Goal: Task Accomplishment & Management: Use online tool/utility

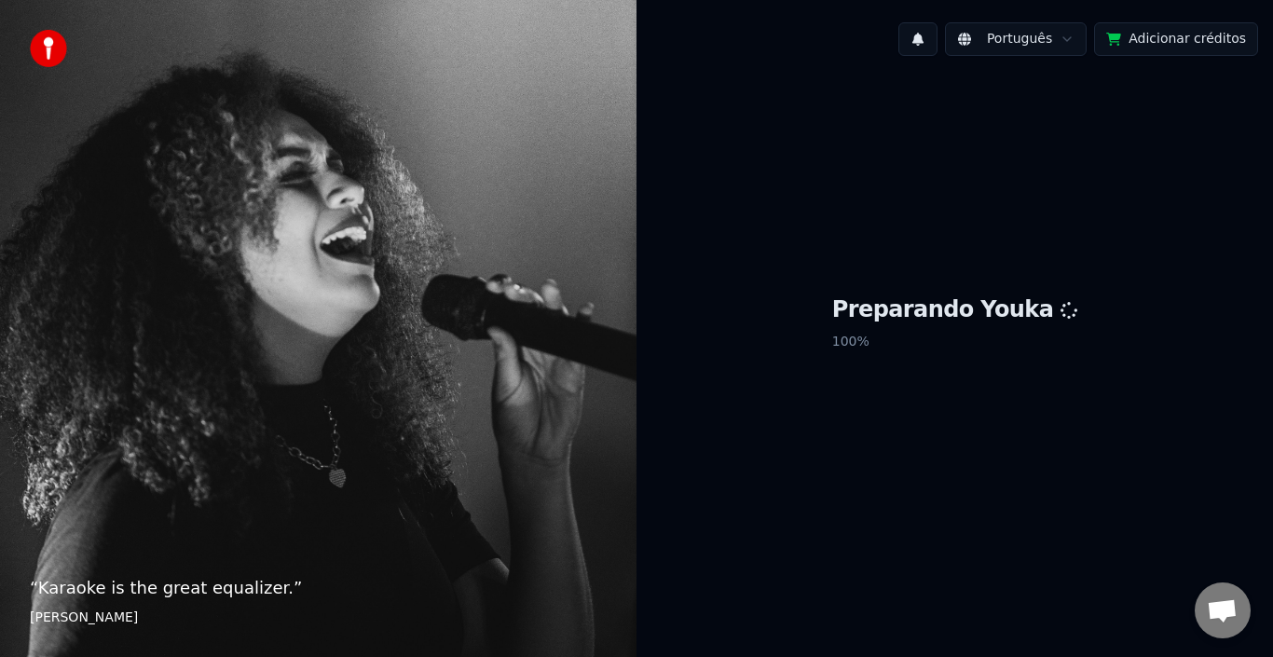
click at [790, 443] on div "Preparando Youka 100 %" at bounding box center [955, 327] width 637 height 512
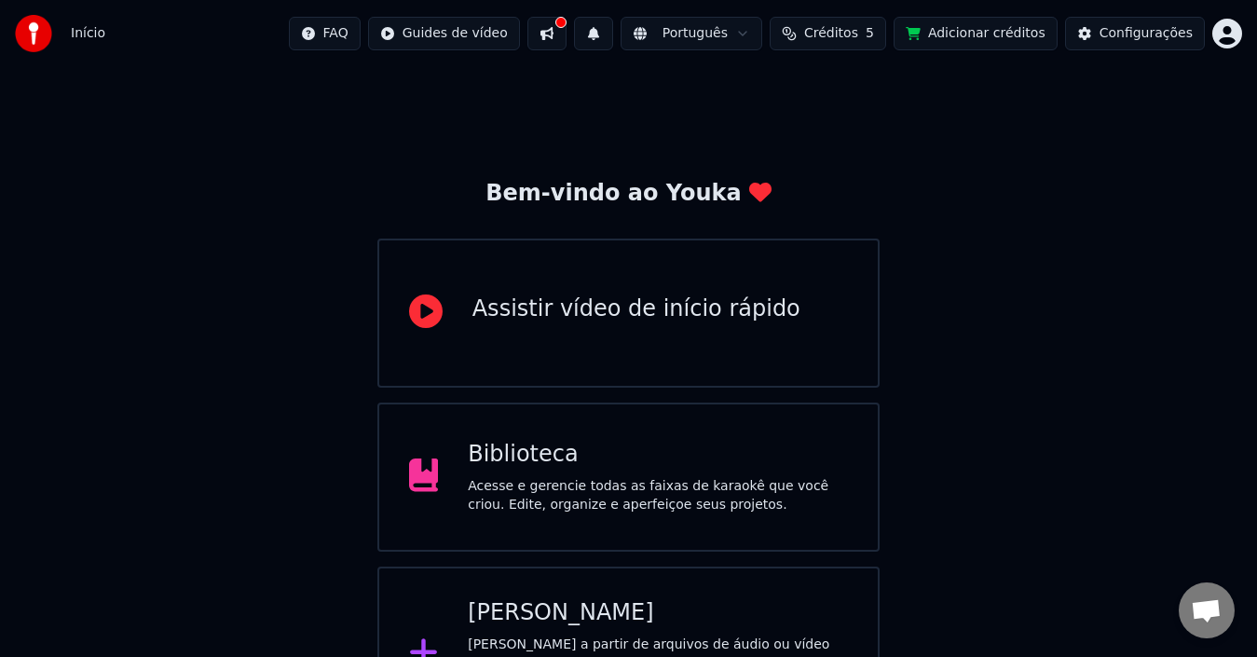
scroll to position [66, 0]
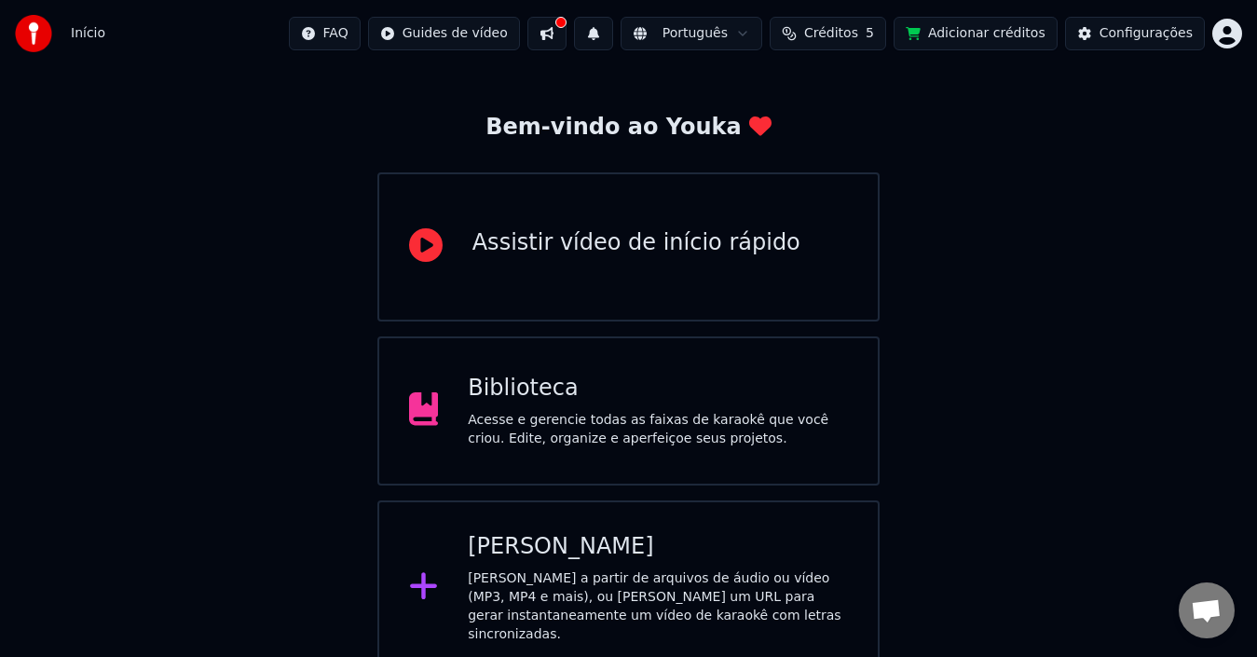
click at [1096, 344] on div "Bem-vindo ao Youka Assistir vídeo de início rápido Biblioteca Acesse e gerencie…" at bounding box center [628, 338] width 1257 height 675
click at [630, 589] on div "[PERSON_NAME] a partir de arquivos de áudio ou vídeo (MP3, MP4 e mais), ou [PER…" at bounding box center [658, 607] width 380 height 75
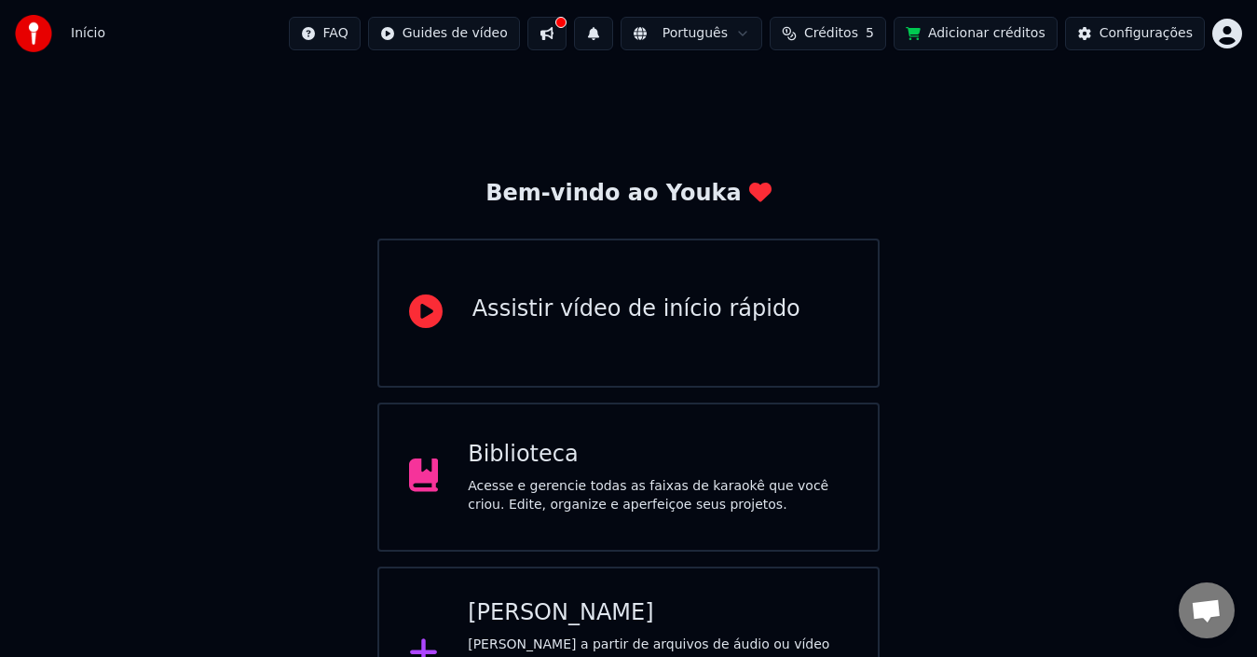
click at [1079, 332] on div "Bem-vindo ao Youka Assistir vídeo de início rápido Biblioteca Acesse e gerencie…" at bounding box center [628, 404] width 1257 height 675
click at [1122, 516] on div "Bem-vindo ao Youka Assistir vídeo de início rápido Biblioteca Acesse e gerencie…" at bounding box center [628, 404] width 1257 height 675
click at [531, 623] on div "[PERSON_NAME]" at bounding box center [658, 613] width 380 height 30
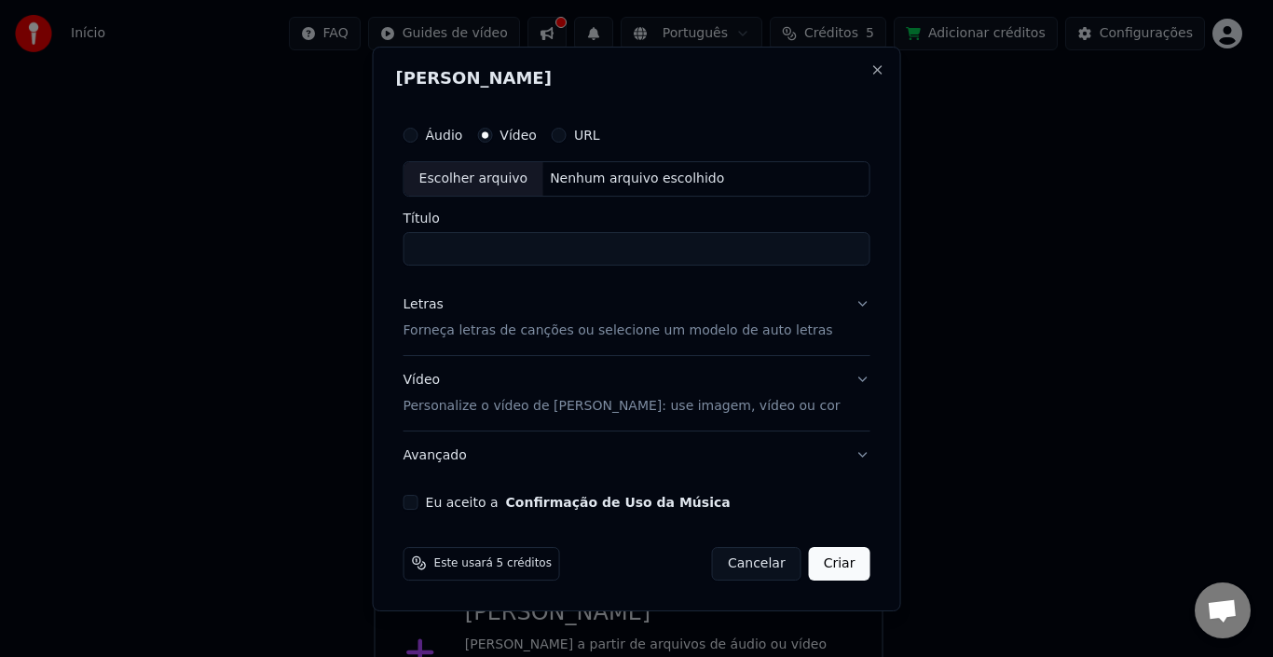
click at [488, 176] on div "Escolher arquivo" at bounding box center [474, 179] width 139 height 34
click at [458, 133] on label "Áudio" at bounding box center [444, 135] width 37 height 13
click at [419, 133] on button "Áudio" at bounding box center [411, 135] width 15 height 15
click at [518, 178] on div "Escolher arquivo" at bounding box center [474, 179] width 139 height 34
type input "**********"
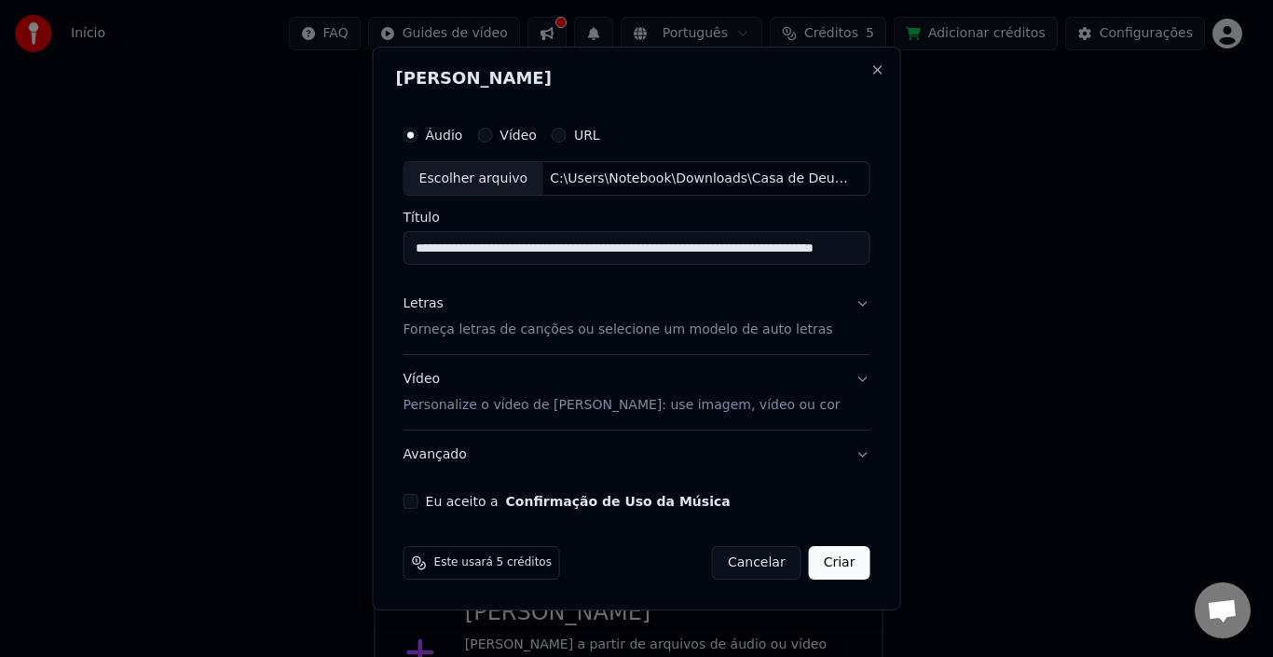
click at [823, 562] on button "Criar" at bounding box center [840, 563] width 62 height 34
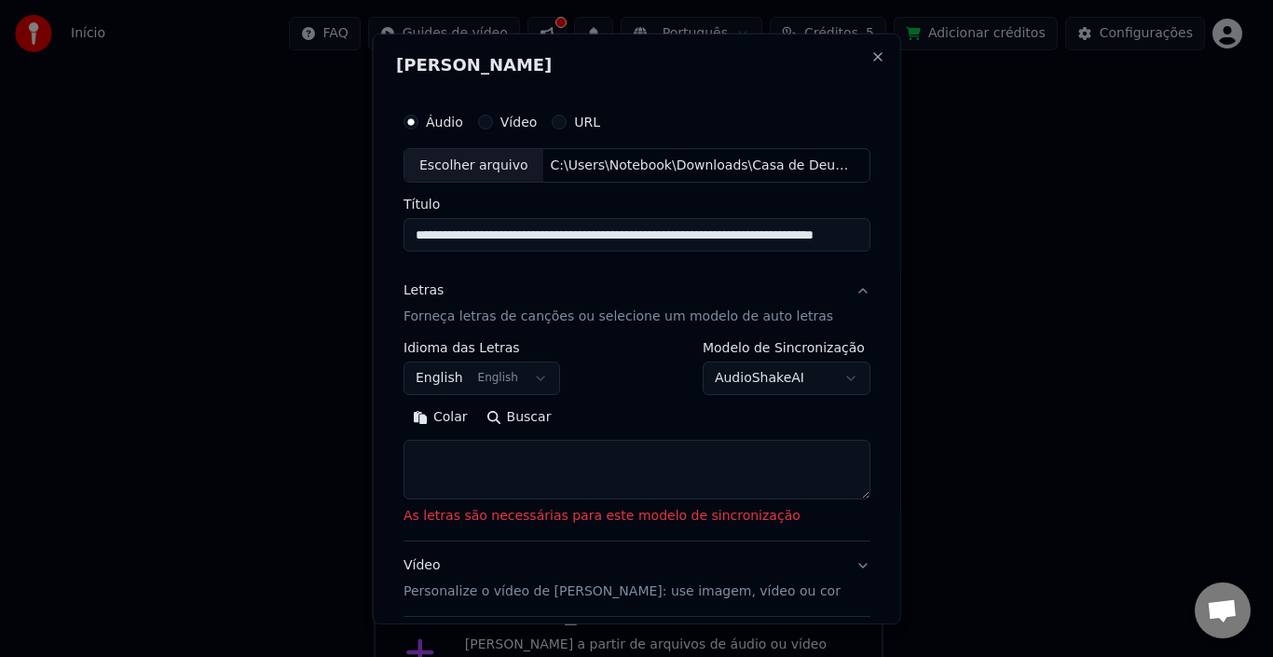
click at [441, 458] on textarea at bounding box center [637, 470] width 467 height 60
paste textarea "**********"
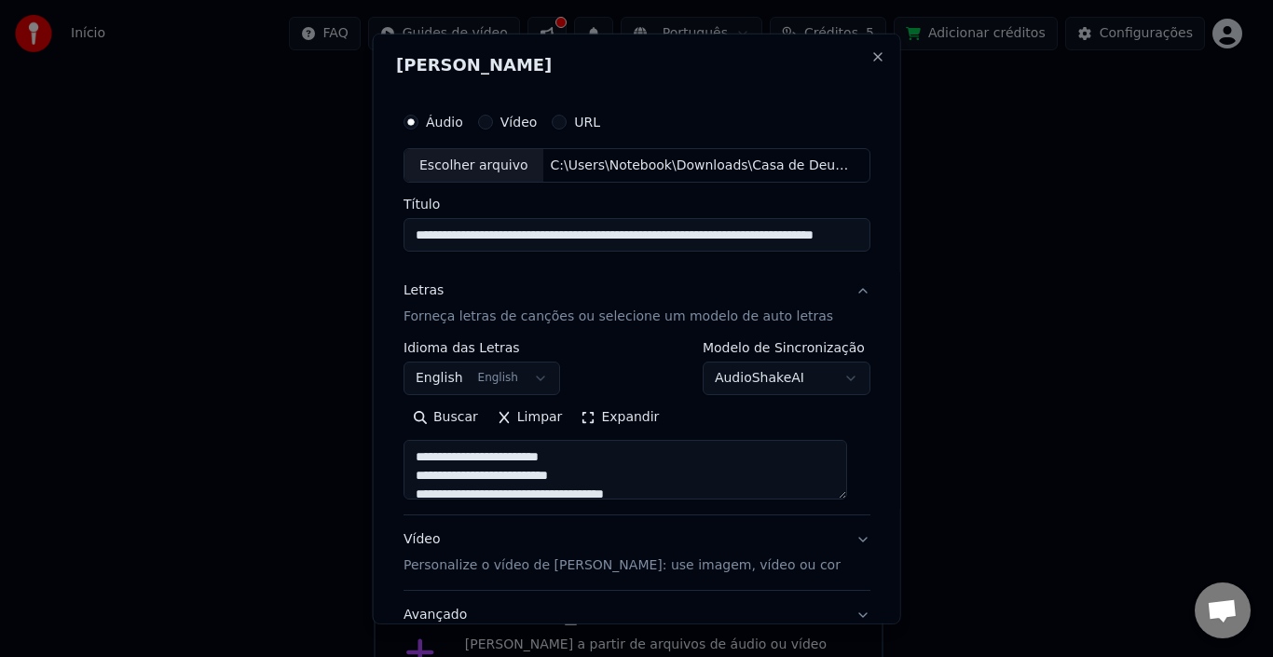
scroll to position [527, 0]
paste textarea "**********"
type textarea "**********"
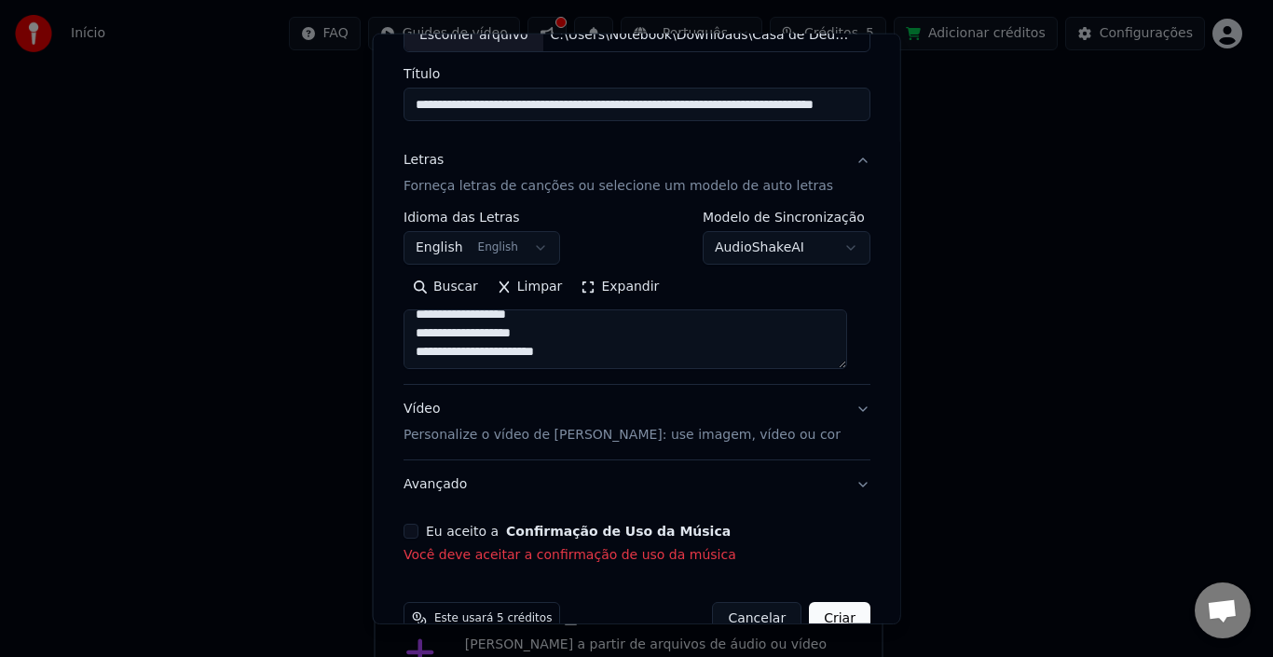
scroll to position [172, 0]
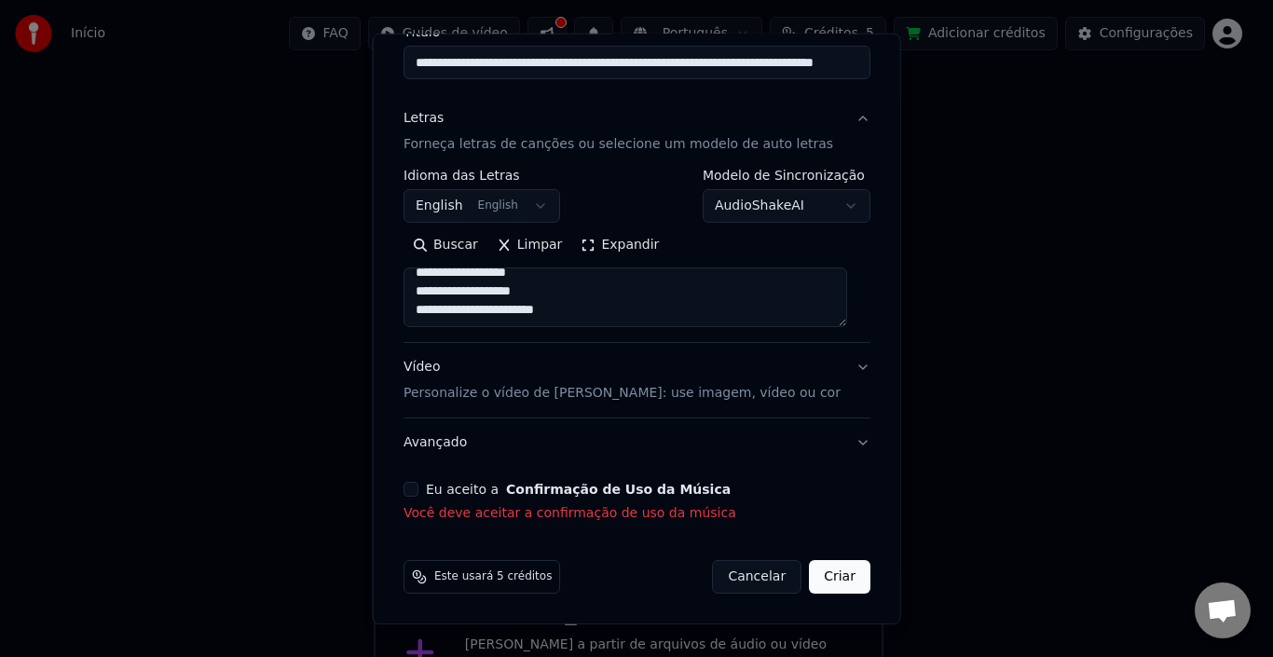
click at [418, 488] on button "Eu aceito a Confirmação de Uso da Música" at bounding box center [411, 489] width 15 height 15
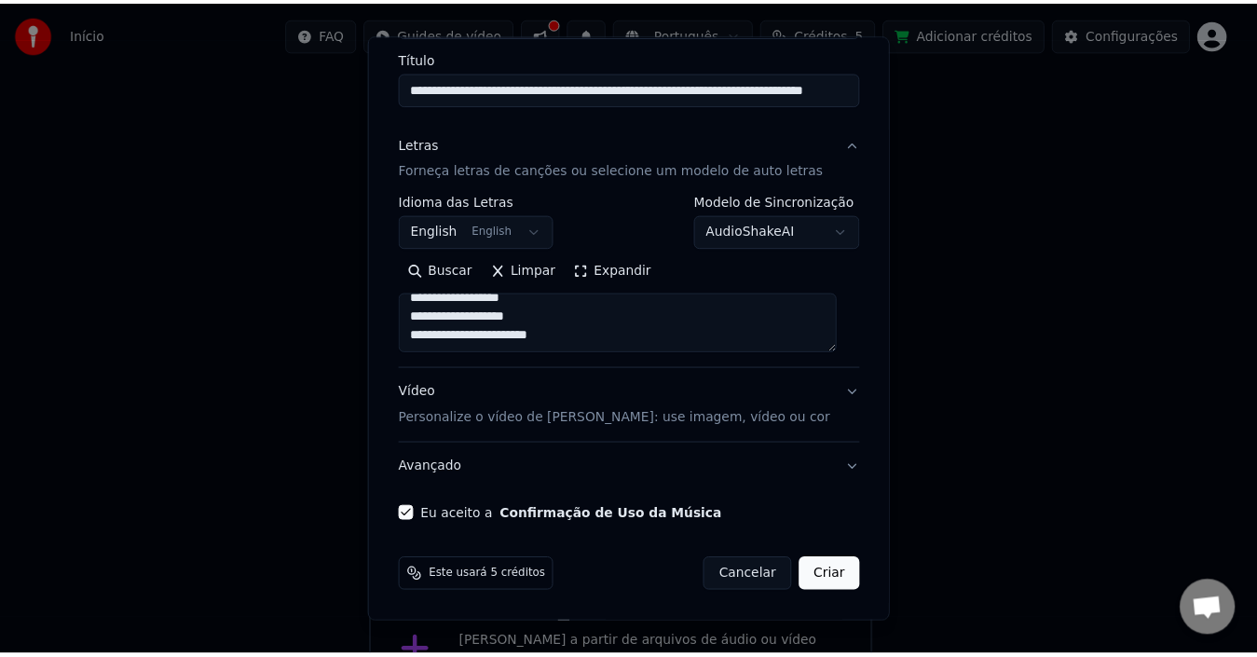
scroll to position [146, 0]
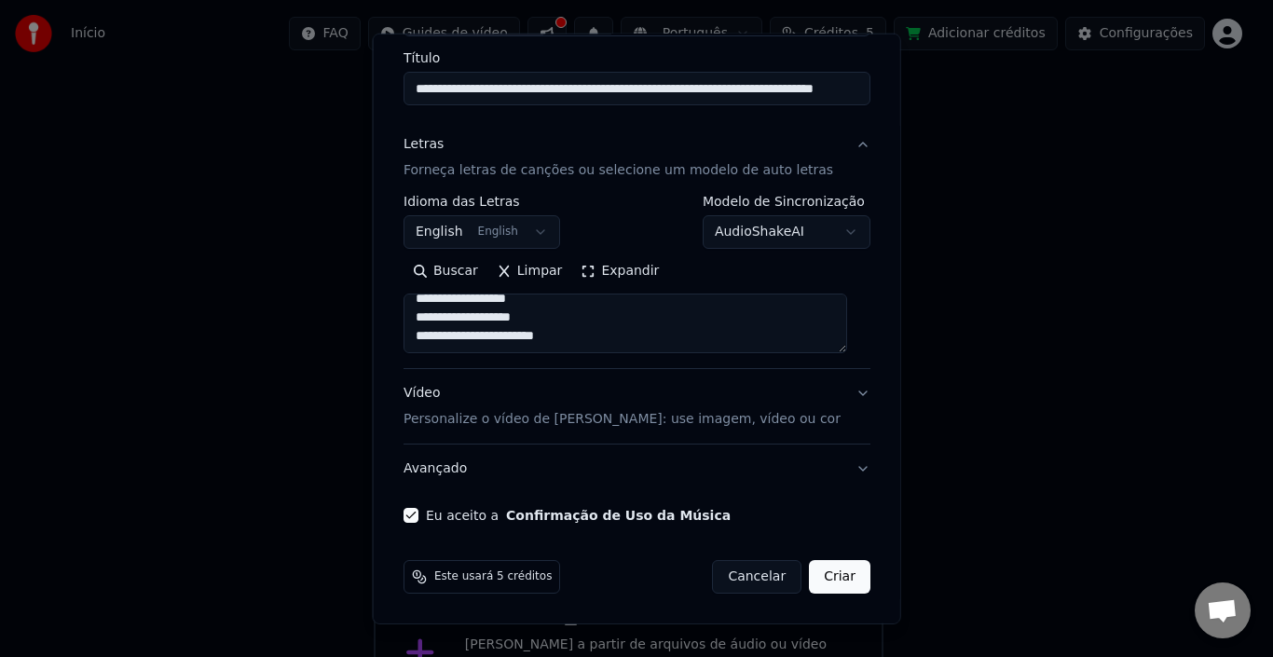
click at [816, 579] on button "Criar" at bounding box center [840, 577] width 62 height 34
select select "**"
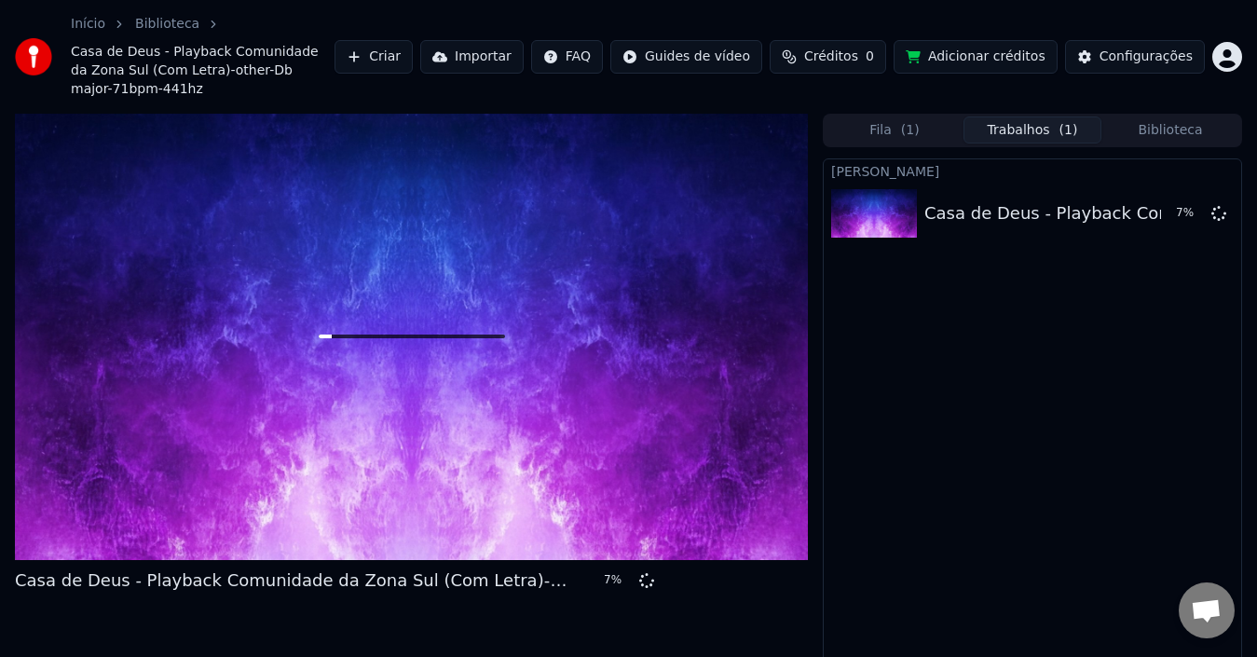
click at [384, 530] on div at bounding box center [411, 337] width 793 height 446
click at [648, 572] on icon at bounding box center [647, 580] width 16 height 16
click at [565, 572] on div "Casa de Deus - Playback Comunidade da Zona Sul (Com Letra)-other-Db major-71bpm…" at bounding box center [294, 581] width 559 height 26
click at [545, 509] on div at bounding box center [411, 337] width 793 height 446
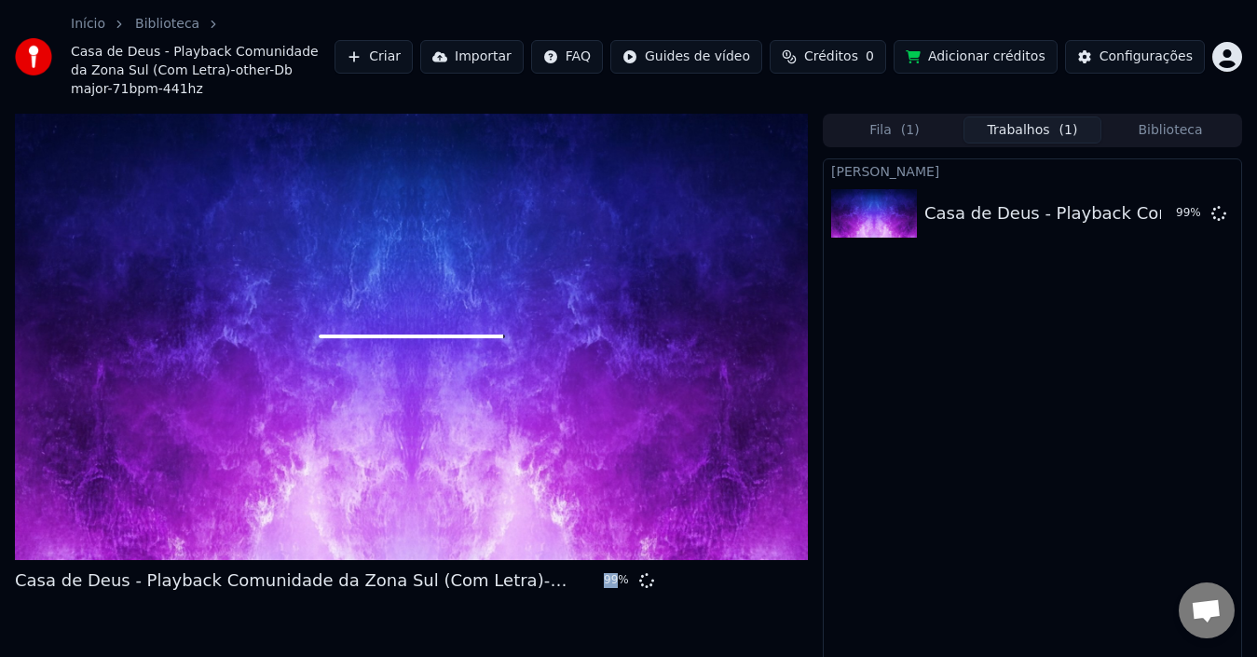
click at [545, 509] on div at bounding box center [411, 337] width 793 height 446
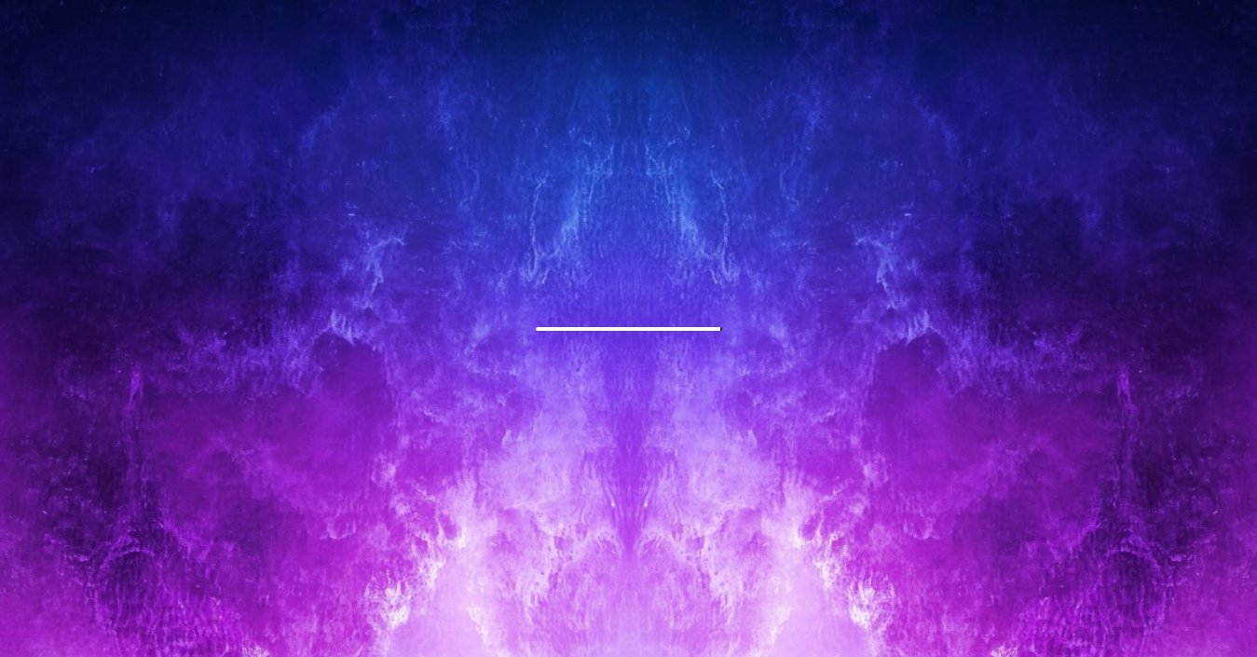
click at [545, 530] on div at bounding box center [628, 328] width 1257 height 707
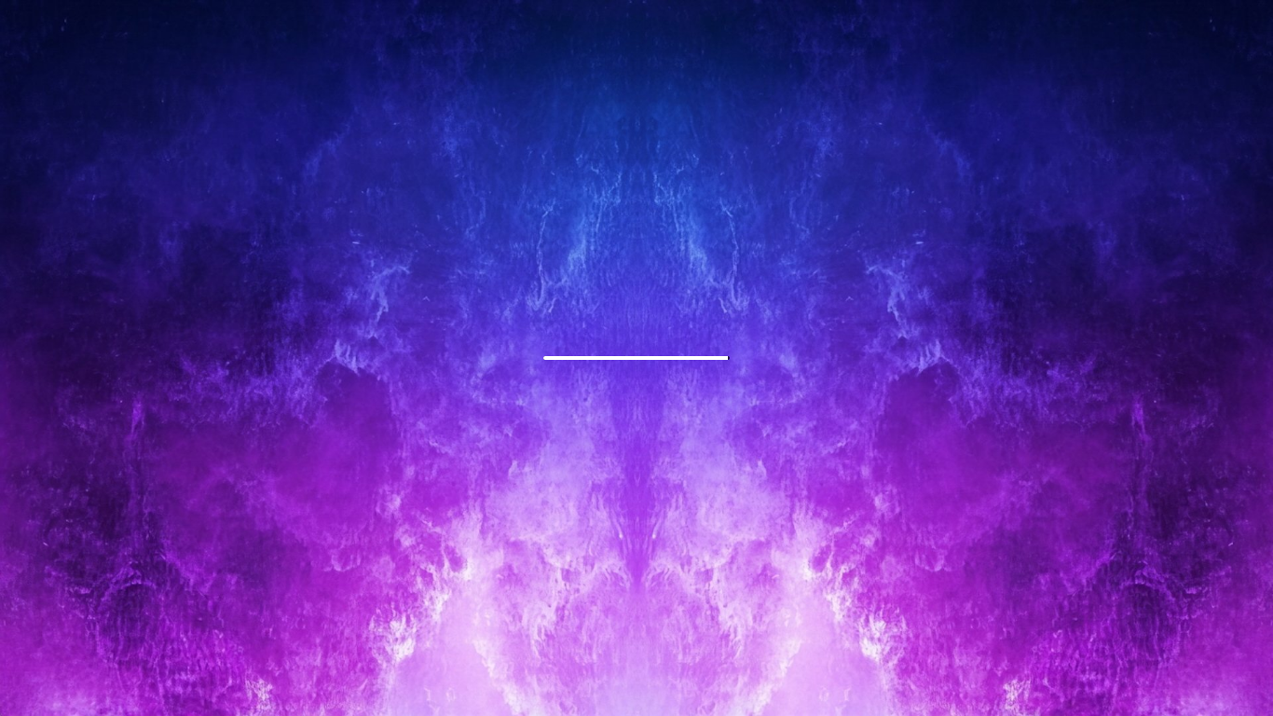
click at [544, 530] on div at bounding box center [636, 358] width 1273 height 716
drag, startPoint x: 544, startPoint y: 530, endPoint x: 544, endPoint y: 509, distance: 21.4
click at [544, 530] on div at bounding box center [636, 358] width 1273 height 716
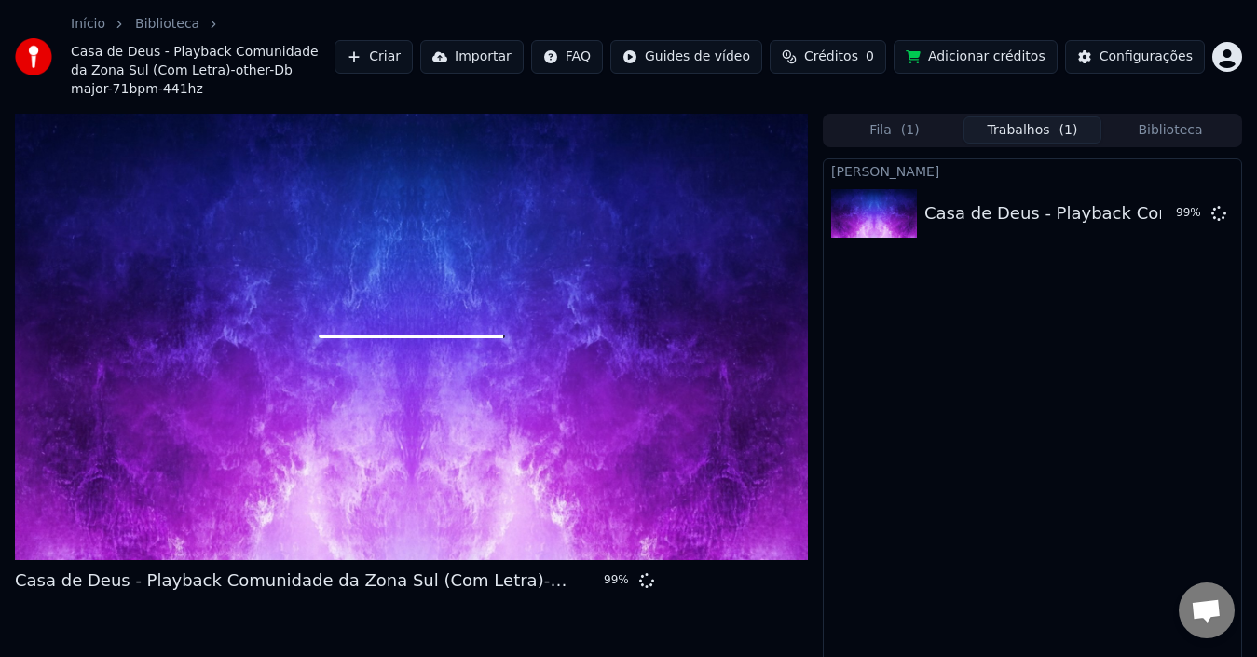
click at [576, 490] on div at bounding box center [411, 337] width 793 height 446
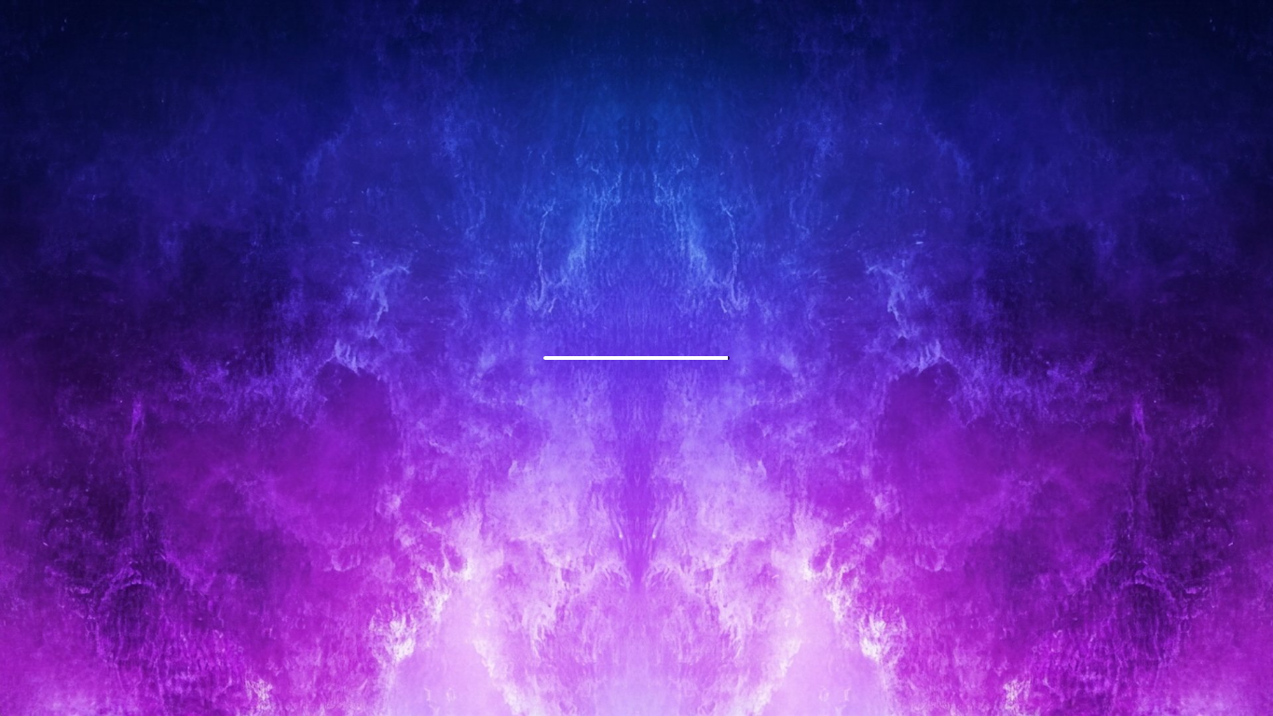
click at [576, 512] on div at bounding box center [636, 358] width 1273 height 716
drag, startPoint x: 576, startPoint y: 512, endPoint x: 576, endPoint y: 490, distance: 21.4
click at [576, 512] on div at bounding box center [636, 358] width 1273 height 716
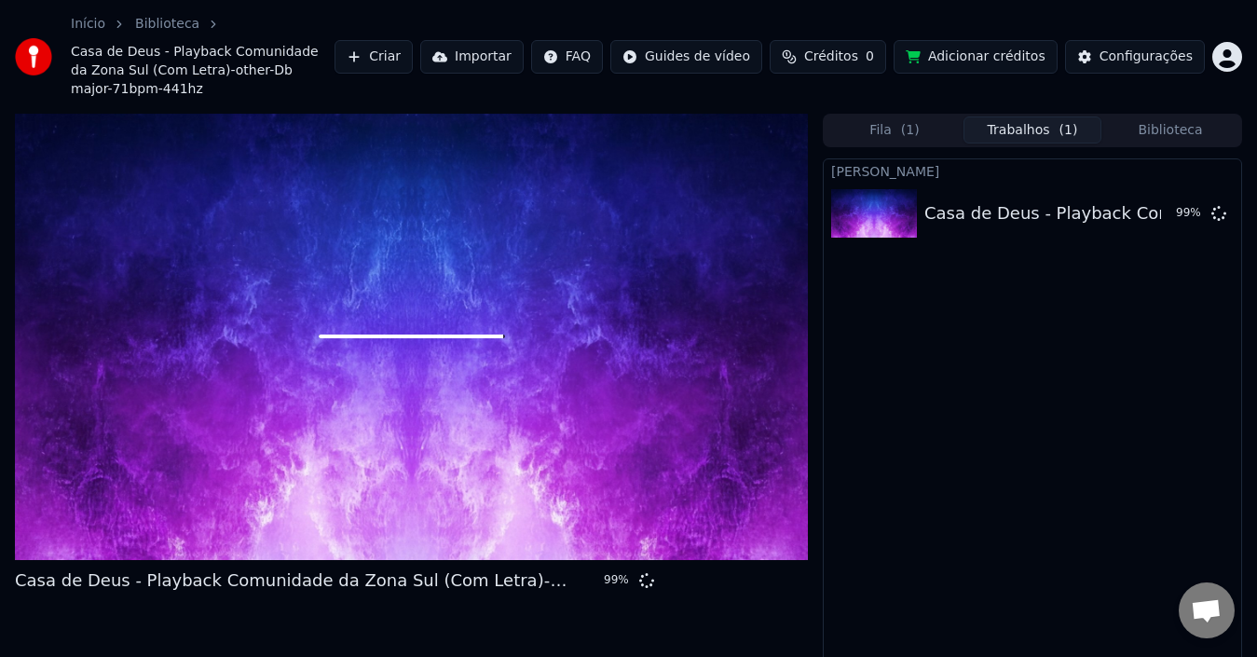
click at [576, 490] on div at bounding box center [411, 337] width 793 height 446
click at [1194, 205] on icon at bounding box center [1196, 213] width 17 height 17
click at [1194, 205] on icon at bounding box center [1197, 213] width 16 height 16
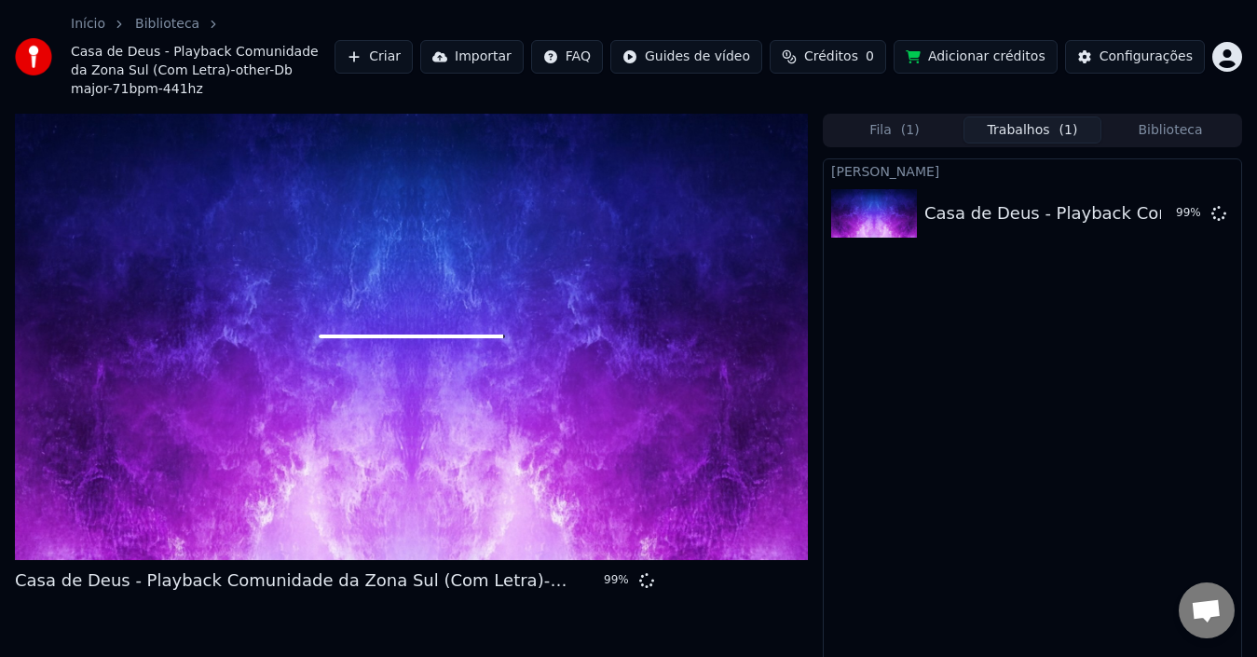
click at [1025, 398] on div "Criar Karaokê Casa de Deus - Playback Comunidade da Zona Sul (Com Letra)-other-…" at bounding box center [1032, 437] width 419 height 558
click at [519, 47] on button "Importar" at bounding box center [471, 57] width 103 height 34
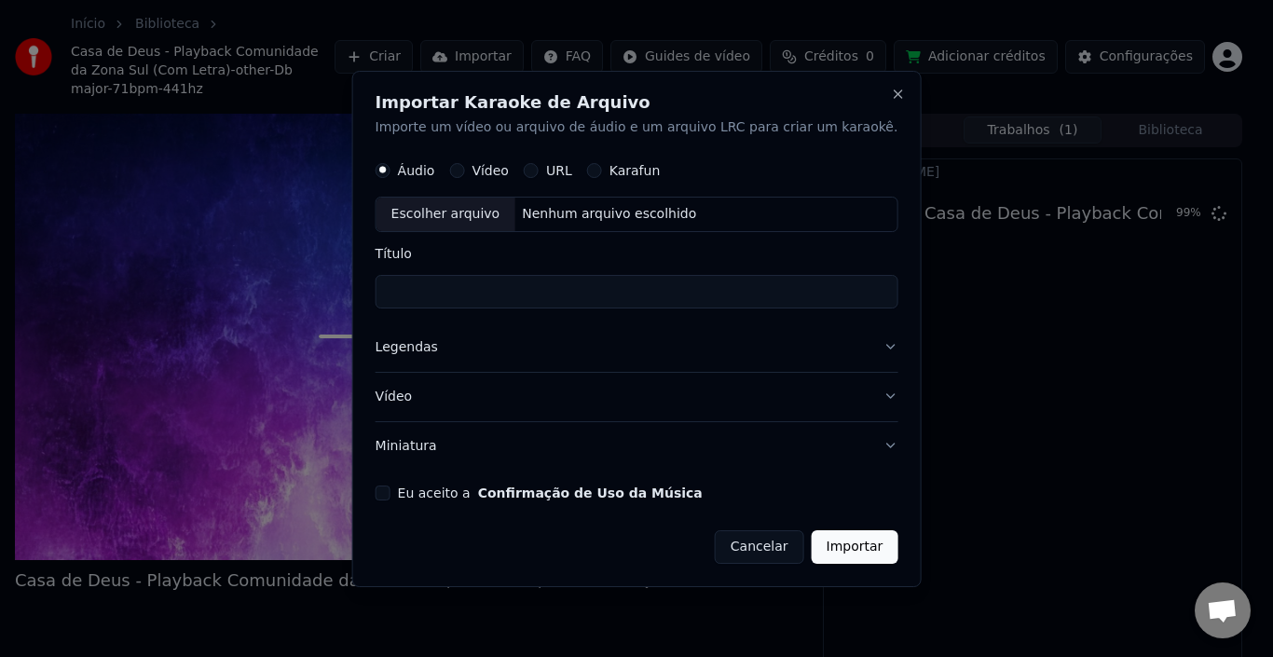
click at [746, 544] on button "Cancelar" at bounding box center [759, 546] width 89 height 34
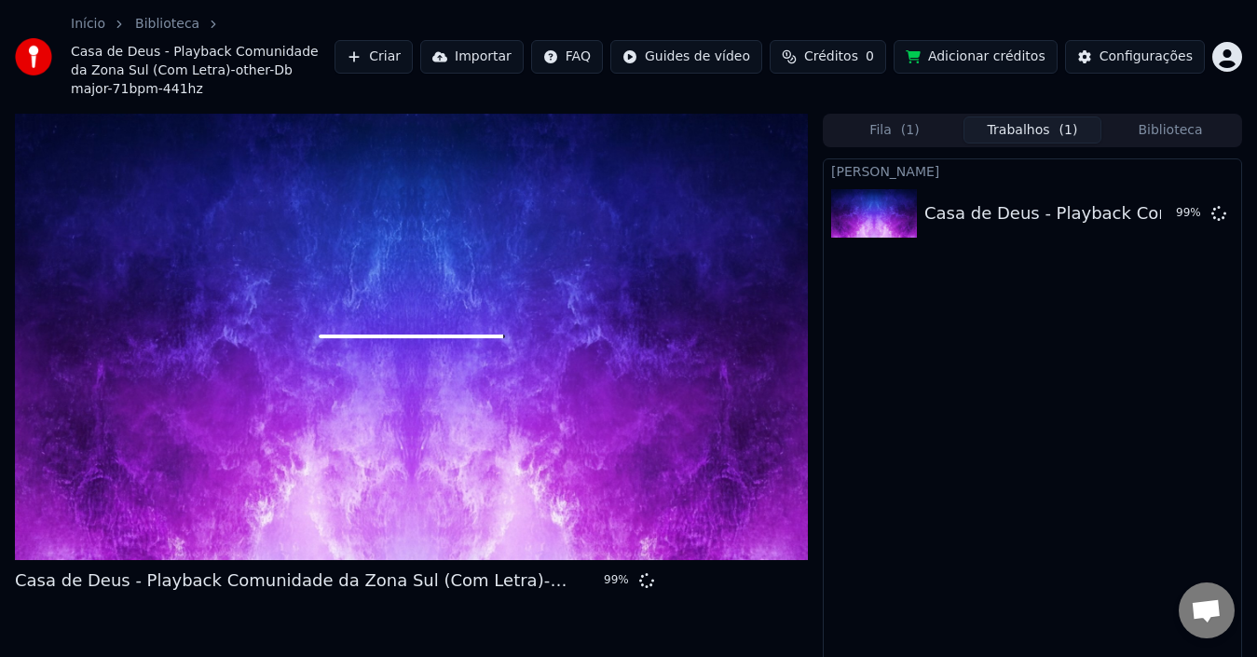
click at [1009, 117] on button "Trabalhos ( 1 )" at bounding box center [1033, 130] width 138 height 27
click at [922, 120] on button "Fila ( 1 )" at bounding box center [895, 130] width 138 height 27
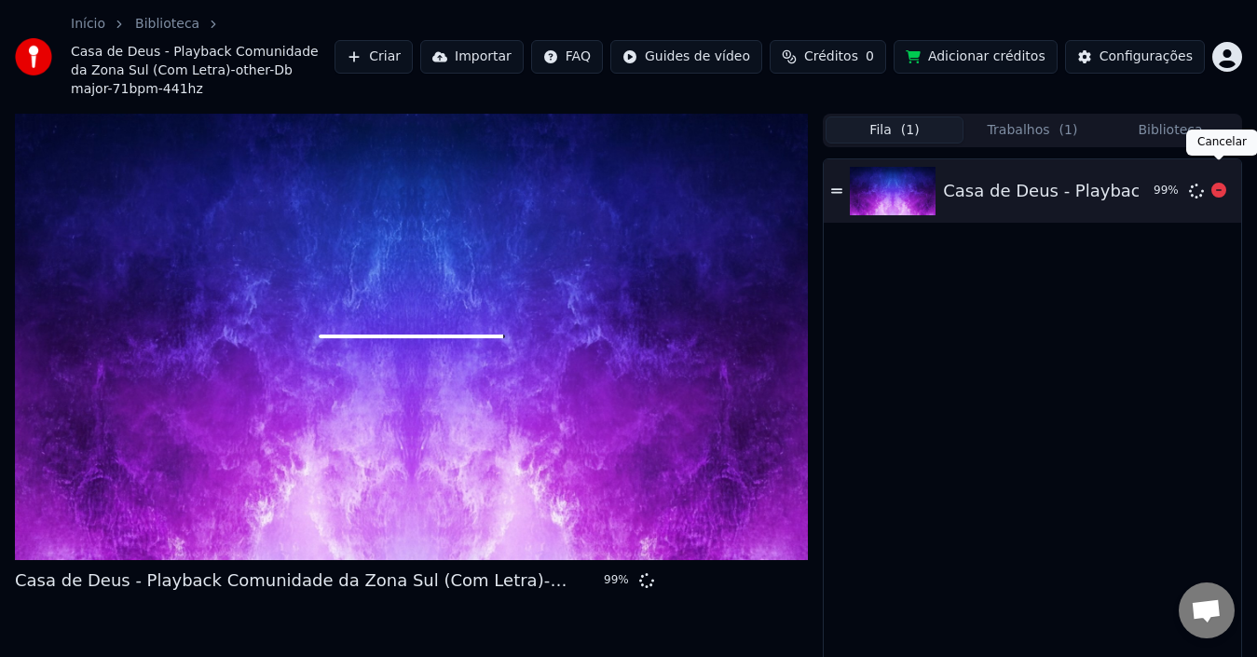
click at [1219, 183] on icon at bounding box center [1219, 190] width 15 height 15
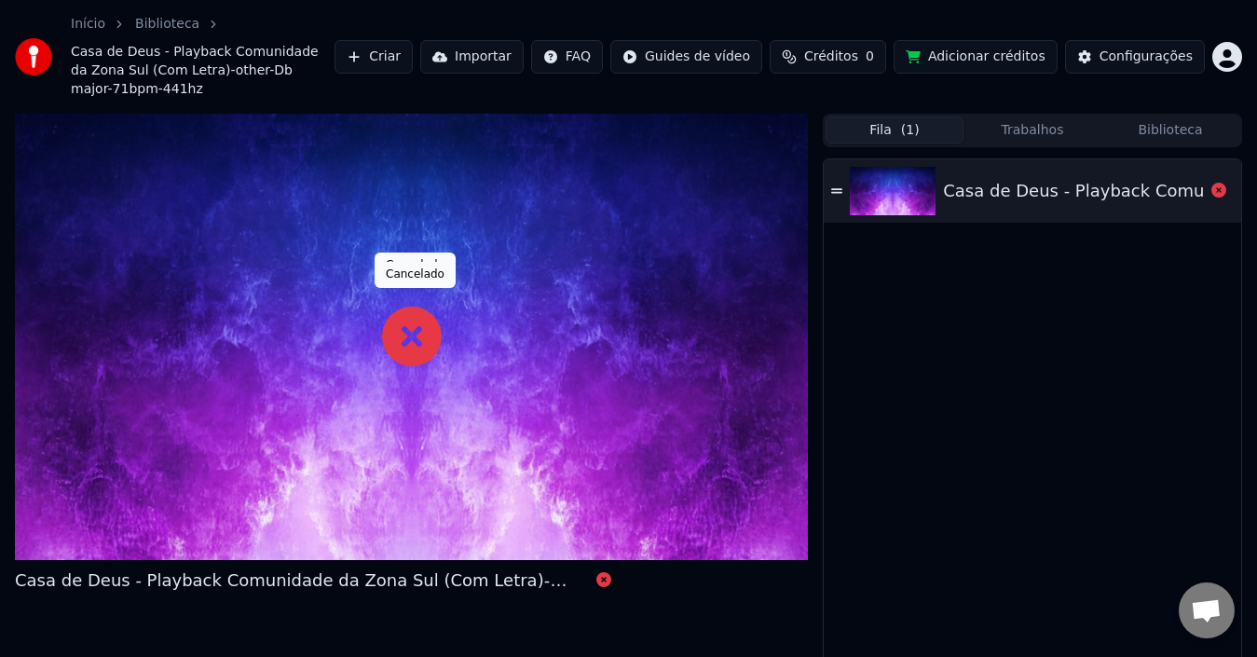
click at [408, 323] on icon at bounding box center [412, 337] width 60 height 60
click at [1219, 183] on icon at bounding box center [1219, 190] width 15 height 15
click at [90, 27] on link "Início" at bounding box center [88, 24] width 34 height 19
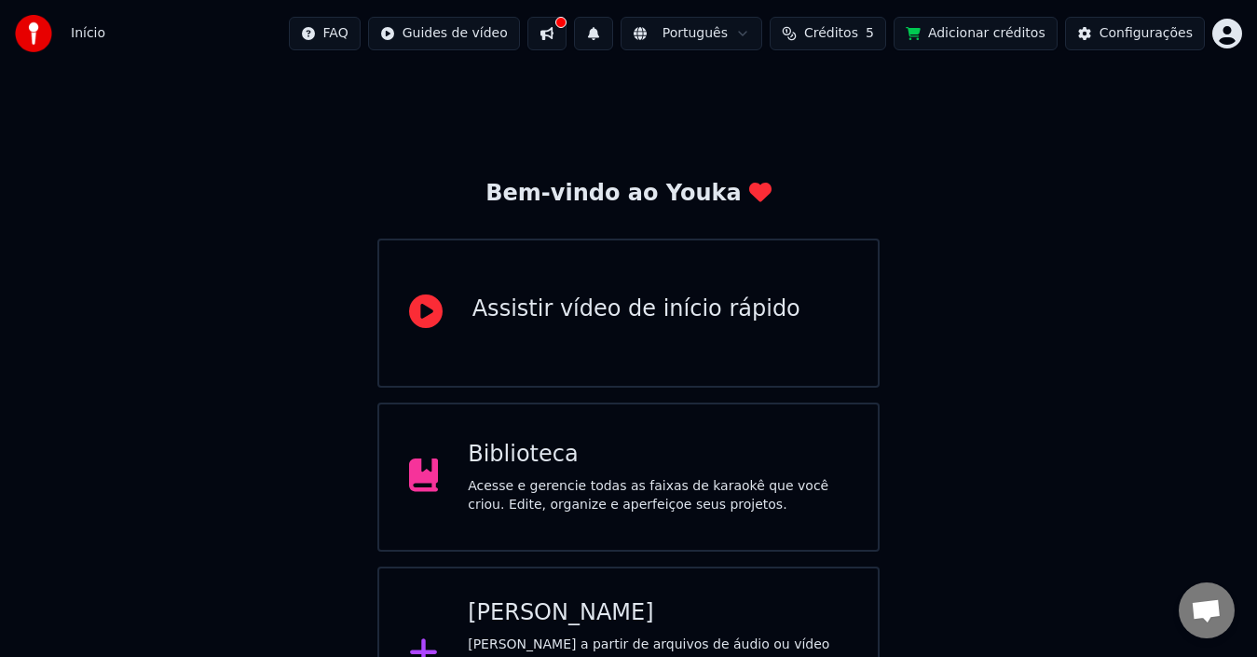
click at [493, 509] on div "Acesse e gerencie todas as faixas de karaokê que você criou. Edite, organize e …" at bounding box center [658, 495] width 380 height 37
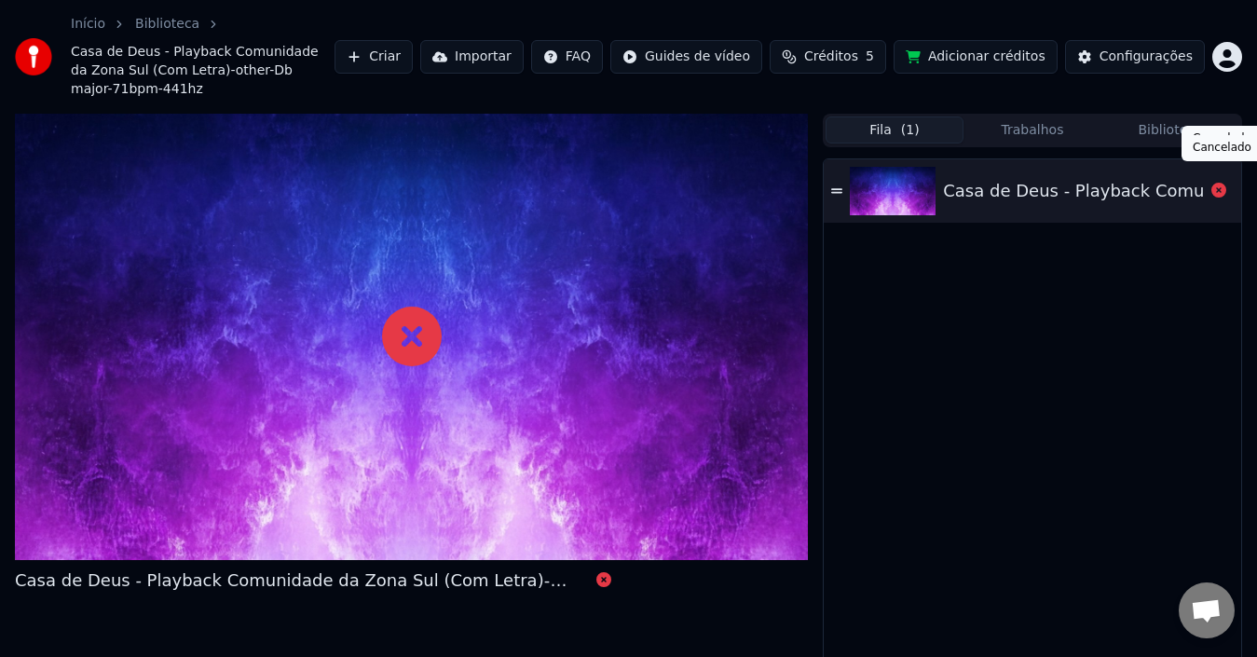
click at [1218, 183] on icon at bounding box center [1219, 190] width 15 height 15
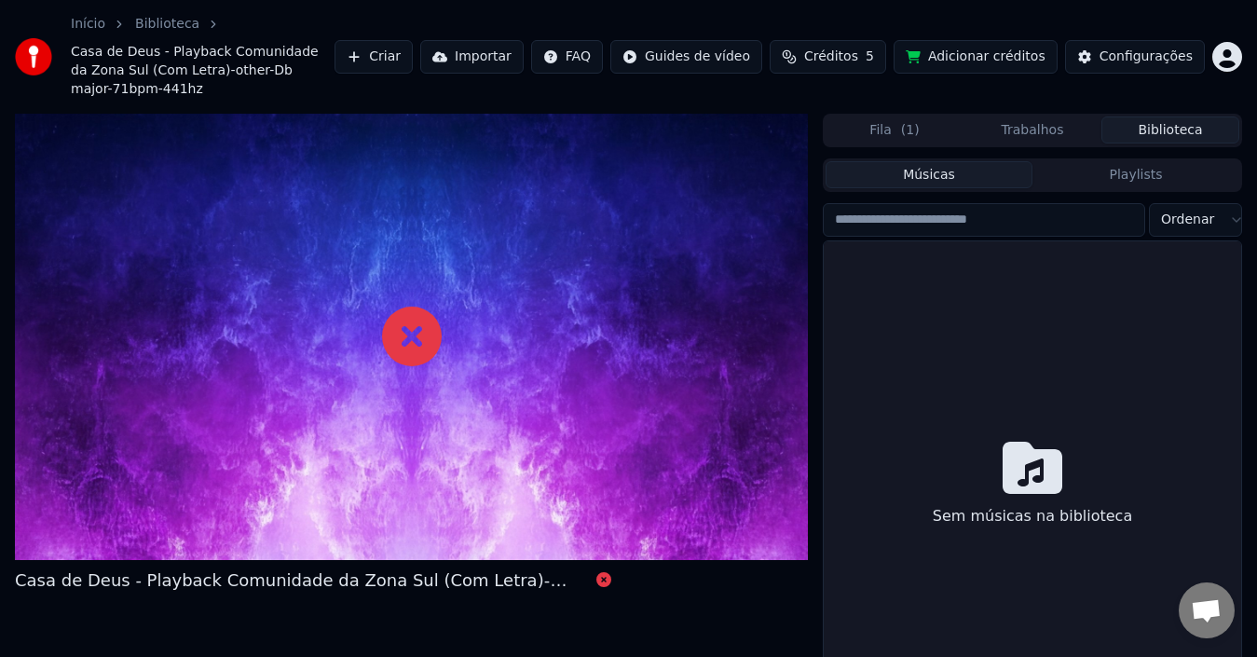
click at [1162, 117] on button "Biblioteca" at bounding box center [1171, 130] width 138 height 27
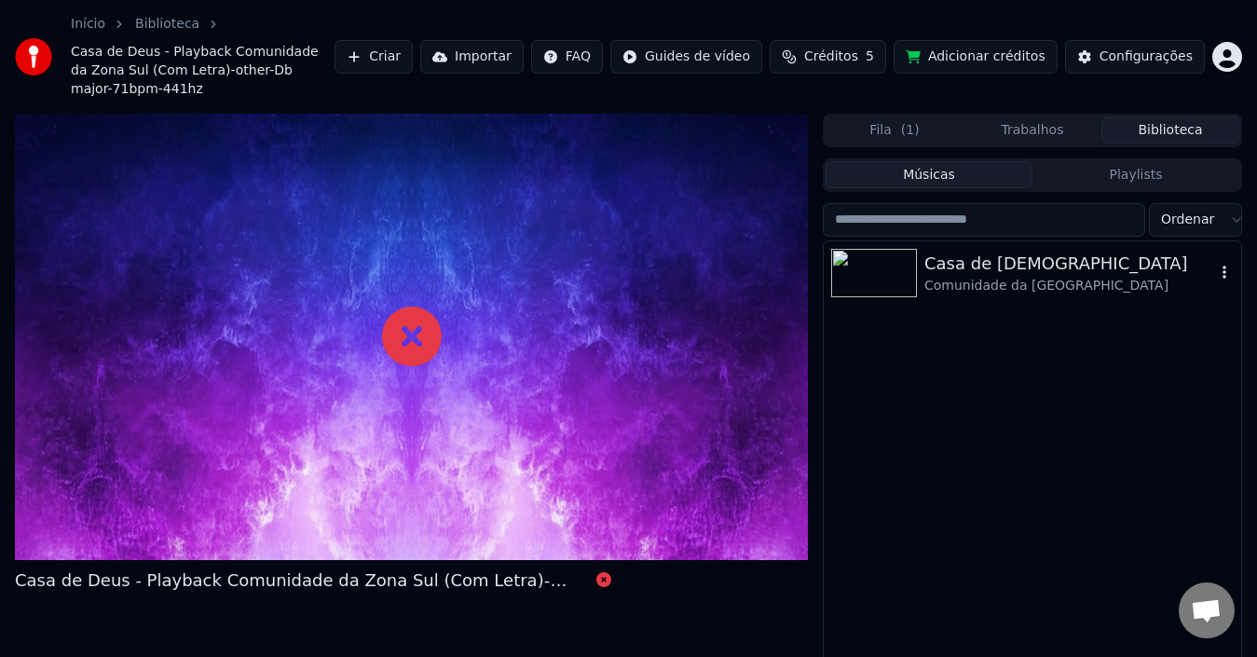
click at [1230, 265] on icon "button" at bounding box center [1225, 272] width 19 height 15
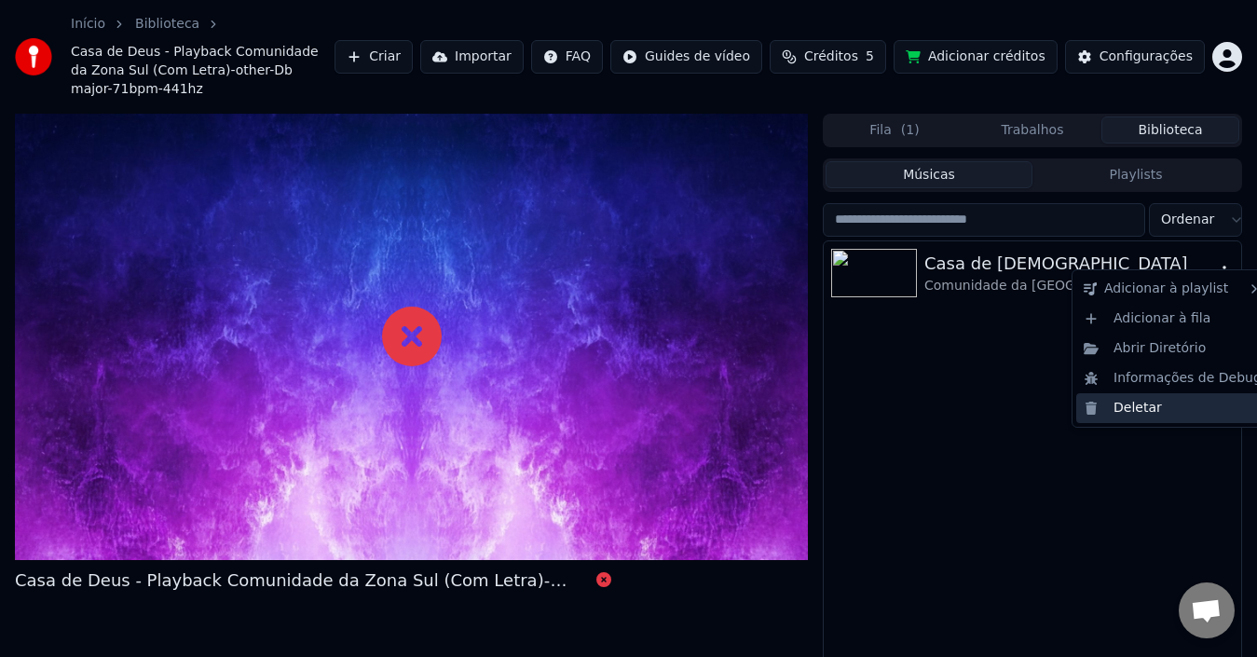
click at [1114, 406] on div "Deletar" at bounding box center [1173, 408] width 193 height 30
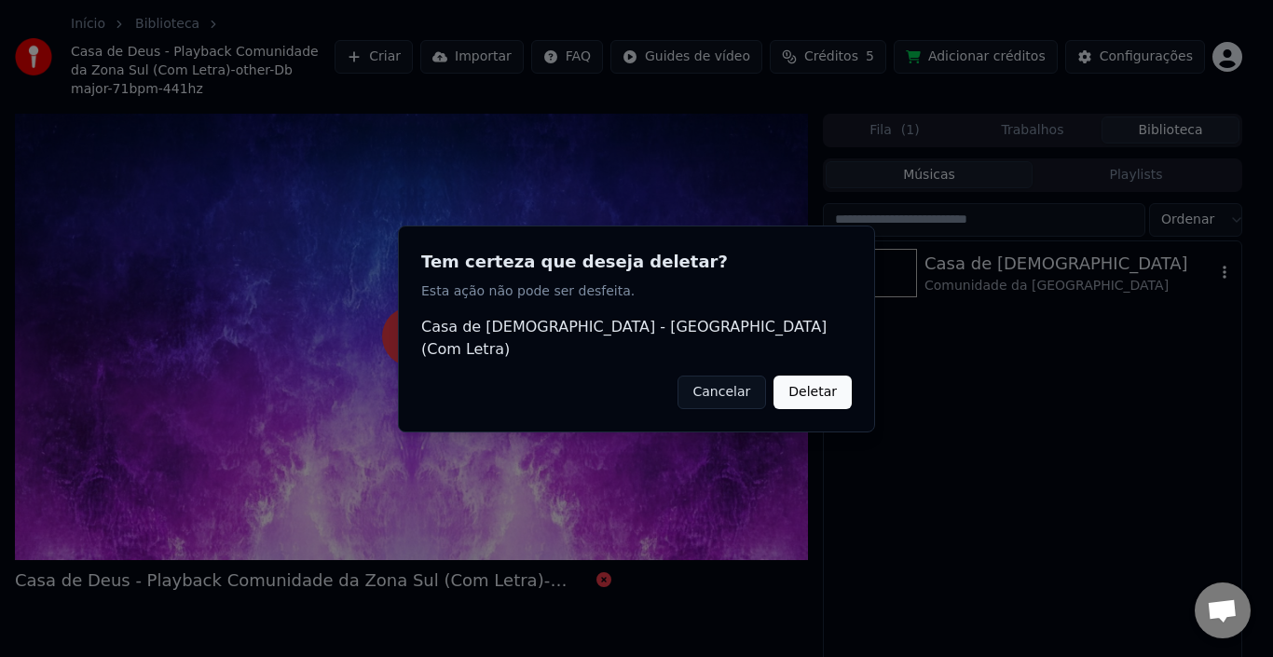
click at [801, 391] on button "Deletar" at bounding box center [813, 392] width 78 height 34
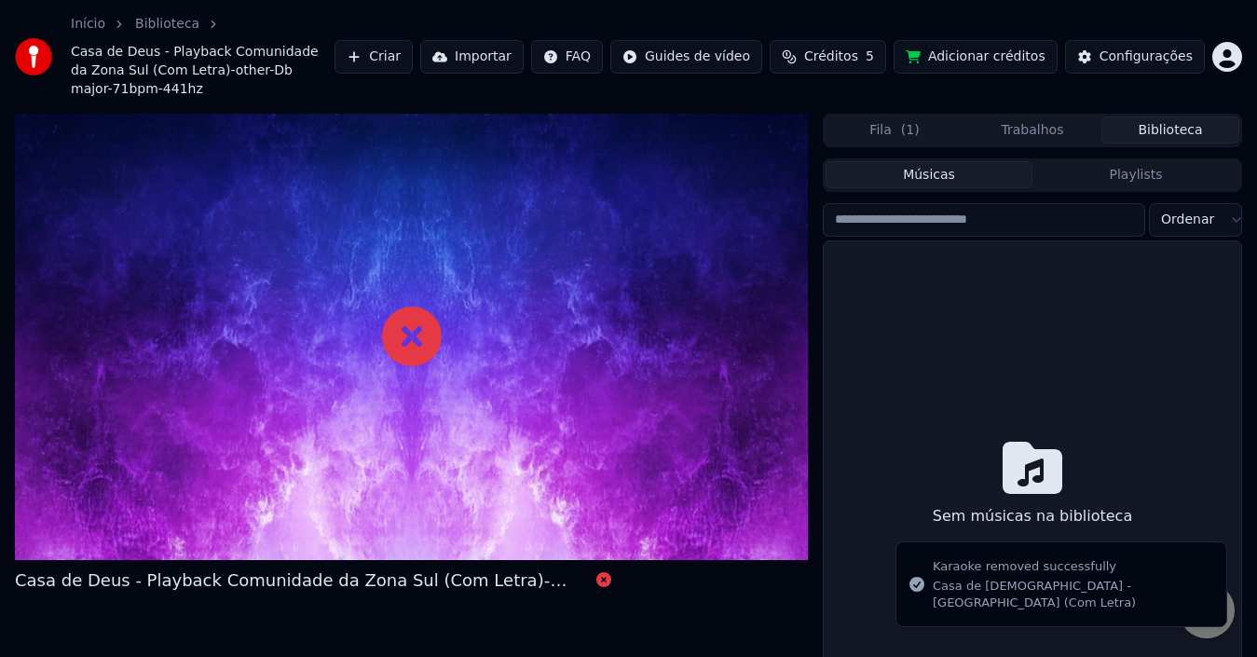
click at [958, 312] on div "Sem músicas na biblioteca" at bounding box center [1033, 486] width 418 height 491
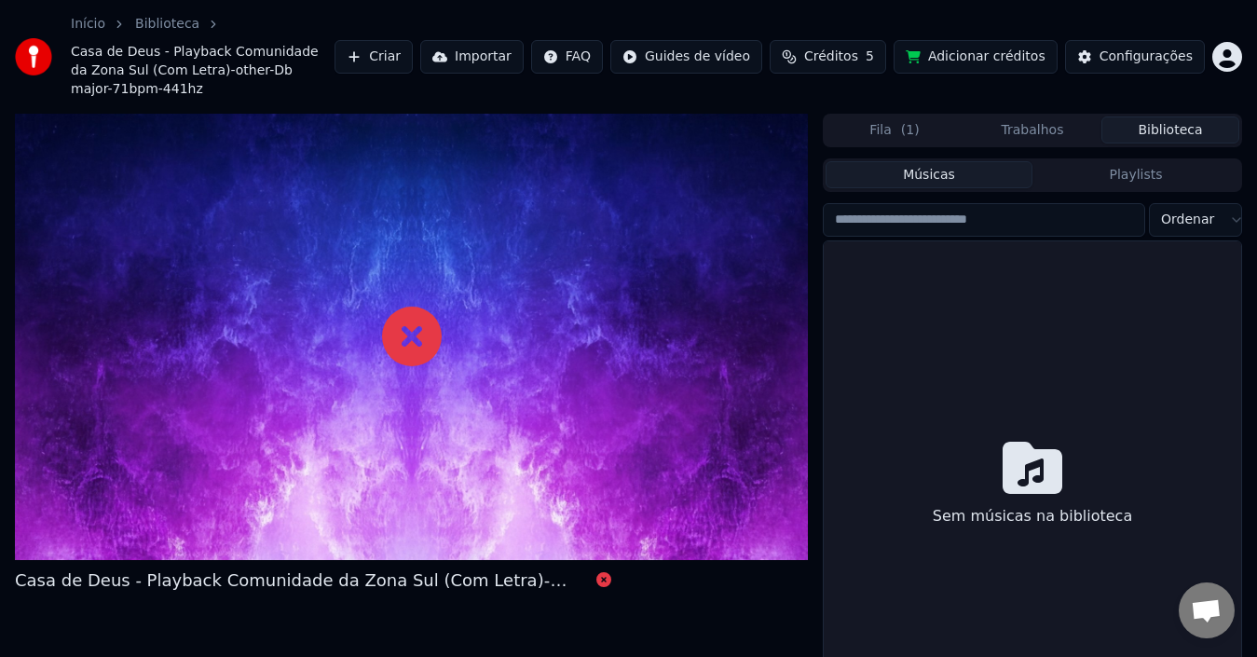
click at [85, 33] on link "Início" at bounding box center [88, 24] width 34 height 19
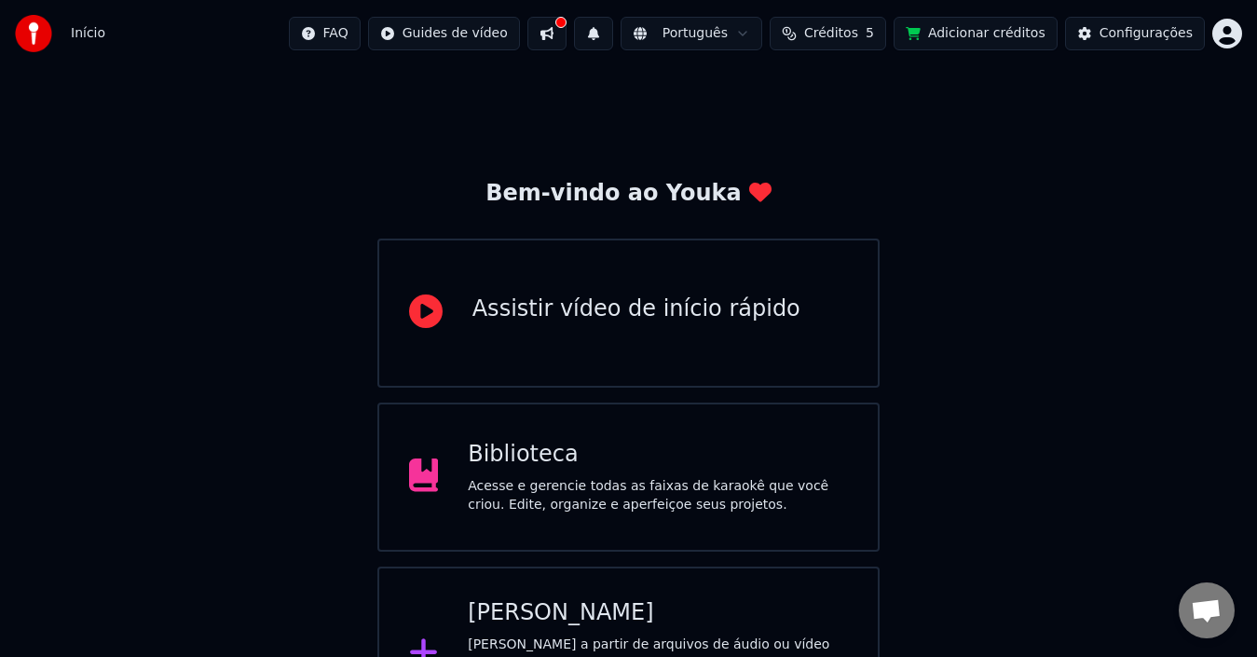
click at [490, 464] on div "Biblioteca" at bounding box center [658, 455] width 380 height 30
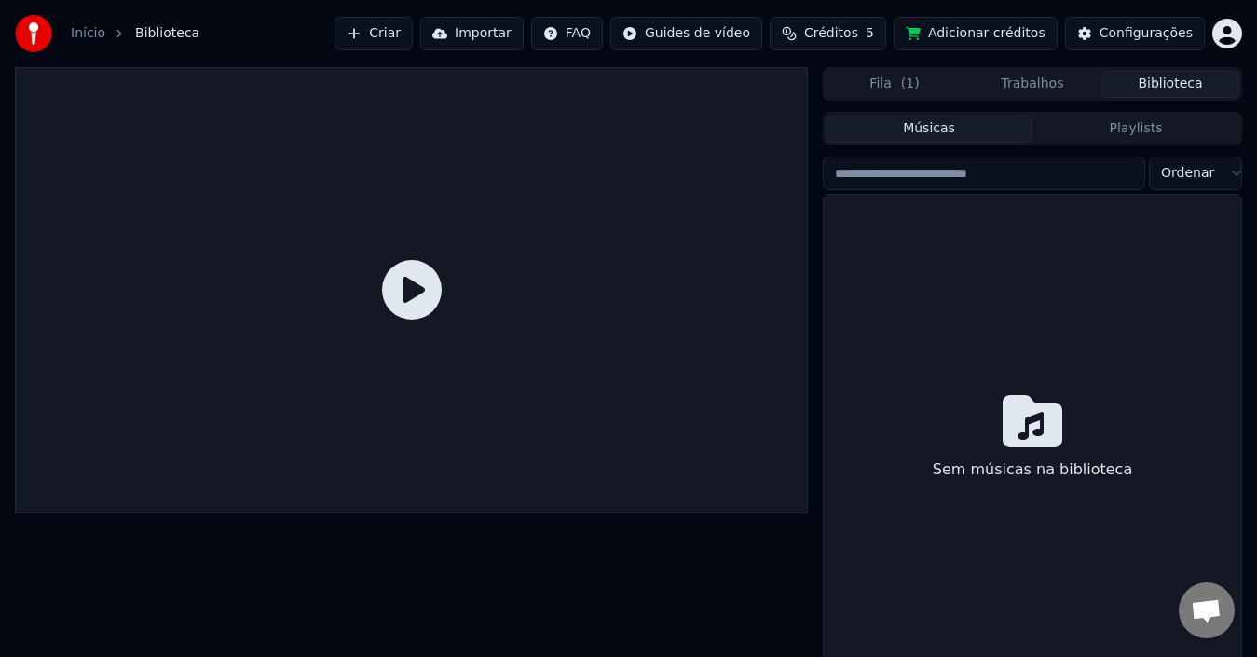
click at [410, 288] on icon at bounding box center [412, 290] width 60 height 60
click at [939, 131] on button "Músicas" at bounding box center [929, 129] width 207 height 27
click at [908, 85] on span "( 1 )" at bounding box center [910, 84] width 19 height 19
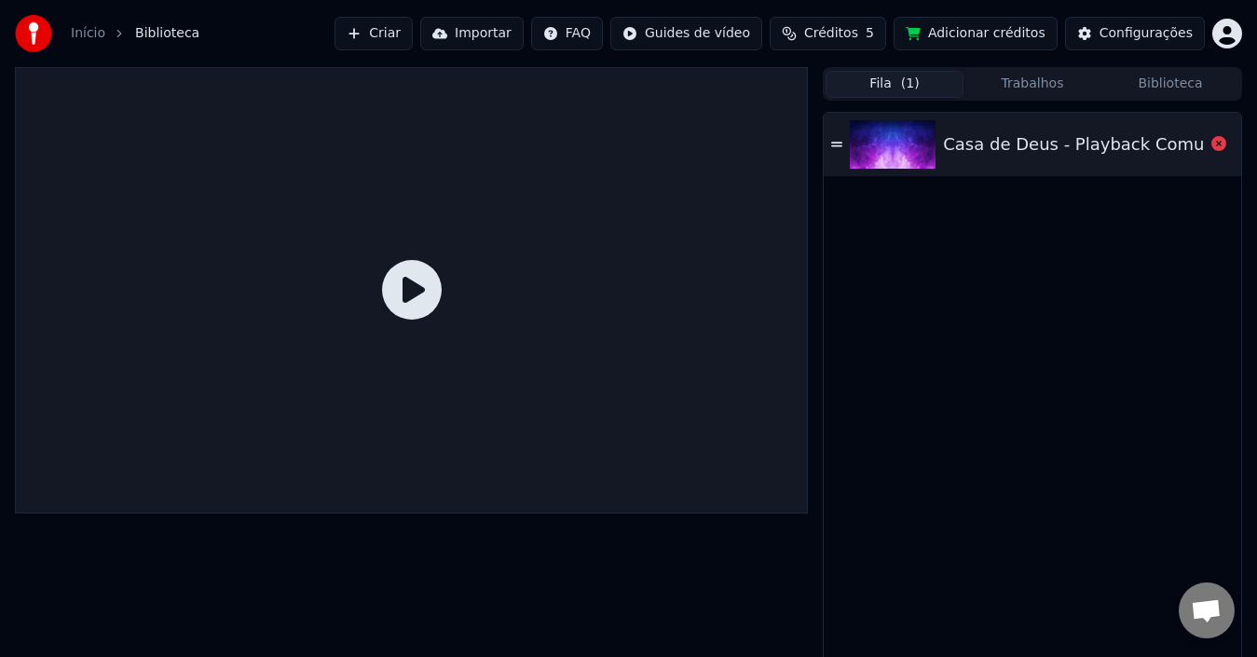
click at [838, 146] on icon at bounding box center [836, 144] width 11 height 5
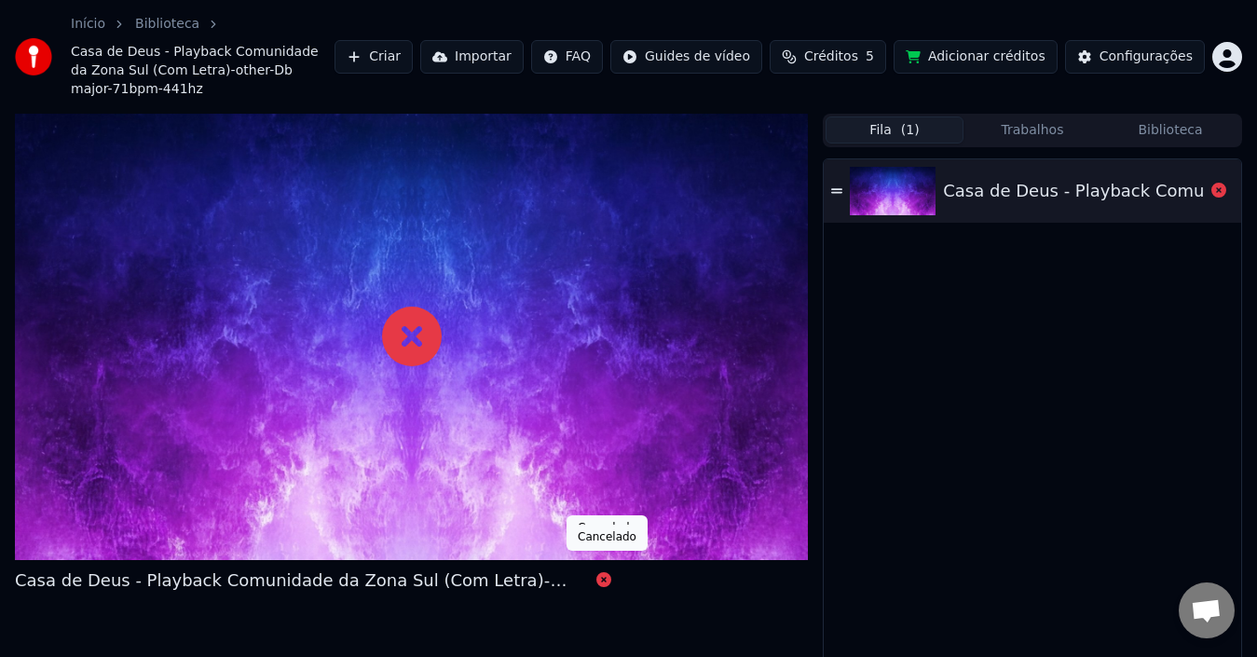
click at [602, 572] on icon at bounding box center [604, 579] width 15 height 15
click at [1220, 183] on icon at bounding box center [1219, 190] width 15 height 15
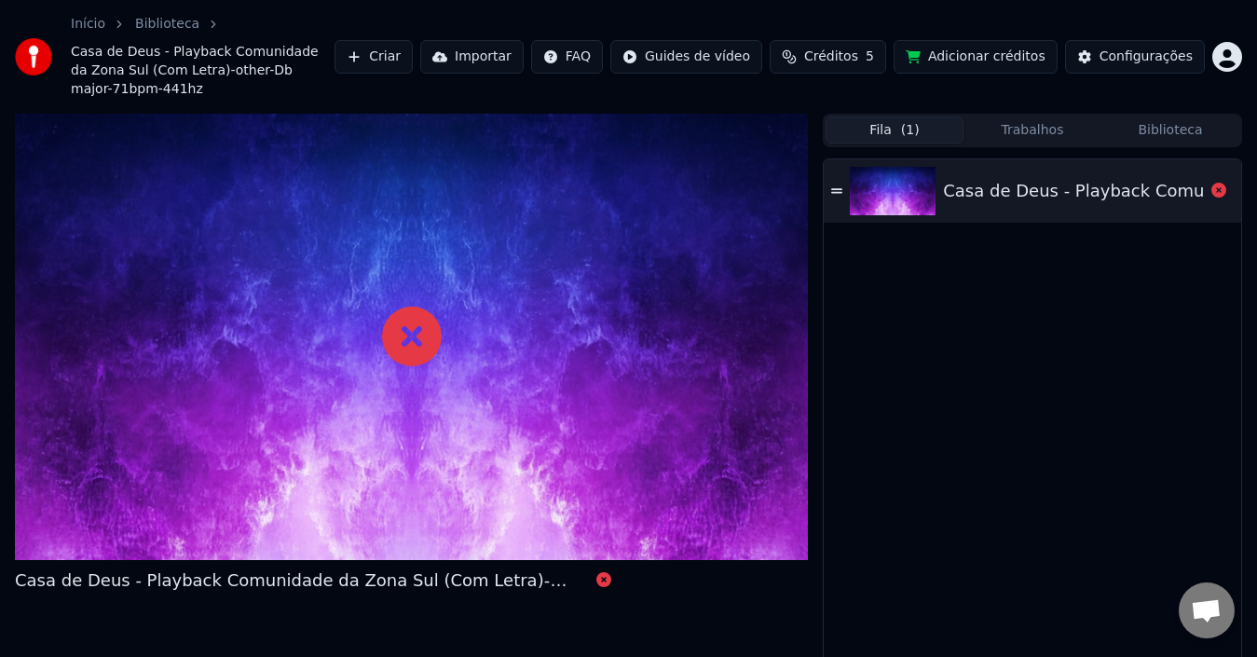
click at [1183, 117] on button "Biblioteca" at bounding box center [1171, 130] width 138 height 27
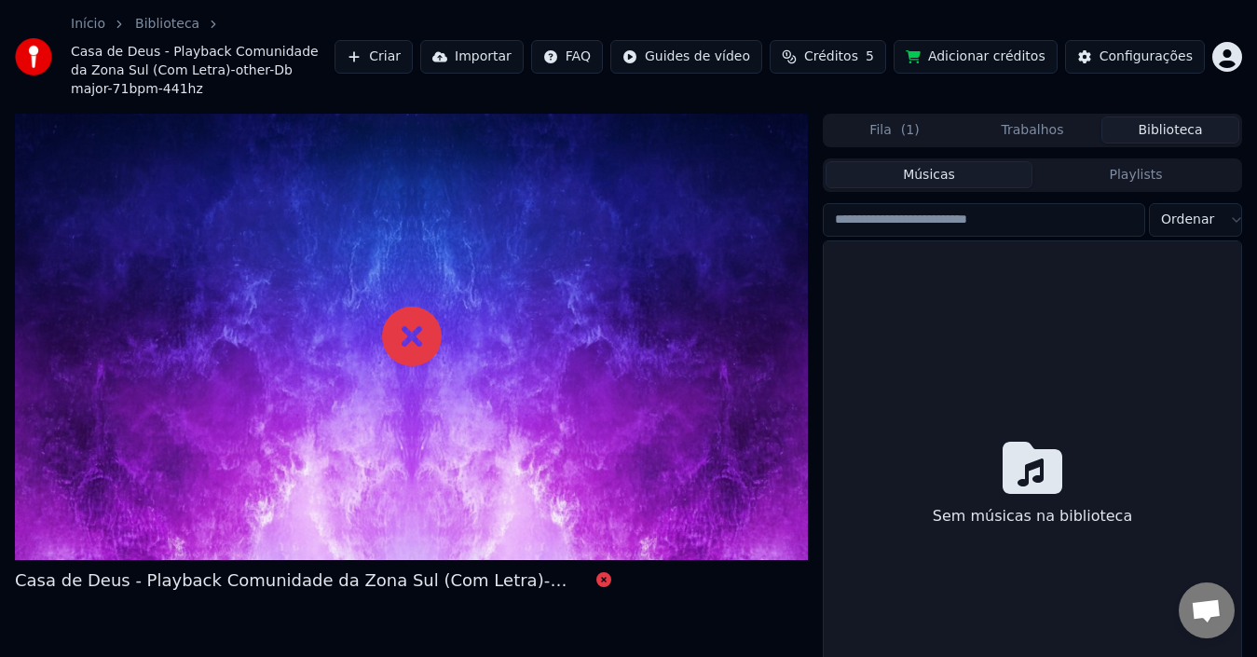
click at [1021, 474] on icon at bounding box center [1033, 468] width 60 height 52
click at [1033, 117] on button "Trabalhos" at bounding box center [1033, 130] width 138 height 27
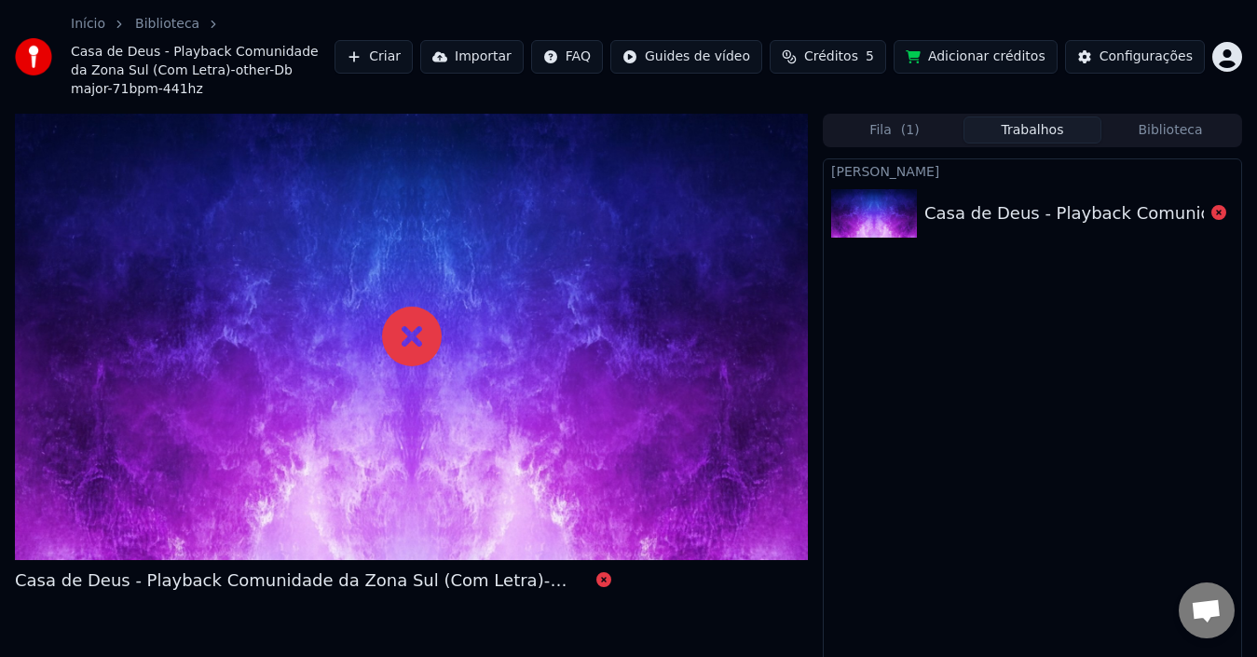
click at [903, 271] on div "Criar Karaokê Casa de Deus - Playback Comunidade da Zona Sul (Com Letra)-other-…" at bounding box center [1032, 437] width 419 height 558
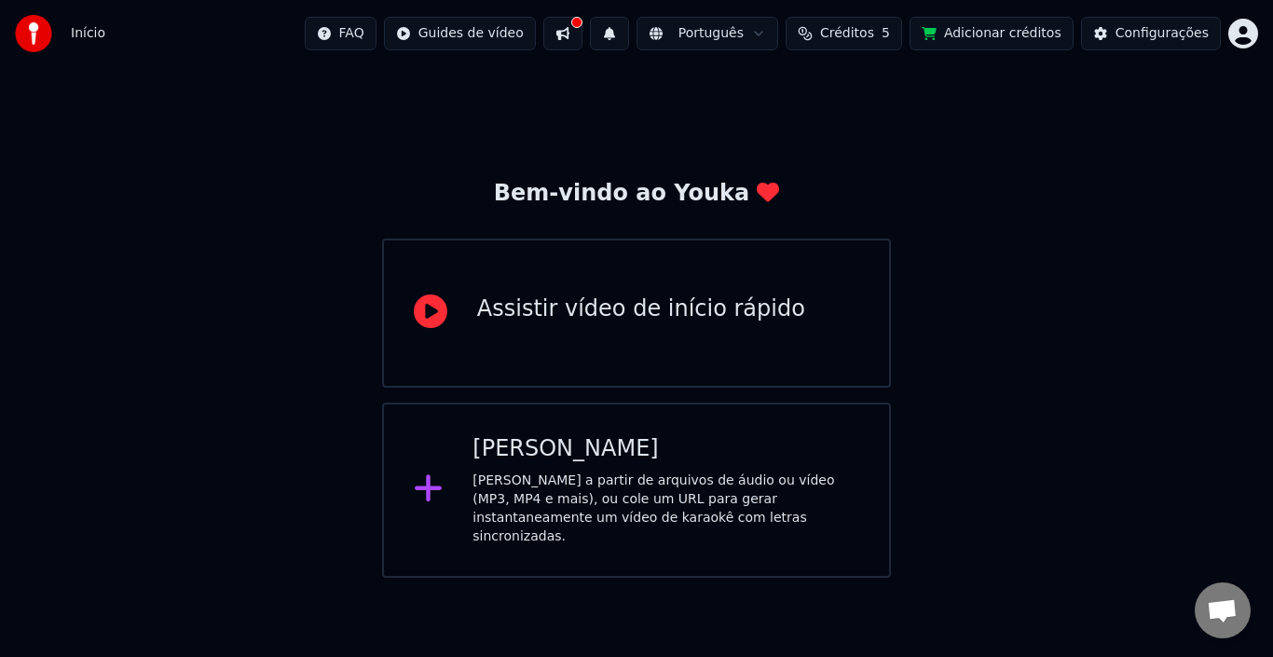
click at [426, 478] on icon at bounding box center [429, 489] width 30 height 34
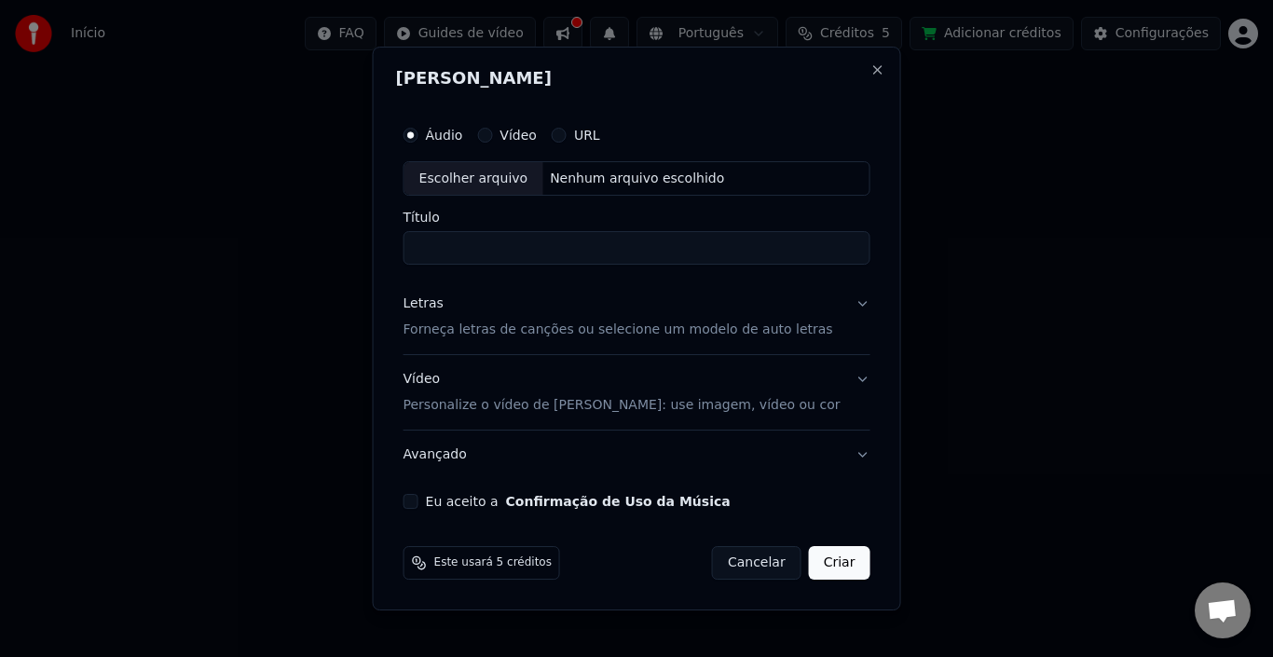
click at [567, 140] on button "URL" at bounding box center [559, 135] width 15 height 15
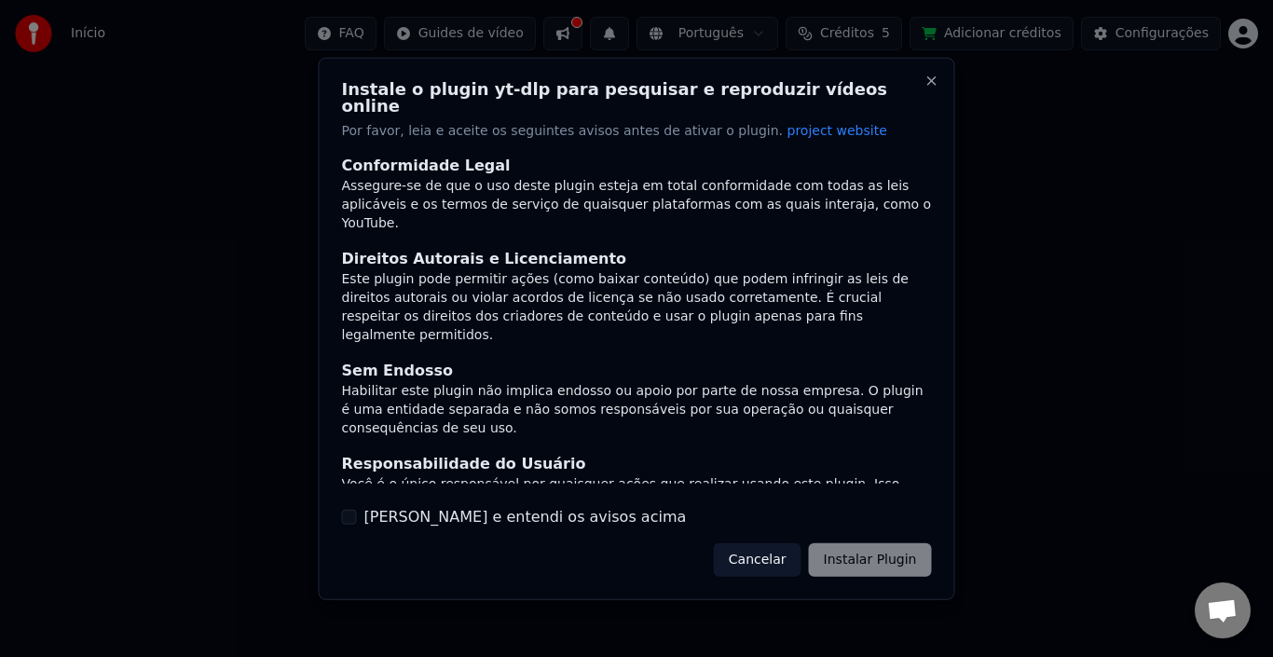
click at [355, 510] on button "Li e entendi os avisos acima" at bounding box center [349, 517] width 15 height 15
click at [849, 555] on button "Instalar Plugin" at bounding box center [870, 560] width 123 height 34
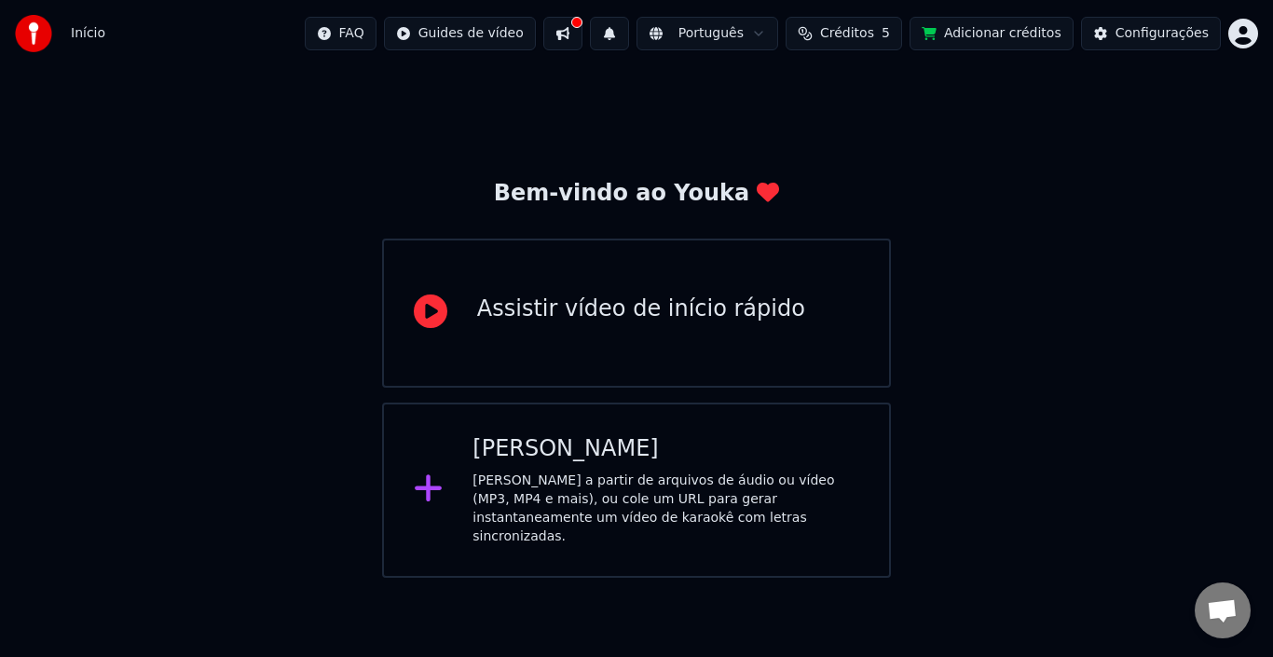
click at [442, 484] on icon at bounding box center [429, 489] width 30 height 34
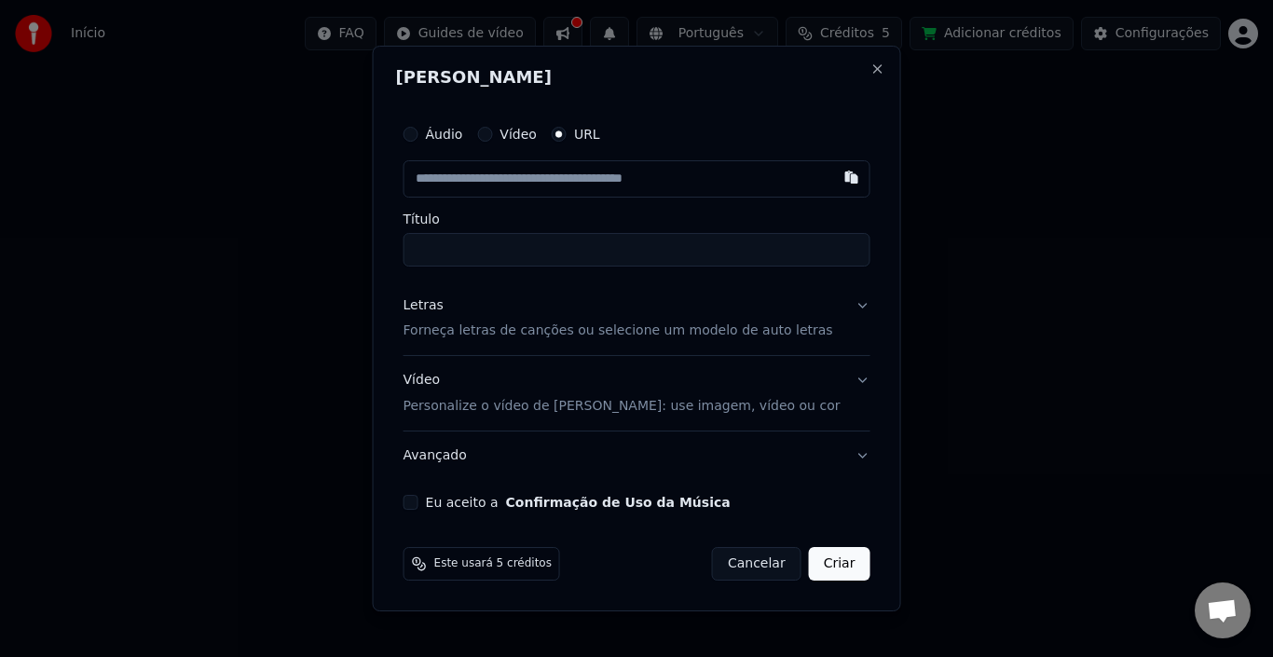
click at [419, 501] on button "Eu aceito a Confirmação de Uso da Música" at bounding box center [411, 502] width 15 height 15
click at [716, 178] on input "text" at bounding box center [637, 178] width 467 height 37
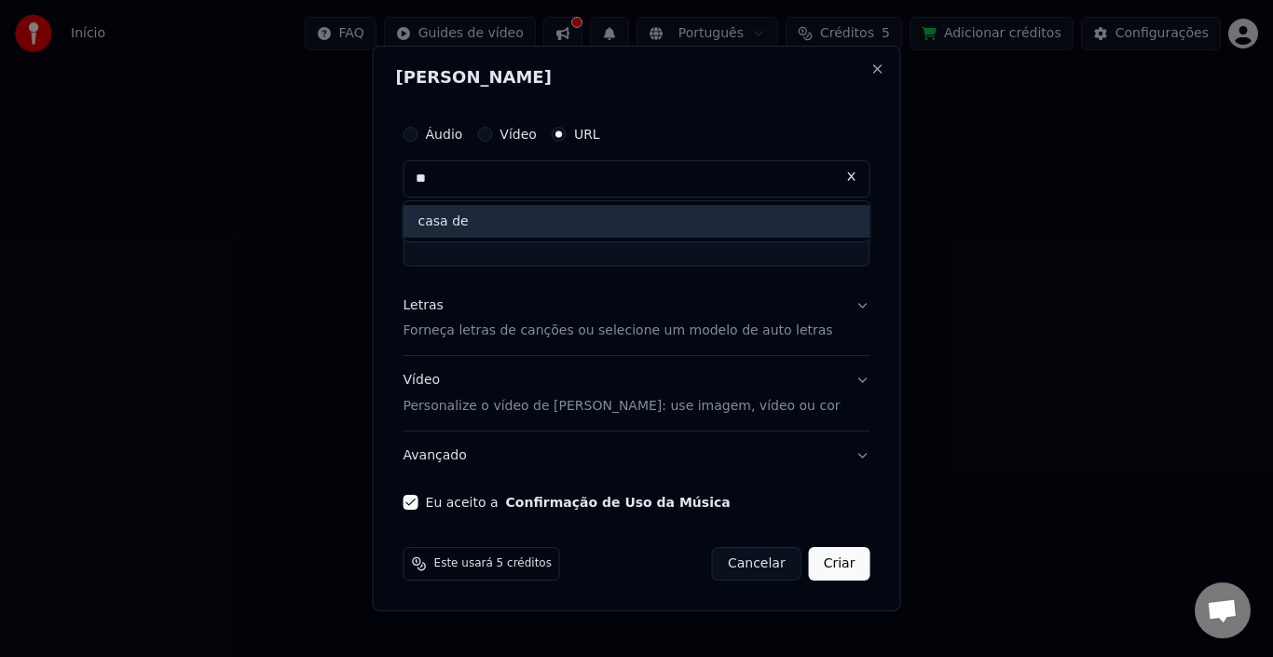
type input "*"
paste input "**********"
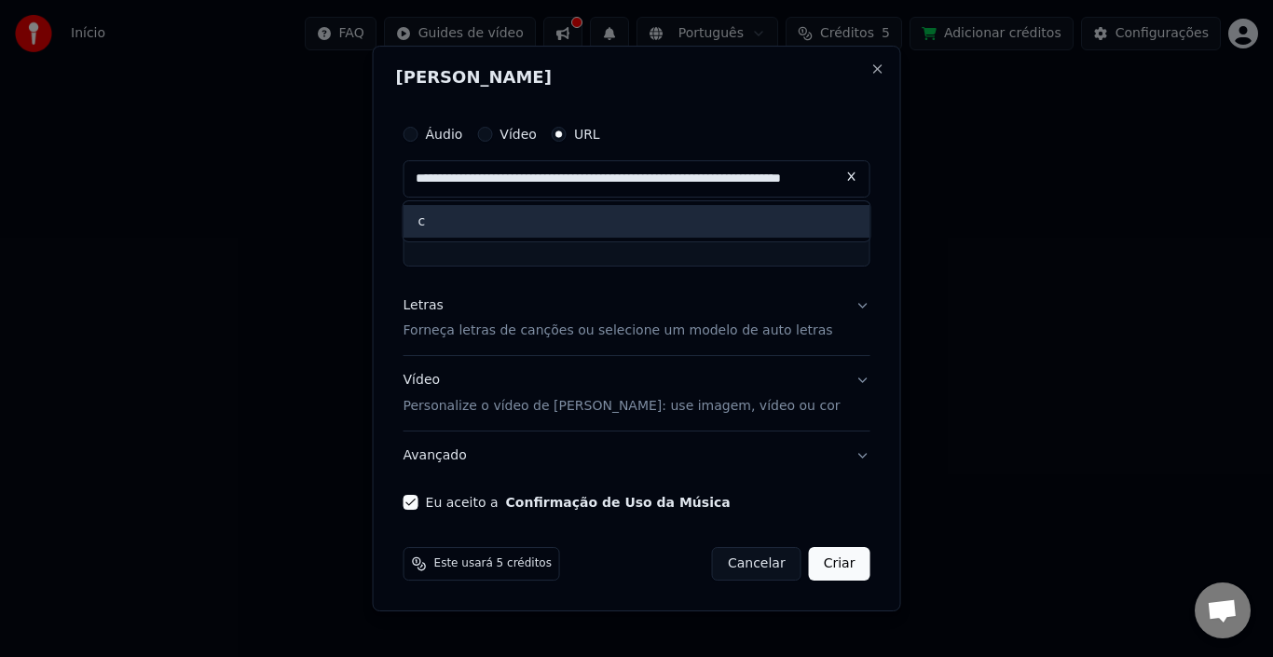
scroll to position [0, 113]
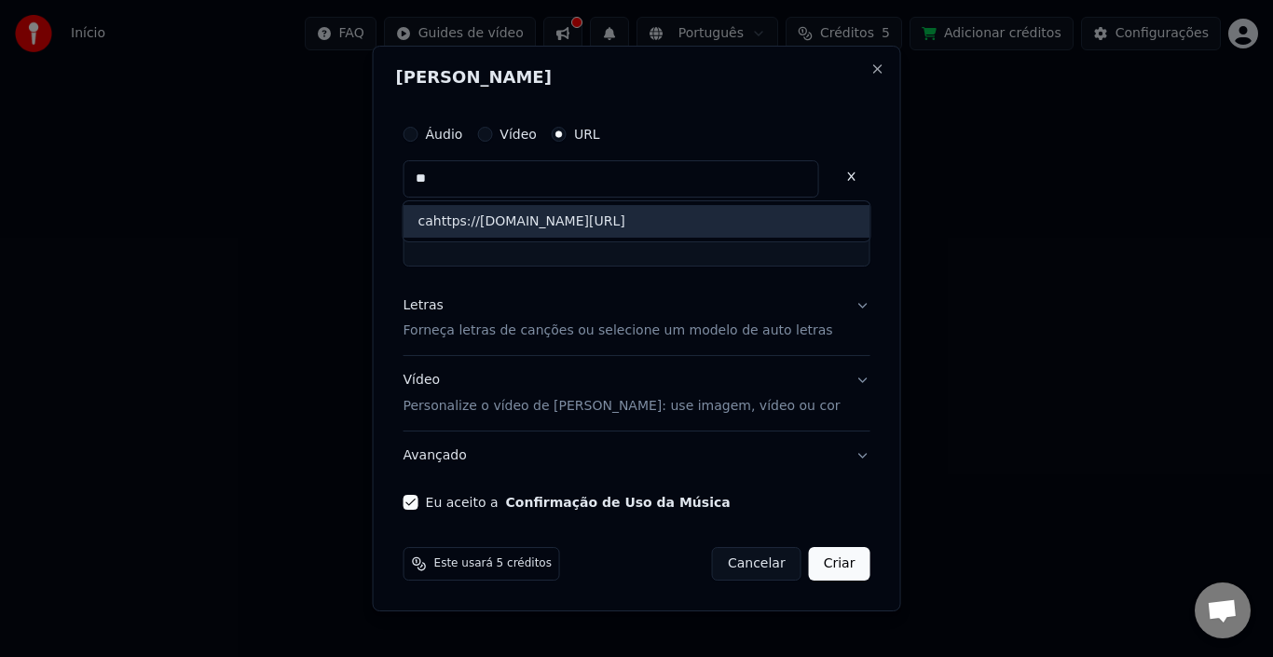
click at [829, 561] on button "Criar" at bounding box center [840, 564] width 62 height 34
type input "**********"
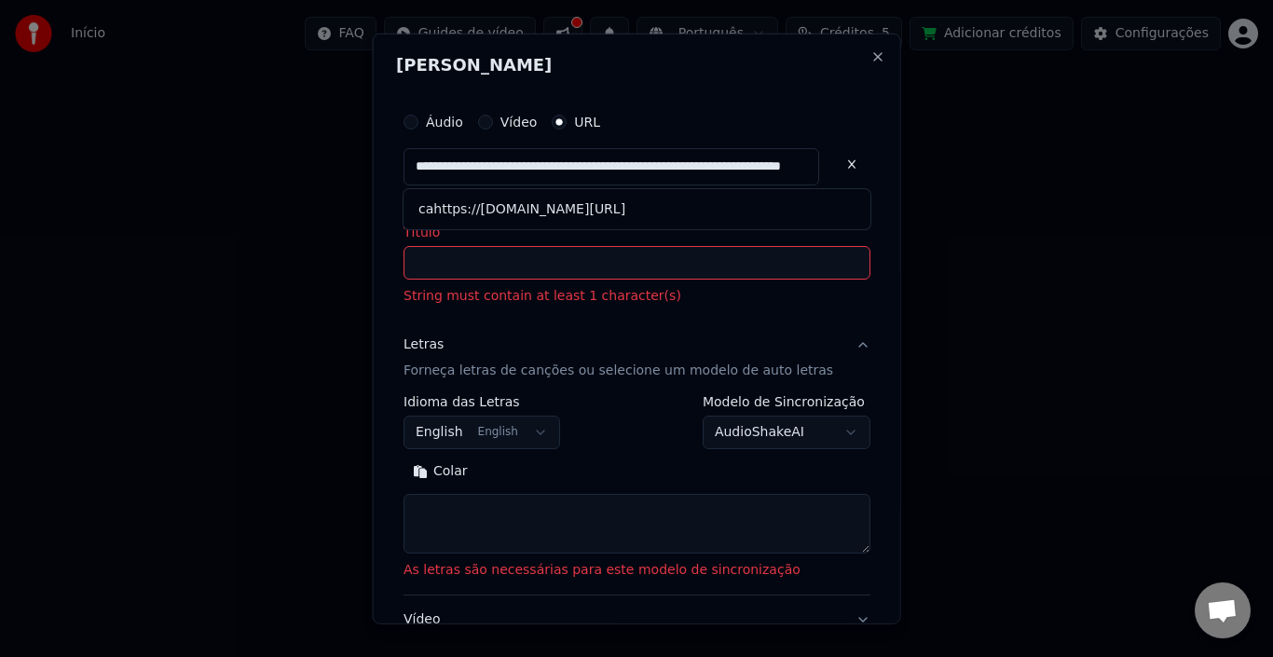
scroll to position [0, 0]
click at [602, 260] on input "Título" at bounding box center [637, 263] width 467 height 34
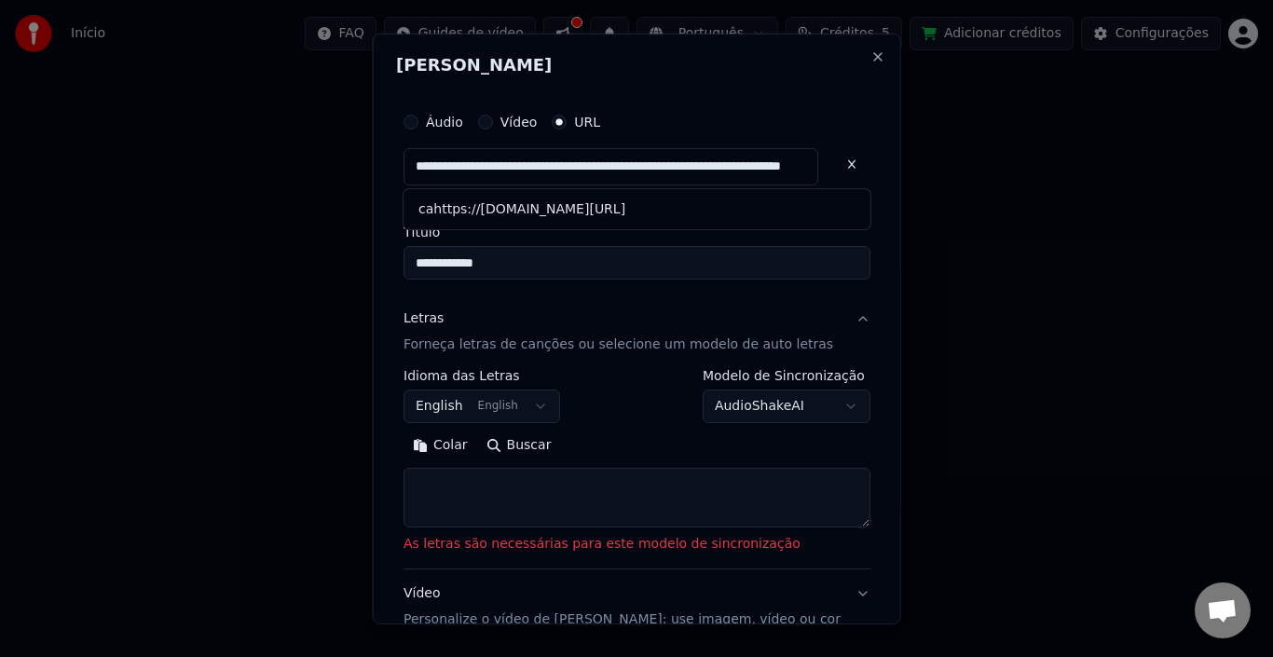
type input "**********"
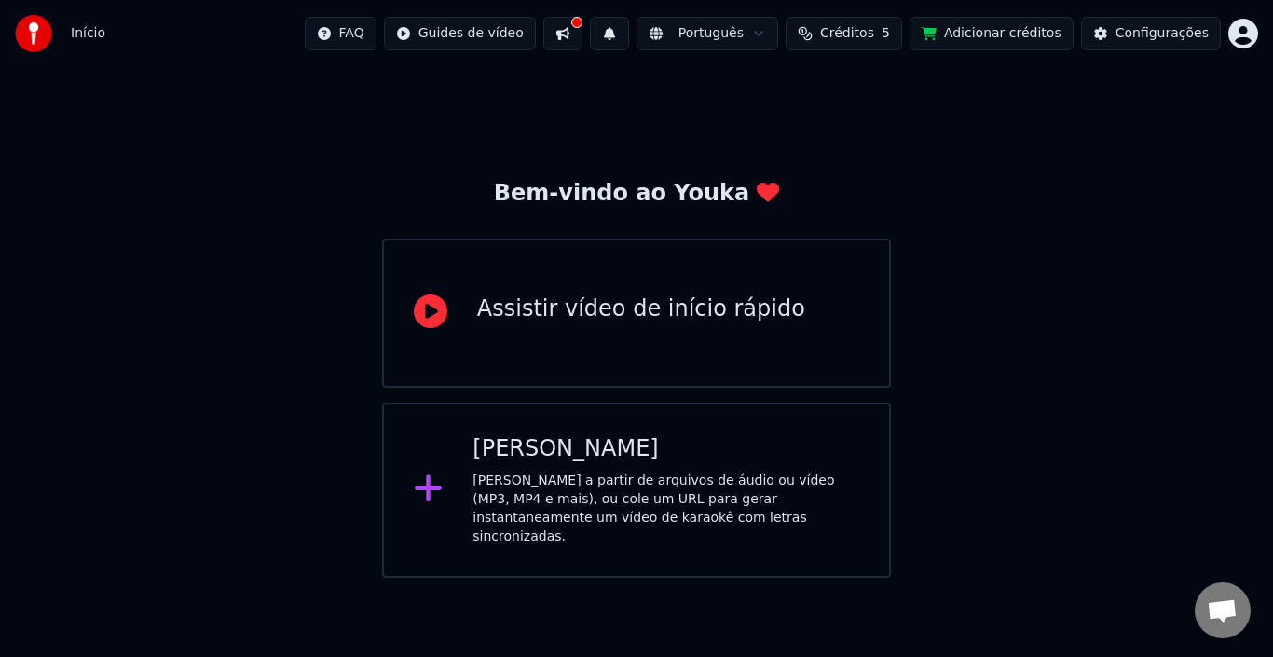
click at [428, 485] on icon at bounding box center [428, 488] width 27 height 27
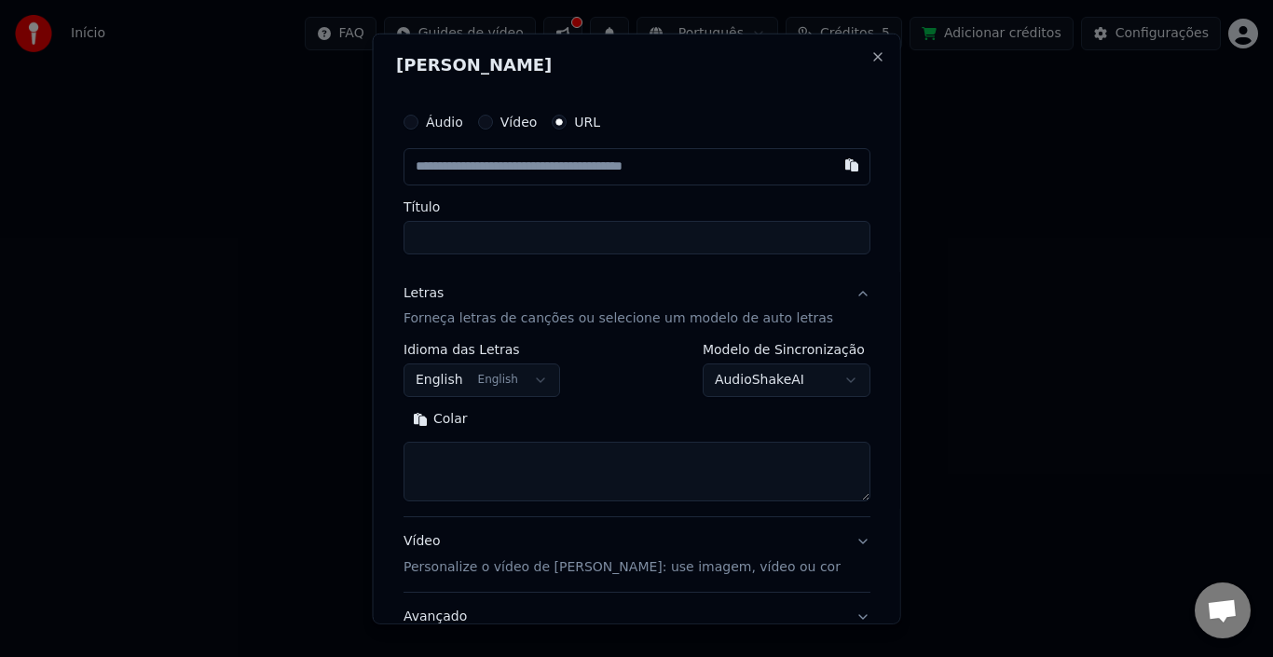
type input "**********"
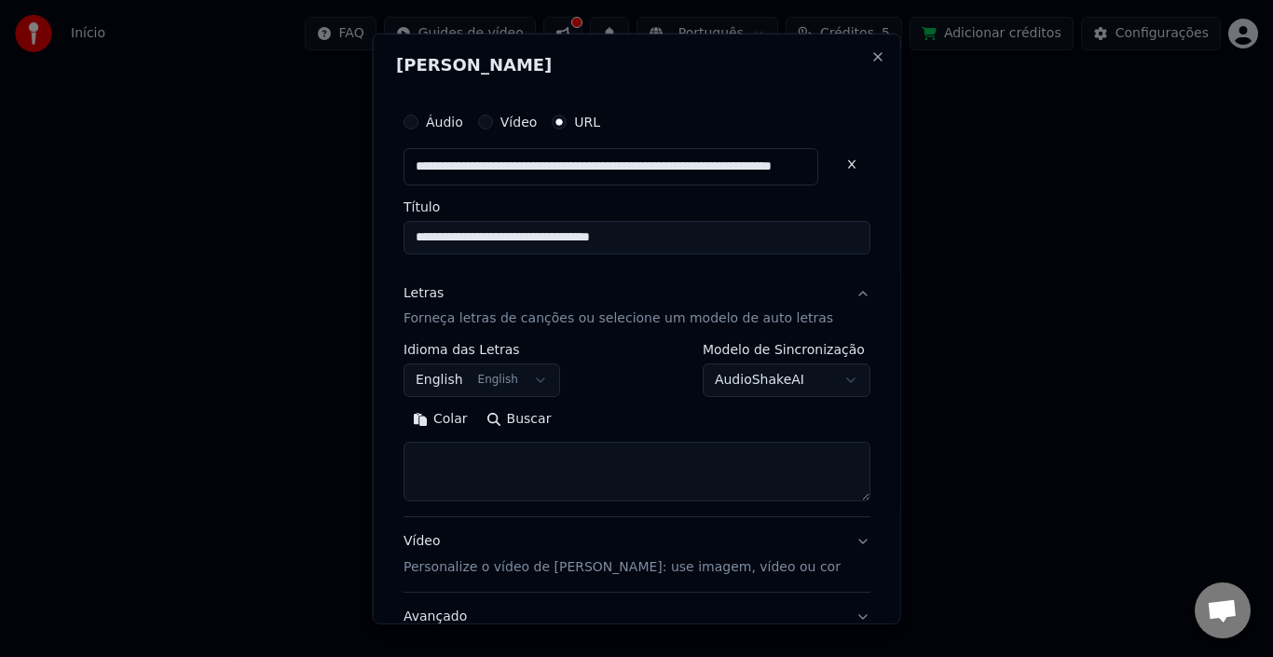
type input "**********"
click at [484, 237] on input "**********" at bounding box center [637, 237] width 467 height 34
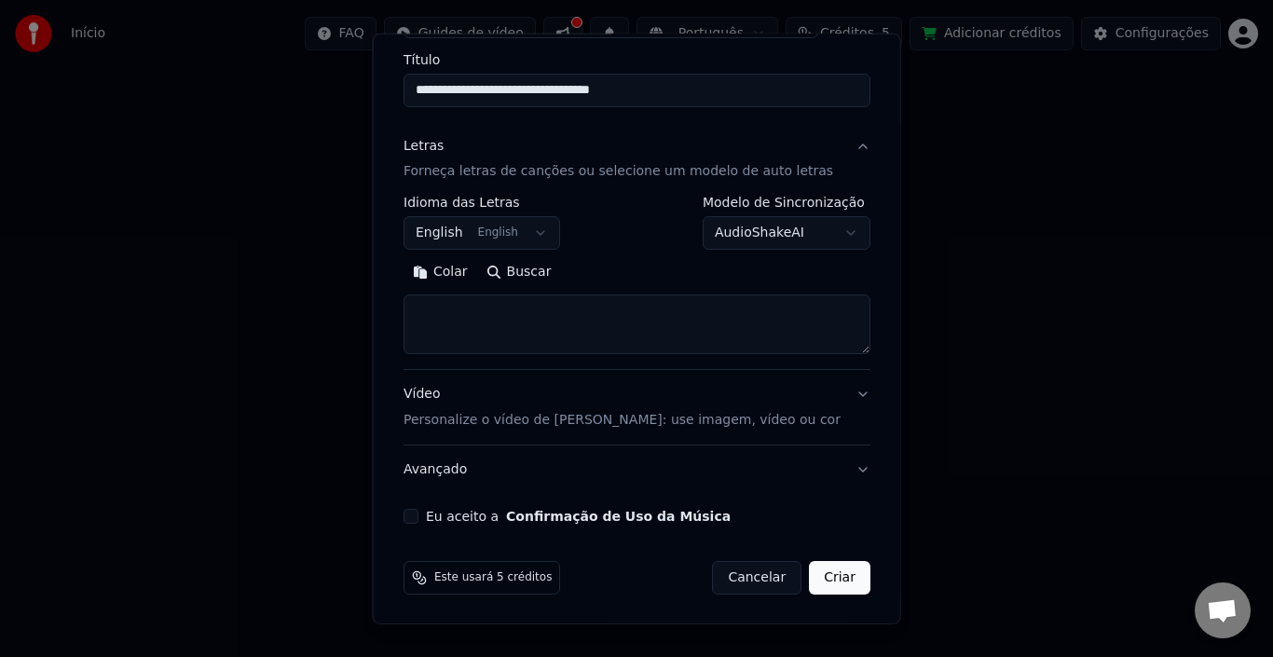
scroll to position [148, 0]
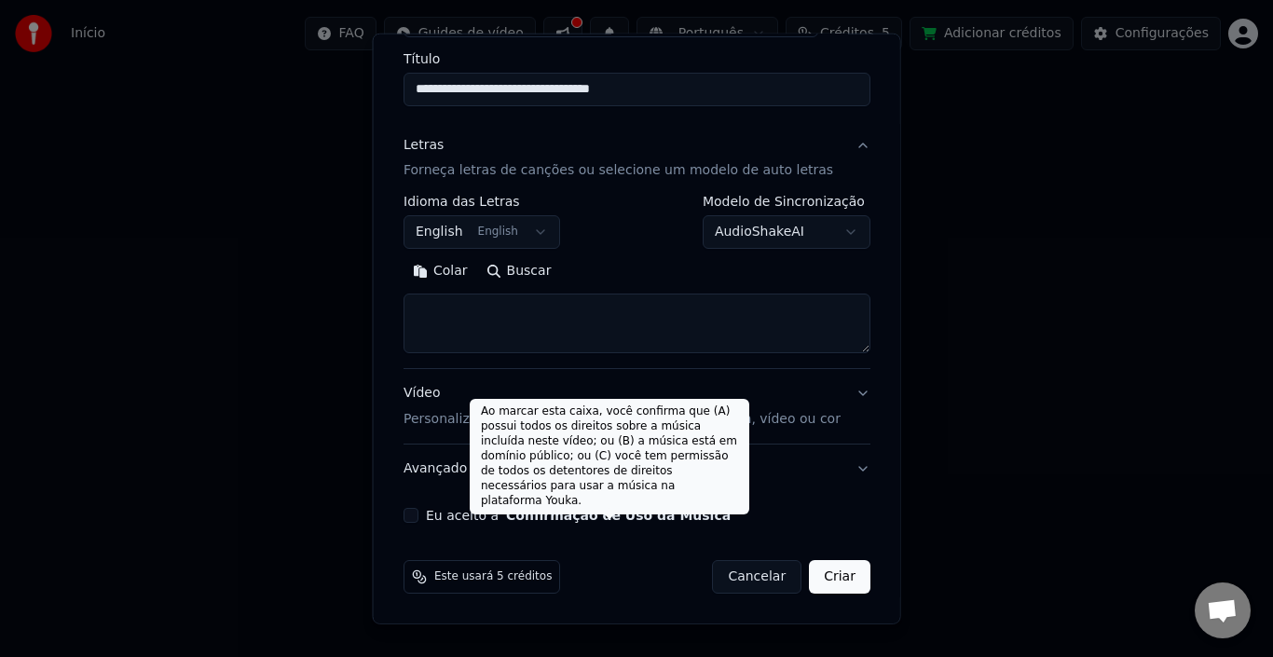
click at [686, 519] on button "Confirmação de Uso da Música" at bounding box center [618, 515] width 225 height 13
type input "**********"
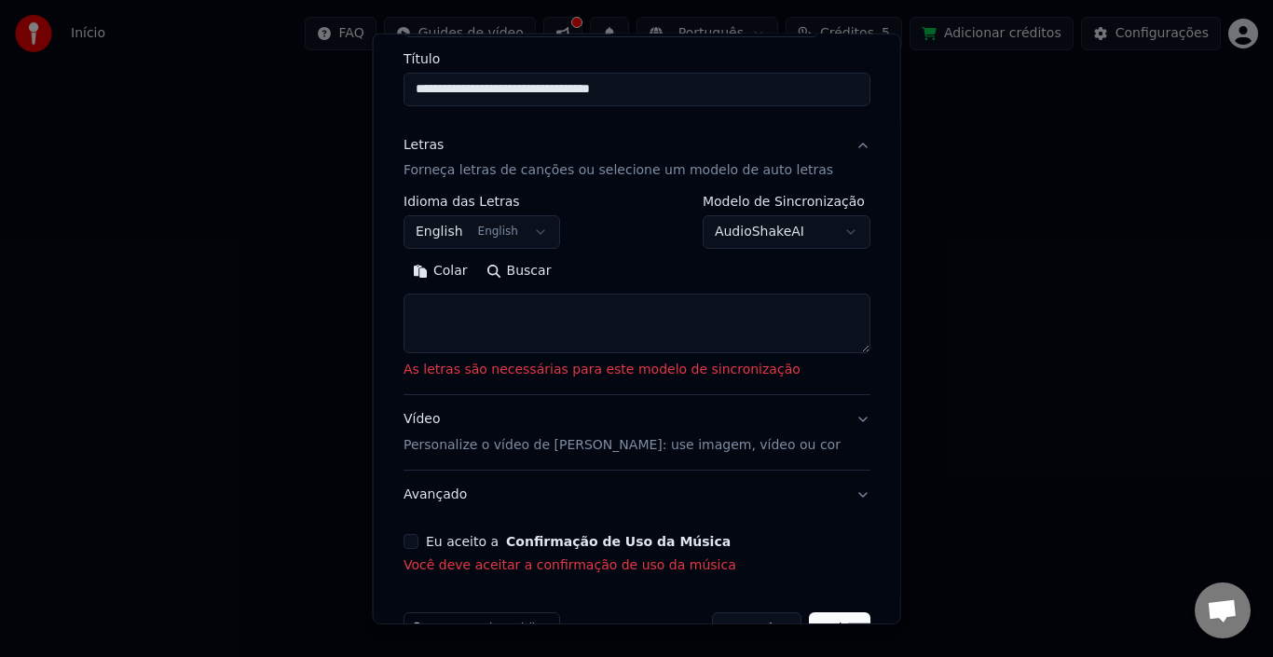
click at [434, 550] on div "Eu aceito a Confirmação de Uso da Música Você deve aceitar a confirmação de uso…" at bounding box center [637, 554] width 467 height 41
click at [419, 545] on button "Eu aceito a Confirmação de Uso da Música" at bounding box center [411, 541] width 15 height 15
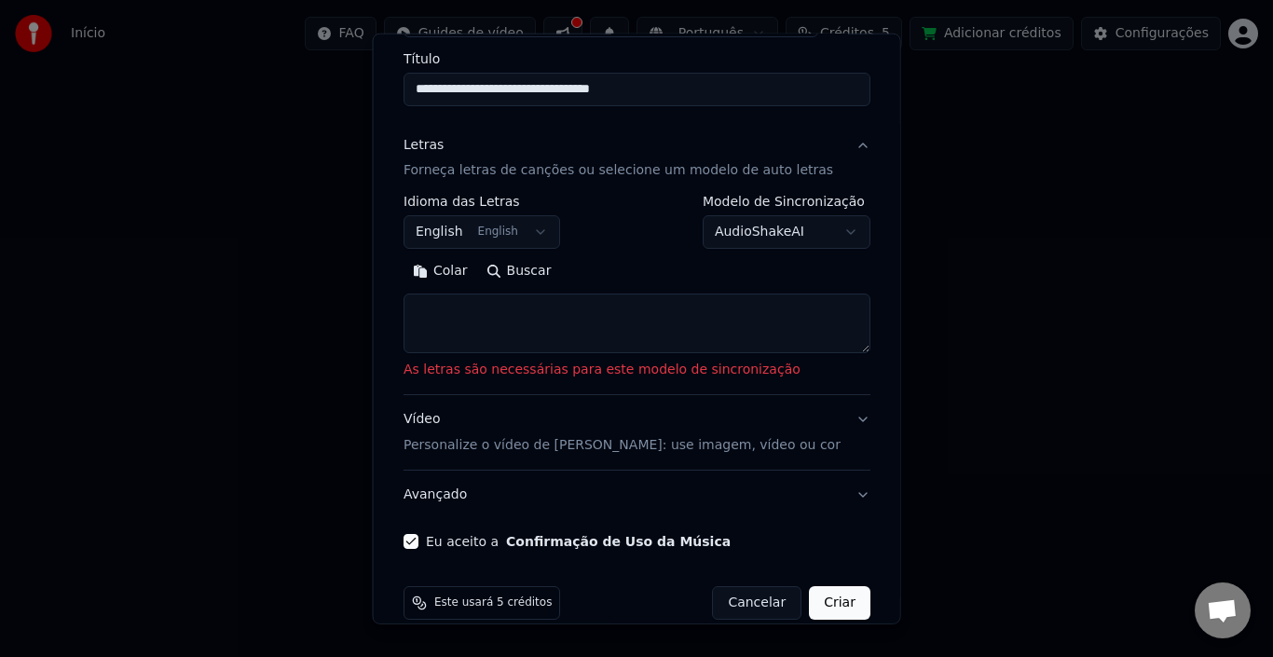
click at [501, 322] on textarea at bounding box center [637, 324] width 467 height 60
paste textarea "**********"
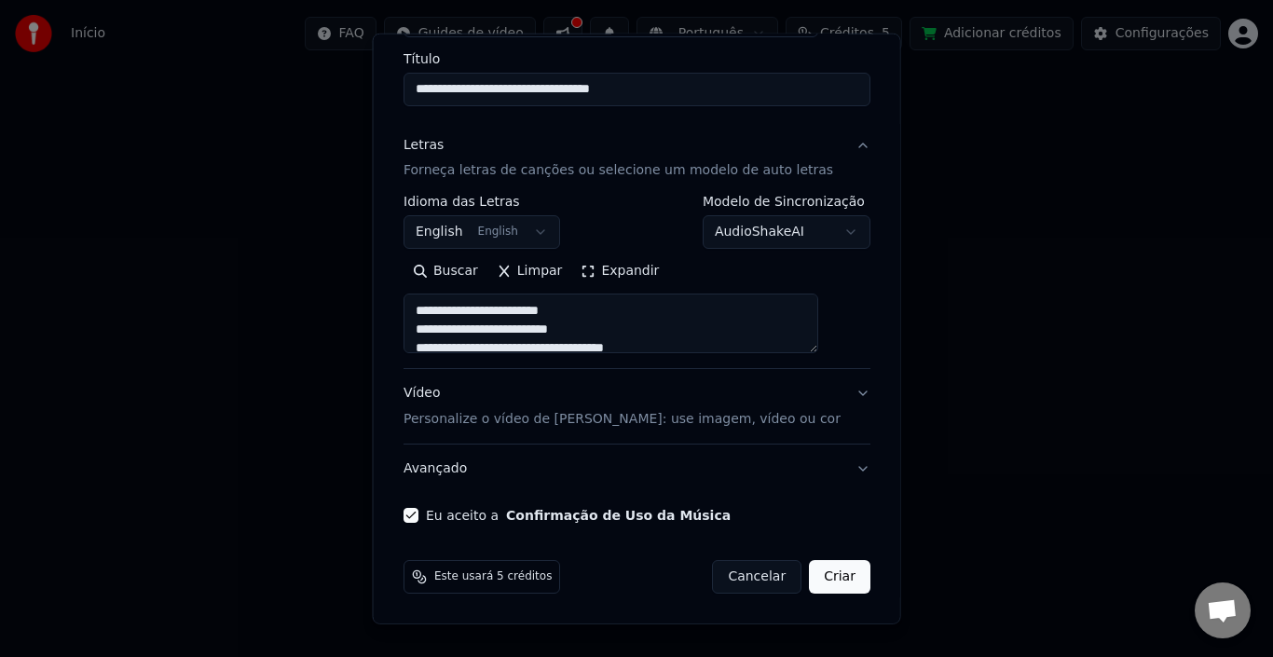
scroll to position [545, 0]
paste textarea "**********"
type textarea "**********"
click at [810, 580] on button "Criar" at bounding box center [840, 577] width 62 height 34
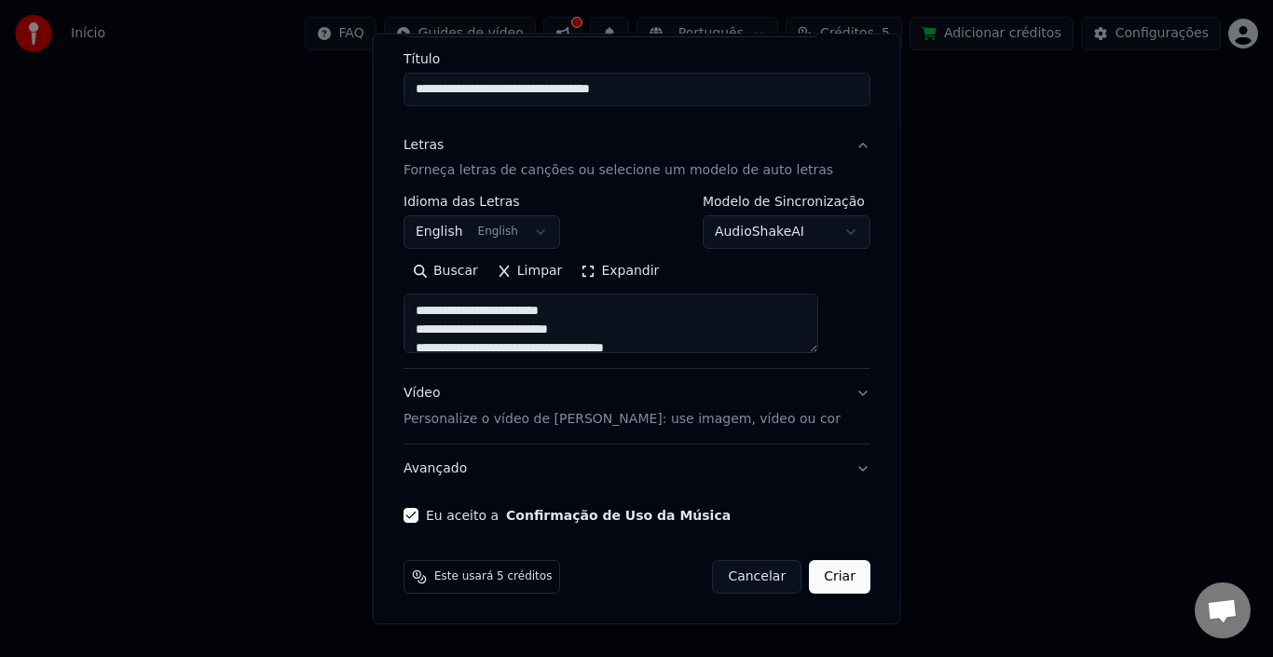
select select "**"
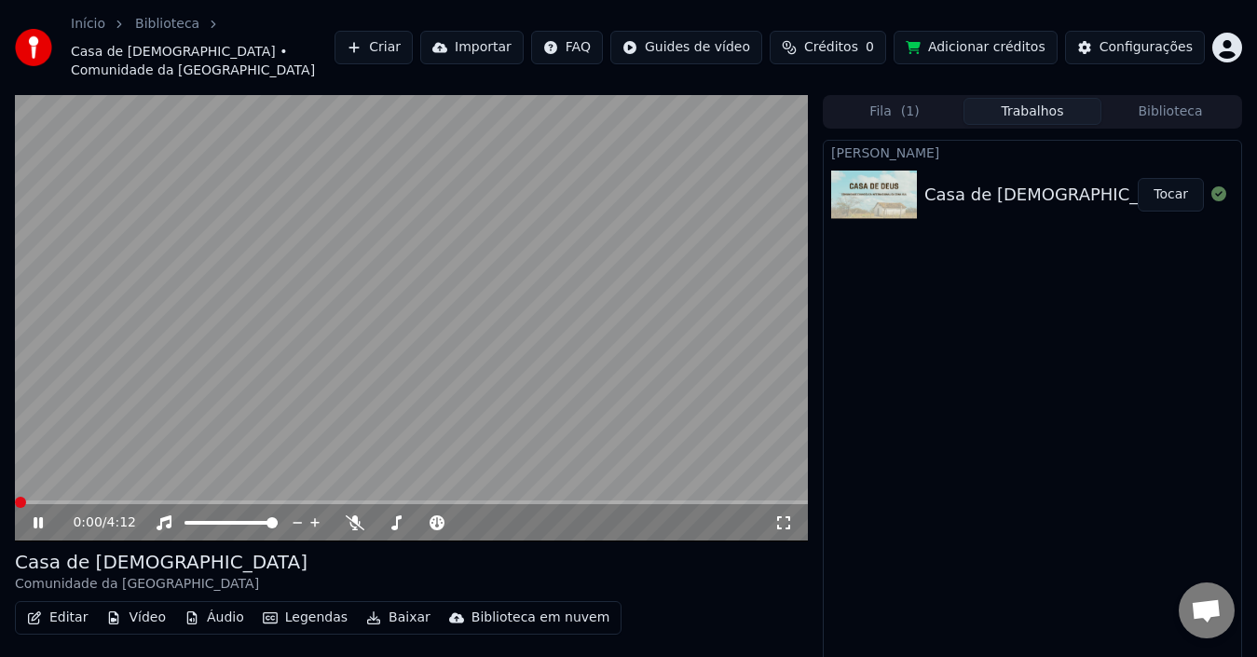
click at [15, 497] on span at bounding box center [20, 502] width 11 height 11
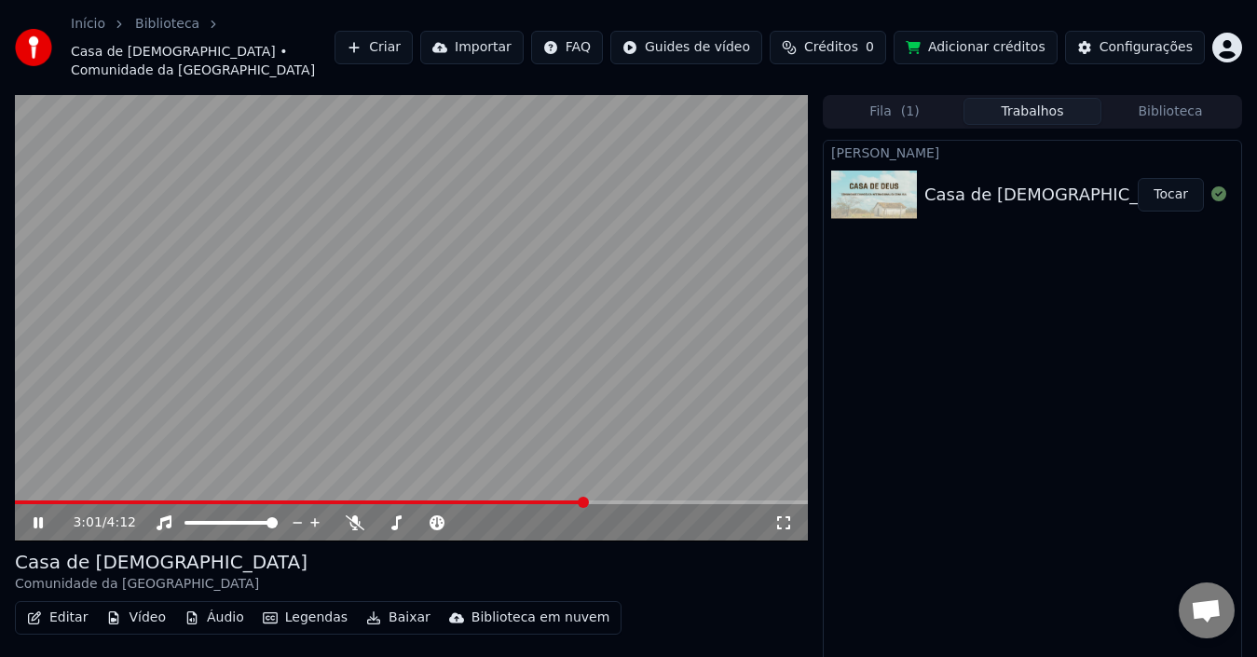
click at [978, 491] on div "Criar Karaokê Casa de Deus - Comunidade da Zona Sul Tocar" at bounding box center [1032, 419] width 419 height 558
click at [1069, 344] on div "Criar Karaokê Casa de Deus - Comunidade da Zona Sul Tocar" at bounding box center [1032, 419] width 419 height 558
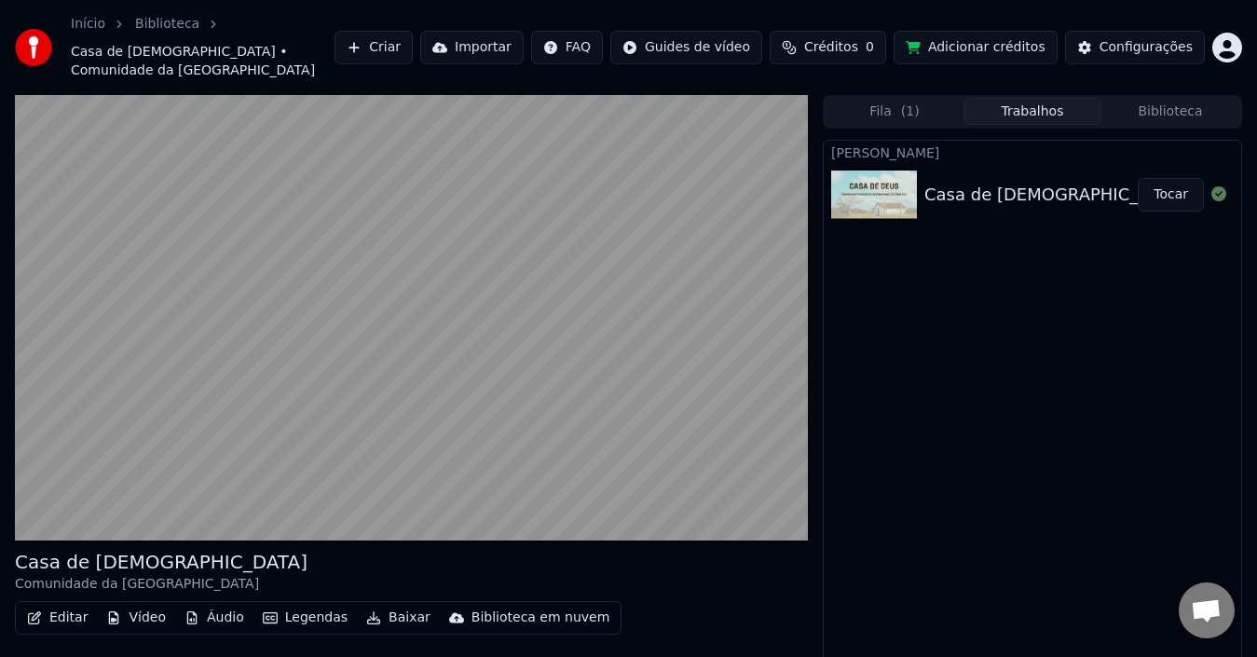
click at [1126, 308] on div "Criar Karaokê Casa de Deus - Comunidade da Zona Sul Tocar" at bounding box center [1032, 419] width 419 height 558
click at [1218, 186] on icon at bounding box center [1219, 193] width 15 height 15
click at [1085, 309] on div "Criar Karaokê Casa de Deus - Comunidade da Zona Sul Tocar" at bounding box center [1032, 419] width 419 height 558
click at [51, 605] on button "Editar" at bounding box center [58, 618] width 76 height 26
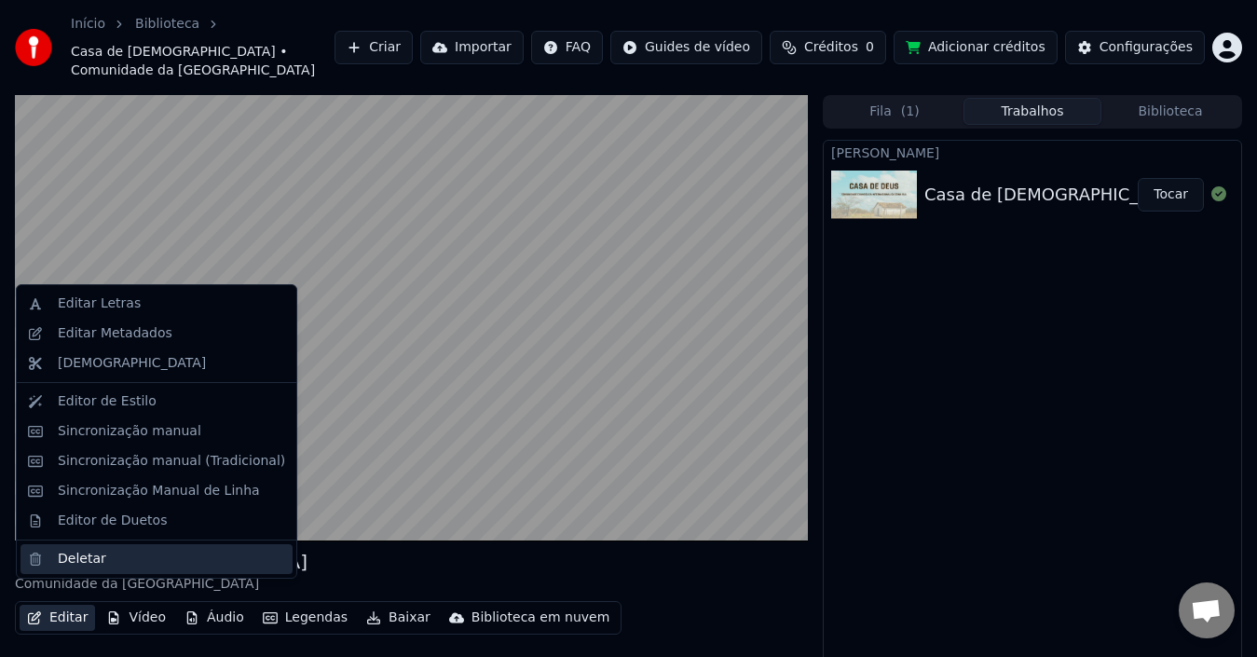
click at [60, 560] on div "Deletar" at bounding box center [82, 559] width 48 height 19
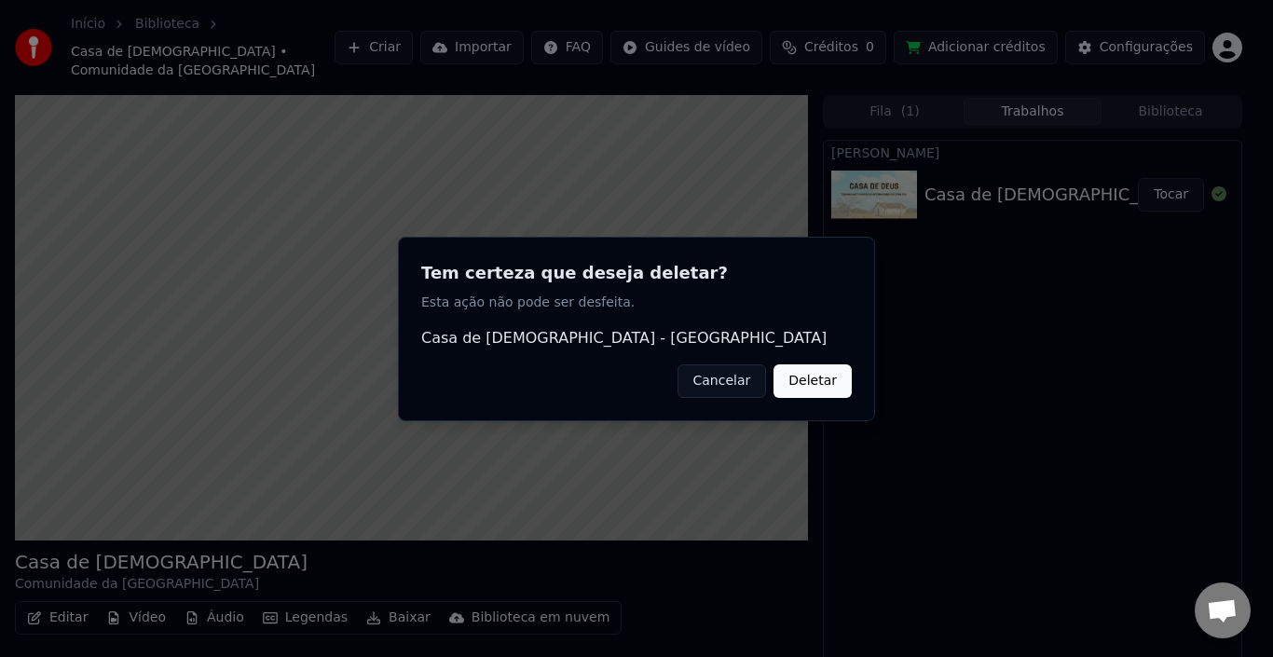
click at [800, 391] on button "Deletar" at bounding box center [813, 381] width 78 height 34
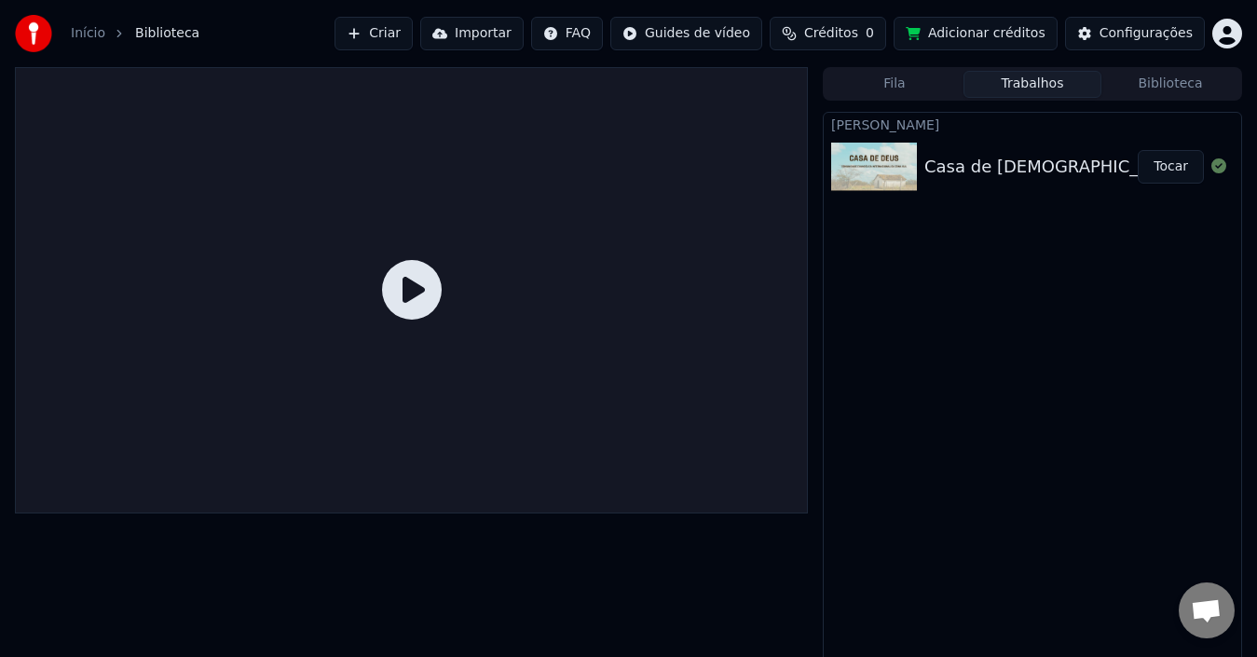
click at [409, 37] on button "Criar" at bounding box center [374, 34] width 78 height 34
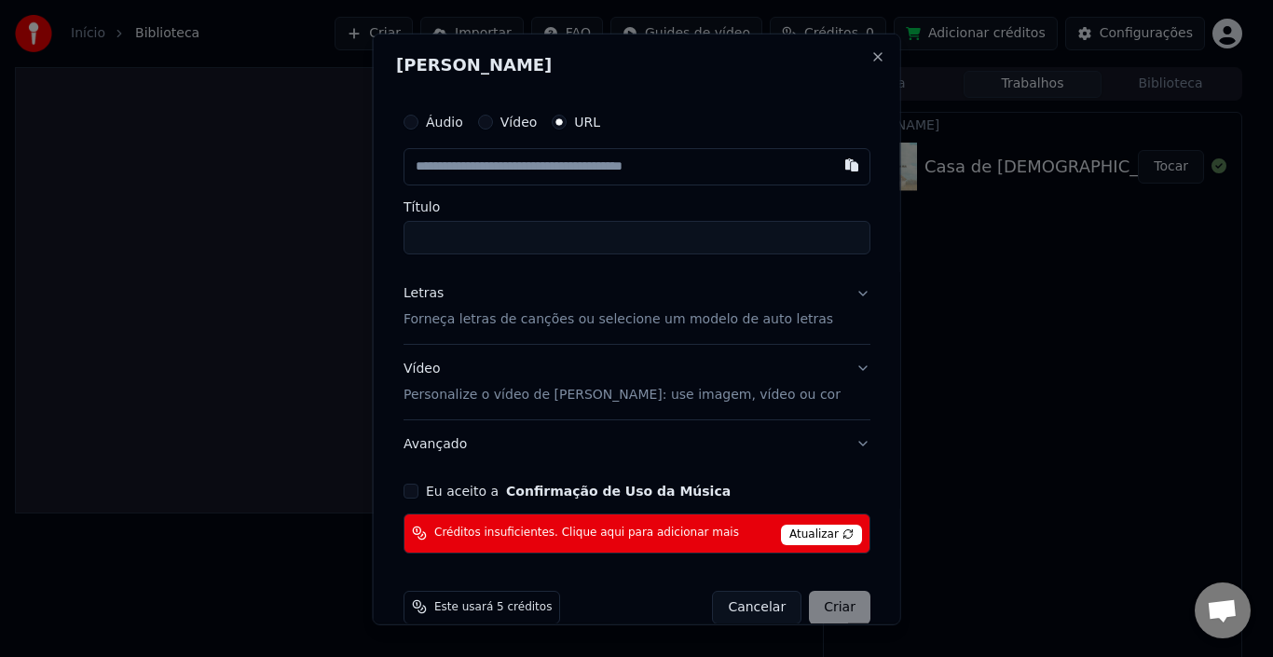
click at [459, 166] on input "text" at bounding box center [637, 165] width 467 height 37
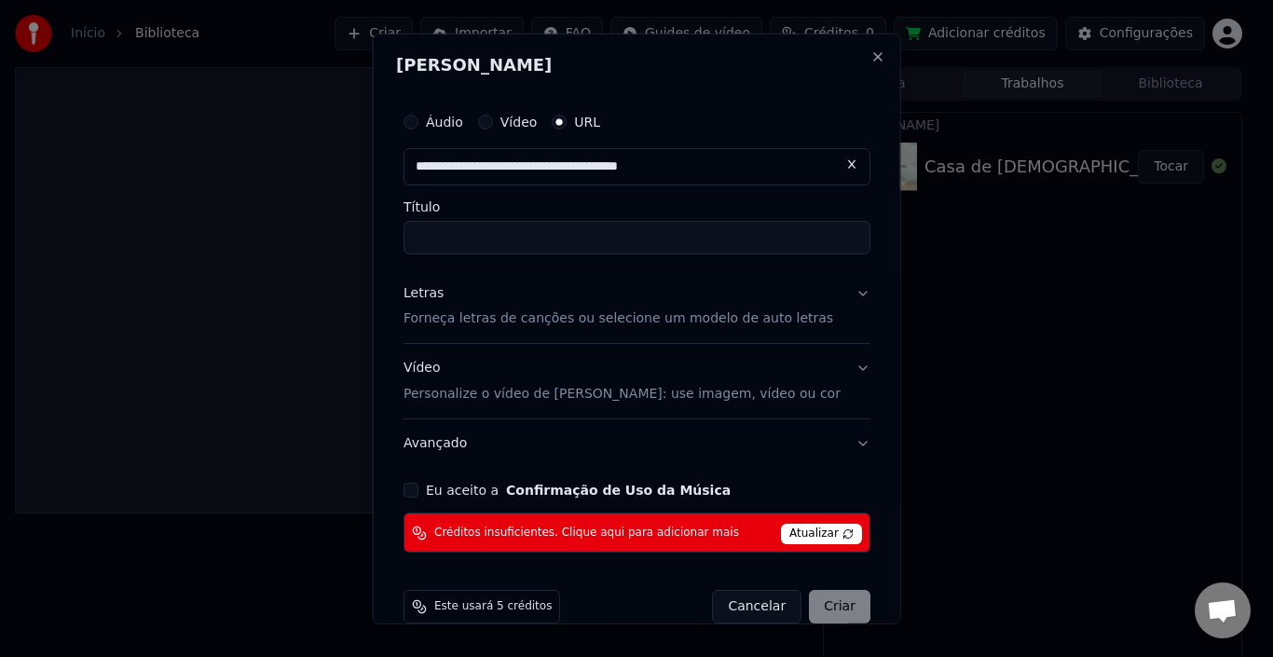
click at [457, 240] on input "Título" at bounding box center [637, 237] width 467 height 34
type input "**********"
click at [419, 488] on button "Eu aceito a Confirmação de Uso da Música" at bounding box center [411, 490] width 15 height 15
click at [461, 319] on p "Forneça letras de canções ou selecione um modelo de auto letras" at bounding box center [619, 318] width 430 height 19
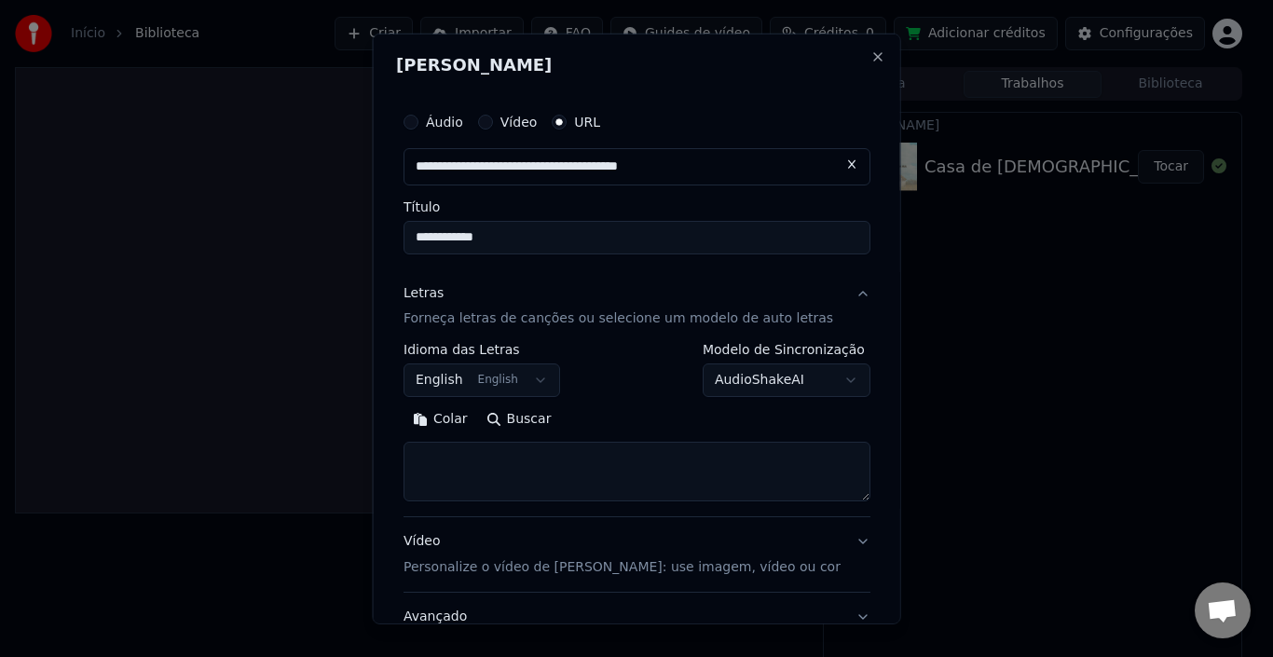
click at [454, 460] on textarea at bounding box center [637, 472] width 467 height 60
paste textarea "**********"
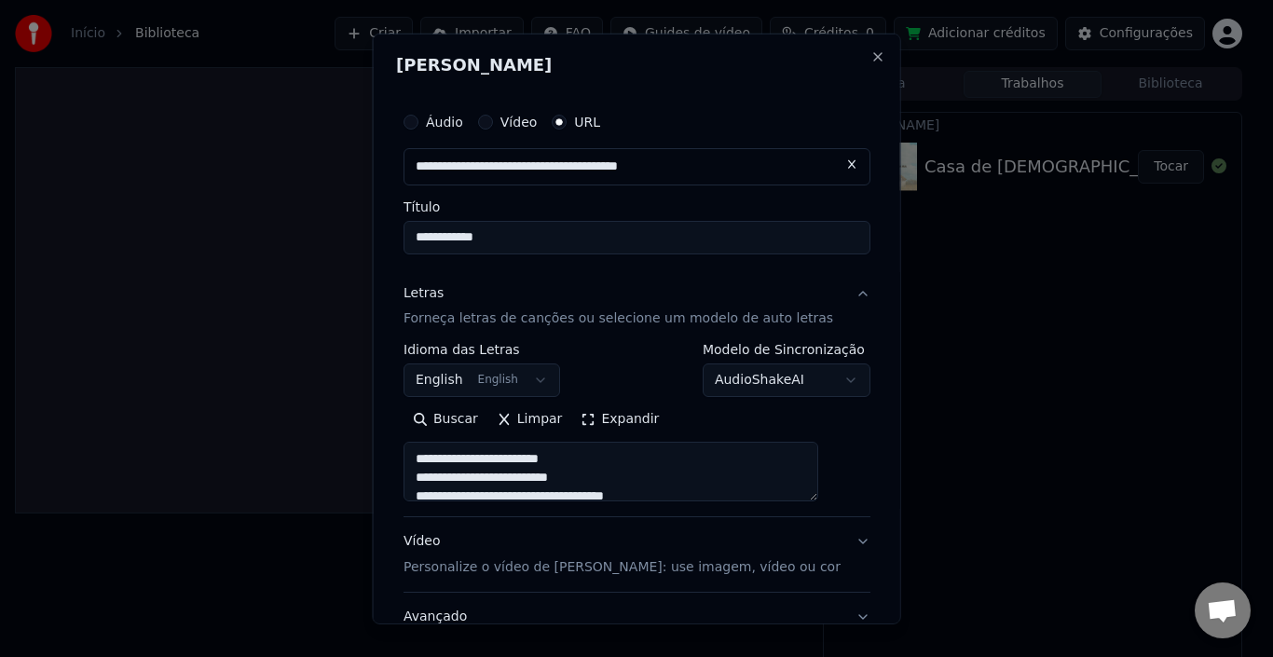
scroll to position [1328, 0]
type textarea "**********"
click at [550, 381] on button "English English" at bounding box center [482, 381] width 157 height 34
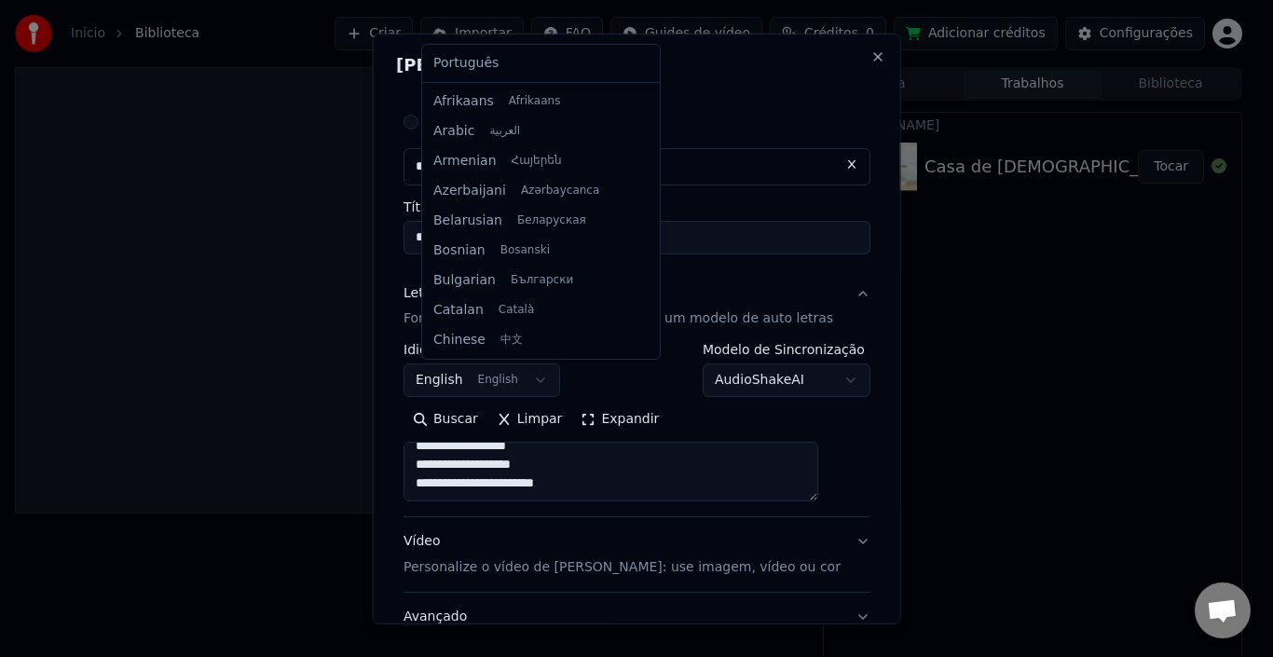
scroll to position [149, 0]
select select "**"
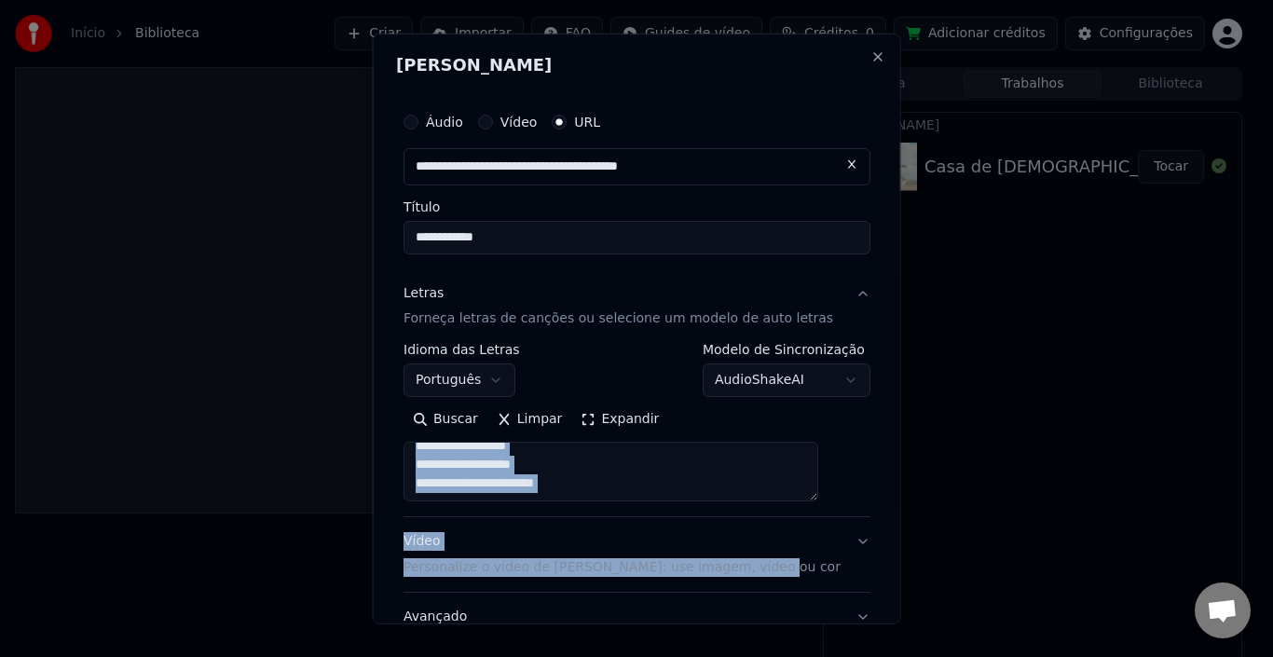
drag, startPoint x: 882, startPoint y: 499, endPoint x: 876, endPoint y: 562, distance: 63.6
click at [876, 562] on div "**********" at bounding box center [637, 329] width 529 height 592
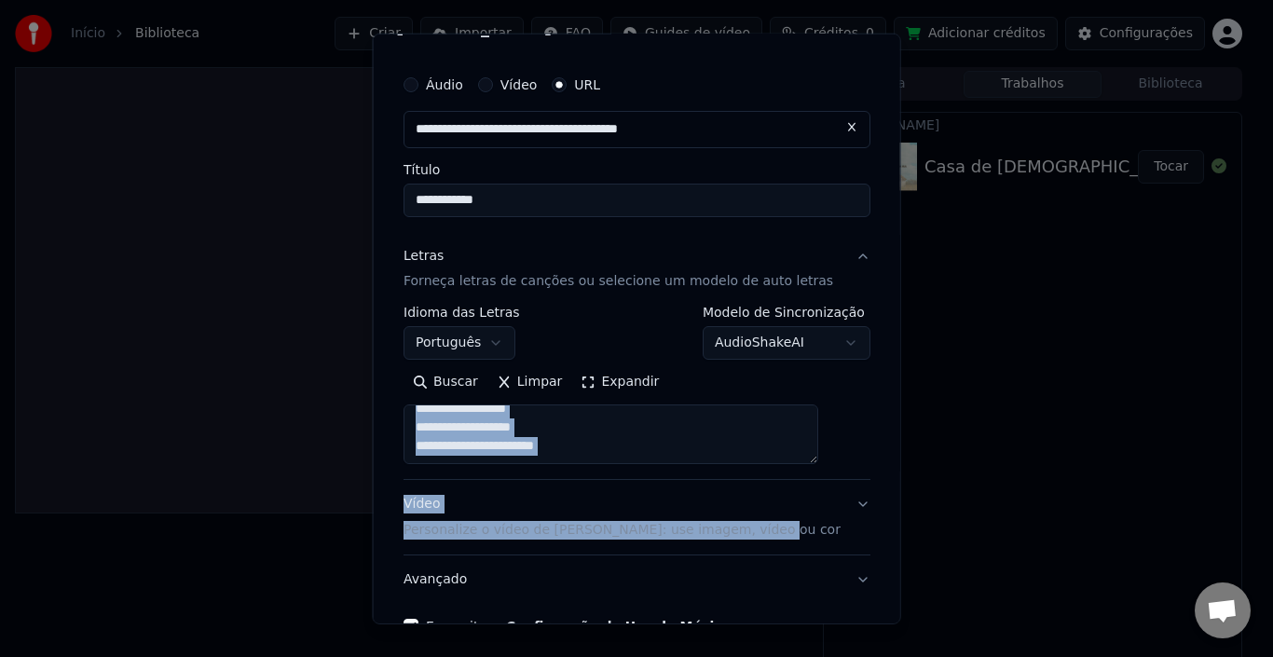
scroll to position [202, 0]
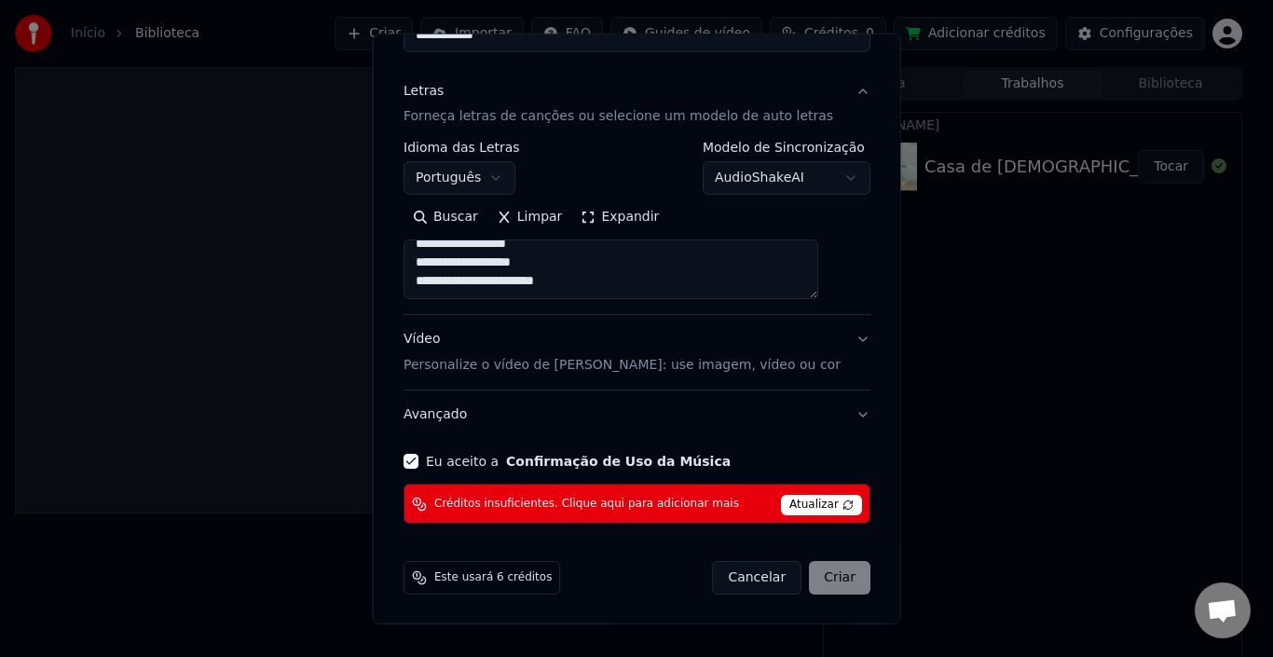
click at [792, 570] on div "Cancelar Criar" at bounding box center [791, 578] width 158 height 34
click at [787, 507] on span "Atualizar" at bounding box center [821, 505] width 81 height 21
click at [637, 504] on span "Créditos insuficientes. Clique aqui para adicionar mais" at bounding box center [586, 504] width 305 height 15
click at [812, 500] on span "Atualizar" at bounding box center [821, 505] width 81 height 21
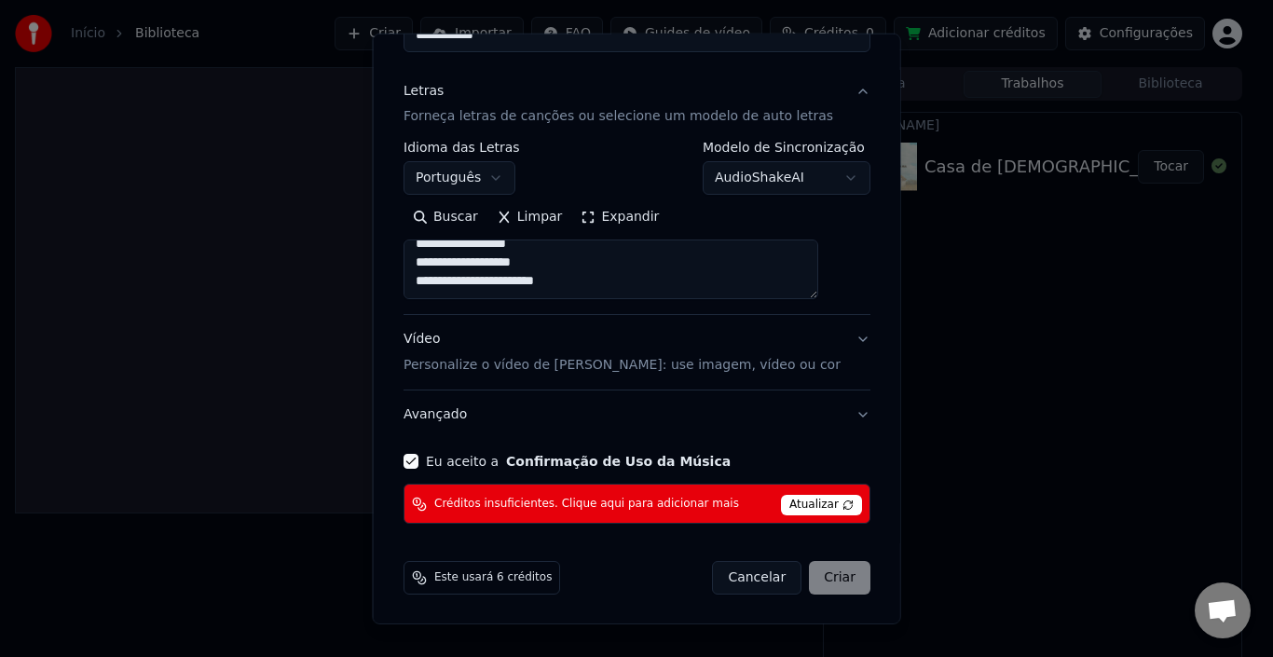
scroll to position [0, 0]
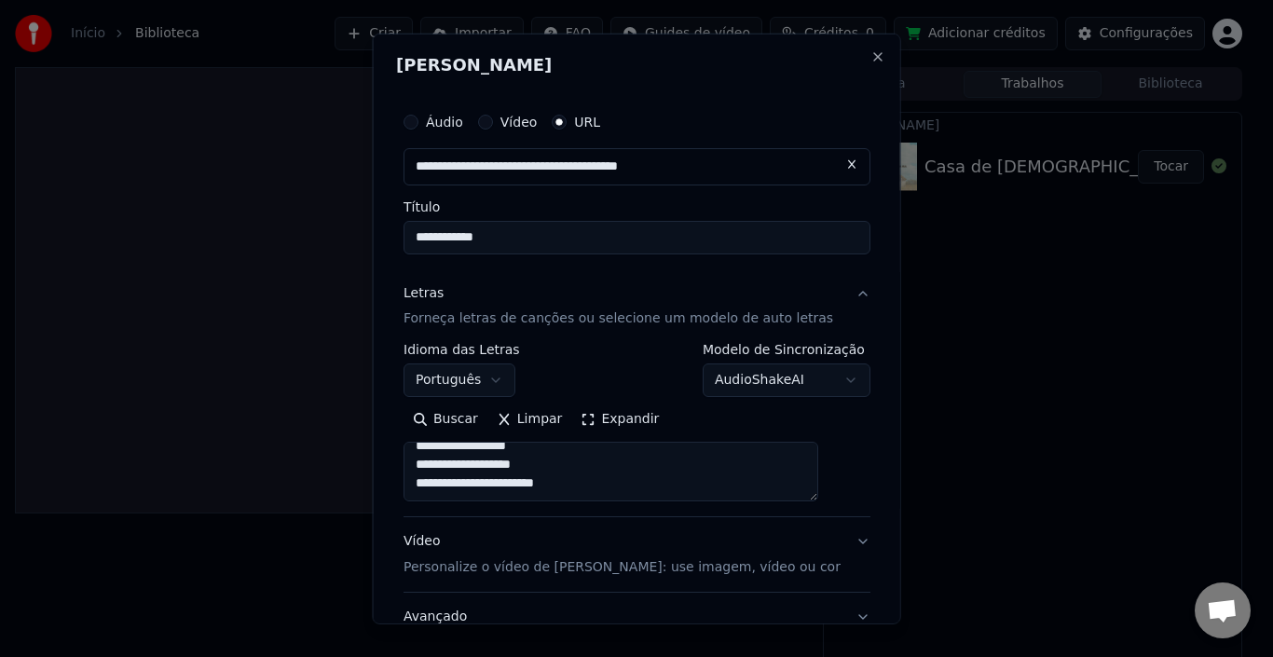
click at [675, 232] on input "**********" at bounding box center [637, 237] width 467 height 34
click at [515, 379] on button "Português" at bounding box center [460, 381] width 112 height 34
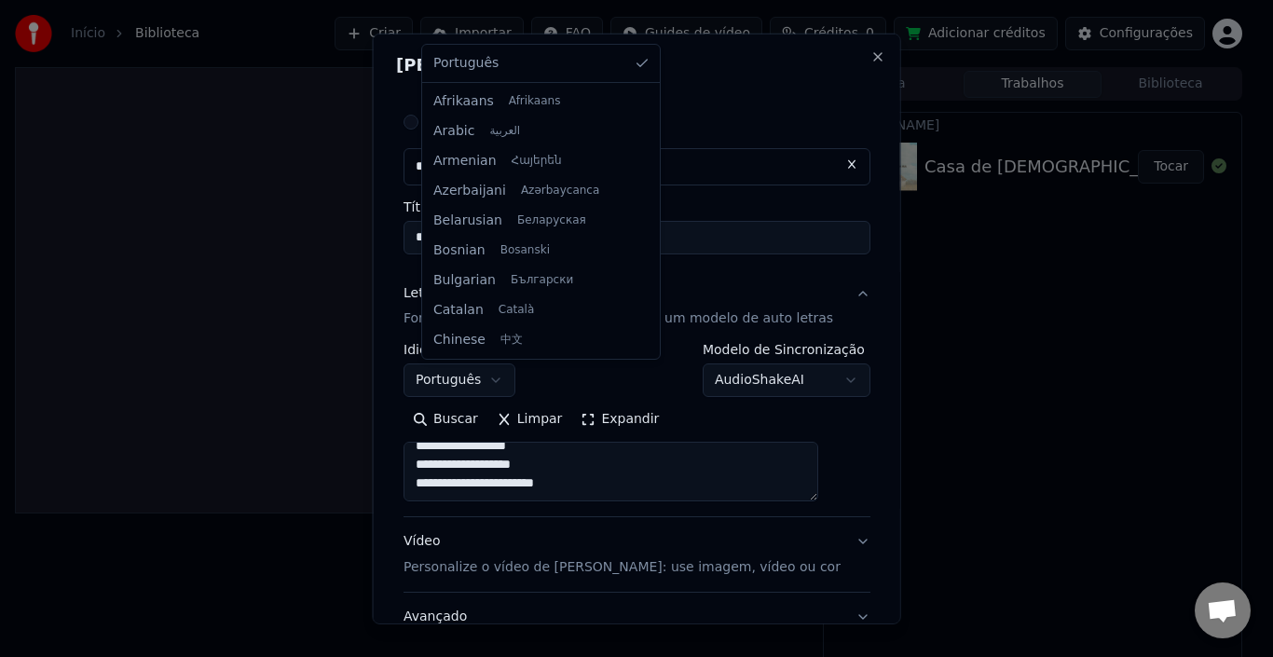
click at [510, 377] on body "**********" at bounding box center [628, 328] width 1257 height 657
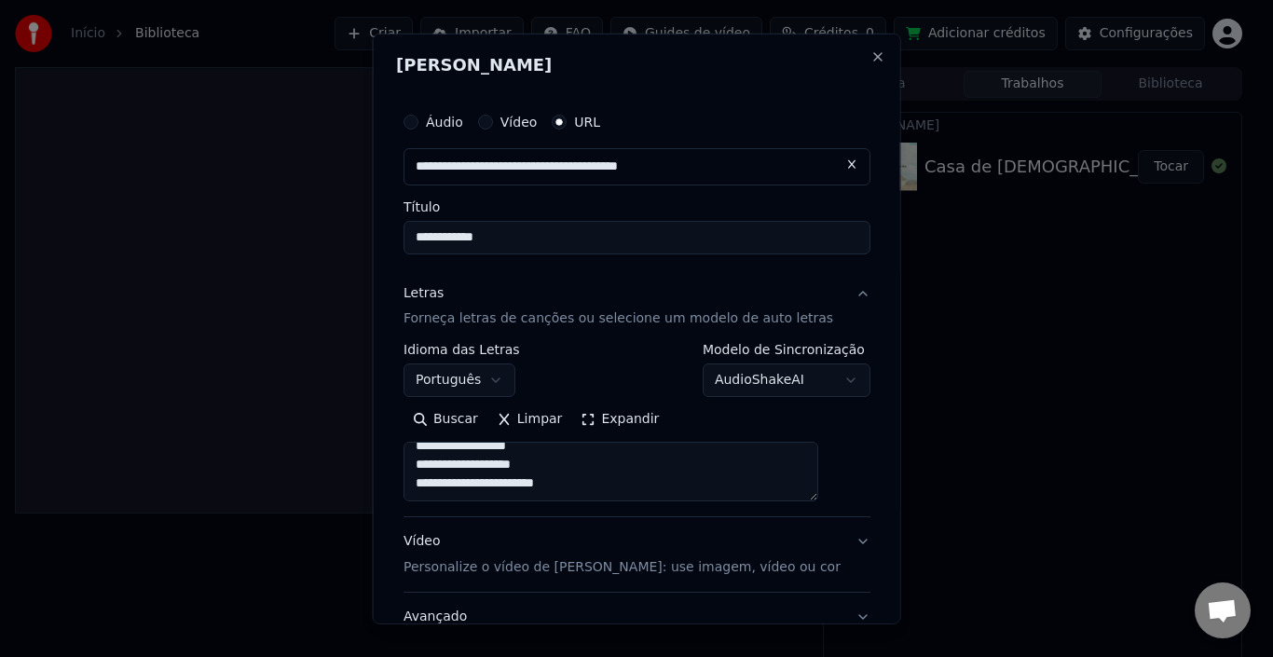
click at [523, 411] on button "Limpar" at bounding box center [529, 420] width 85 height 30
click at [513, 460] on textarea at bounding box center [611, 472] width 415 height 60
paste textarea "**********"
type textarea "**********"
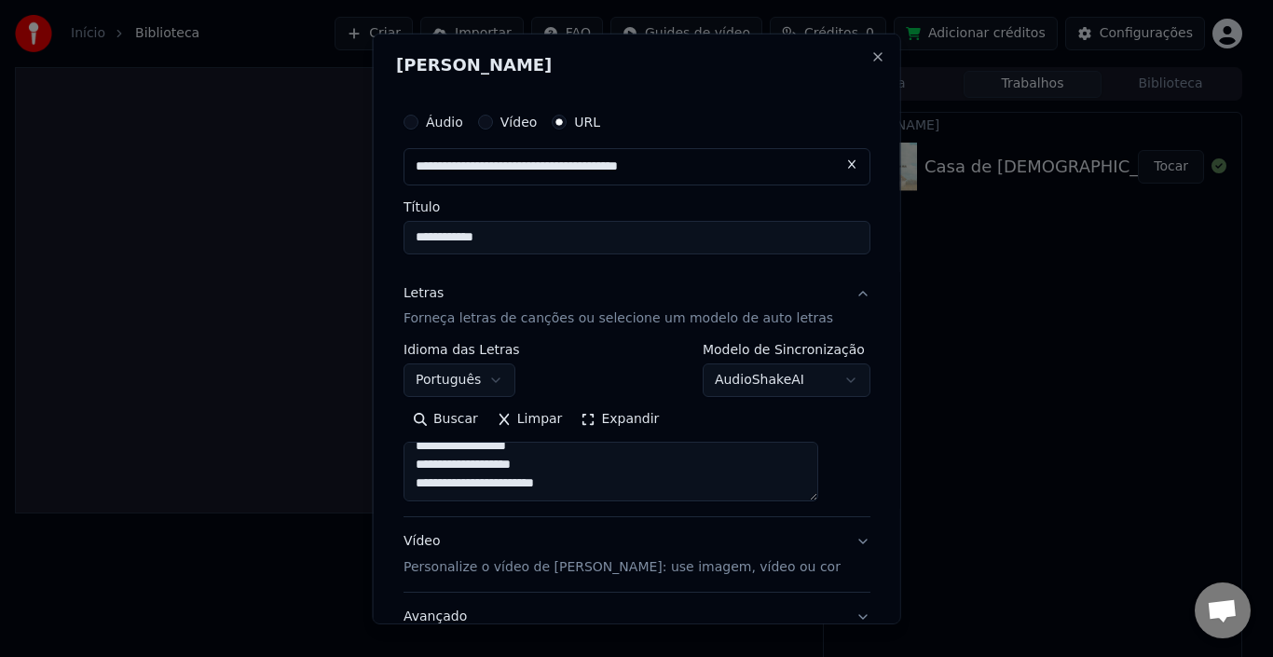
click at [736, 569] on p "Personalize o vídeo de [PERSON_NAME]: use imagem, vídeo ou cor" at bounding box center [622, 567] width 437 height 19
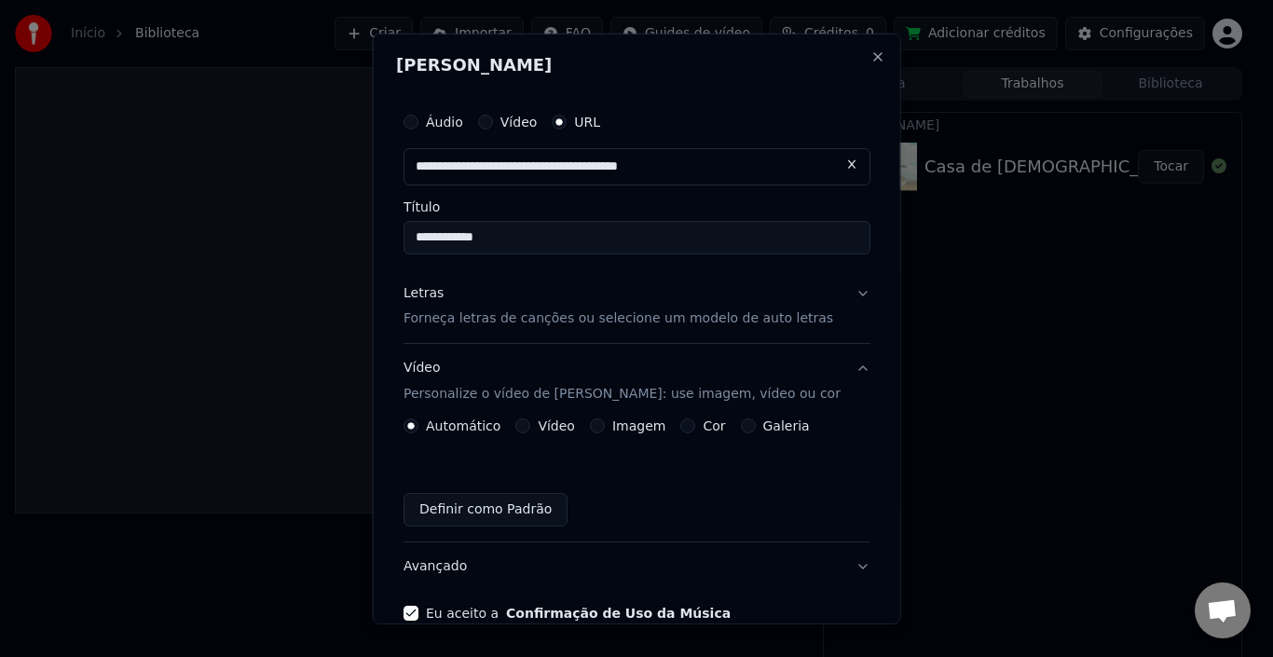
scroll to position [152, 0]
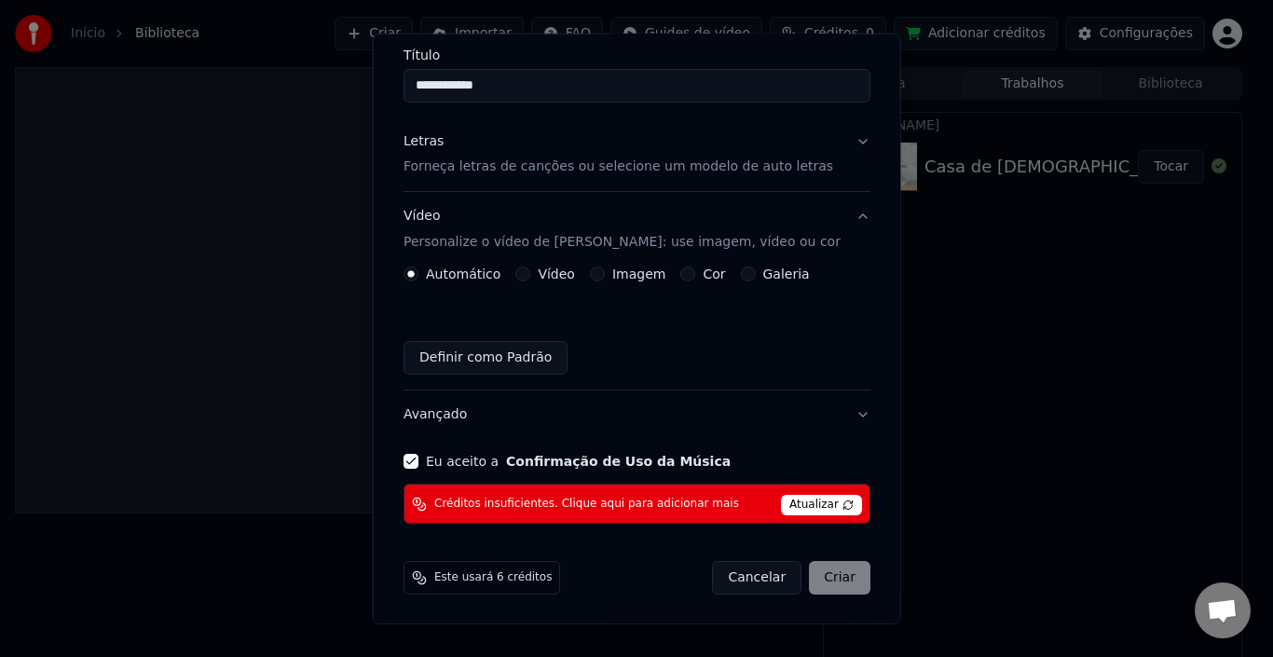
click at [817, 501] on span "Atualizar" at bounding box center [821, 505] width 81 height 21
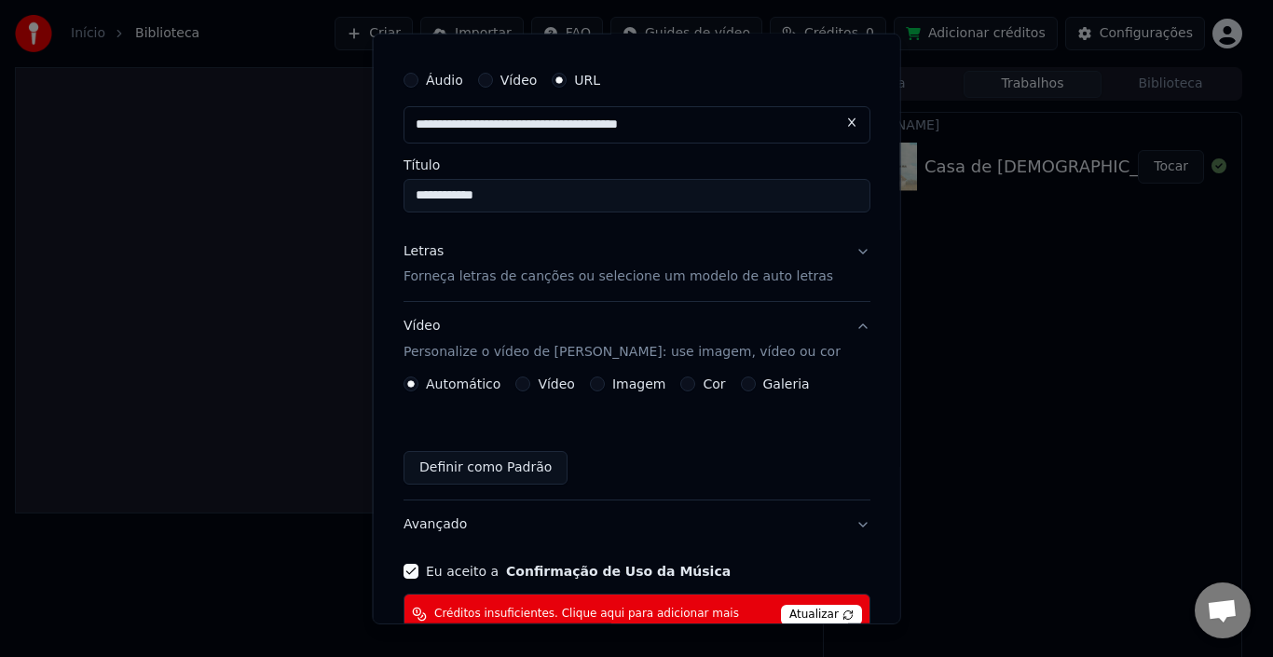
scroll to position [0, 0]
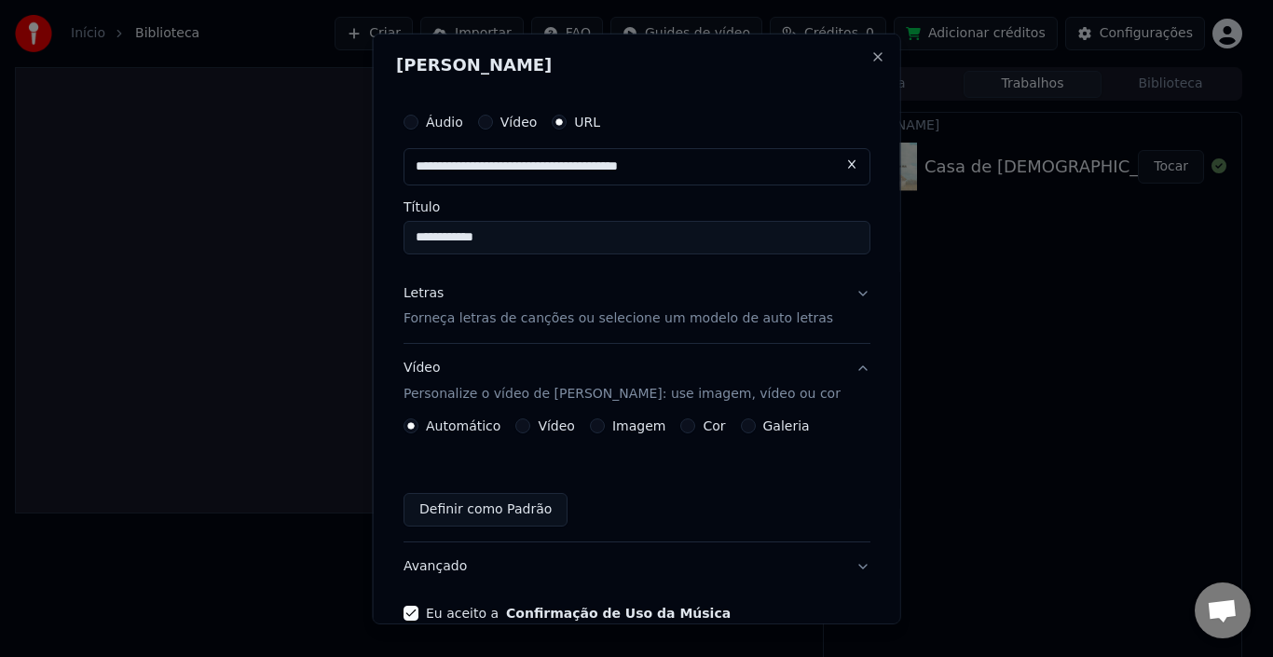
click at [720, 162] on input "**********" at bounding box center [637, 165] width 467 height 37
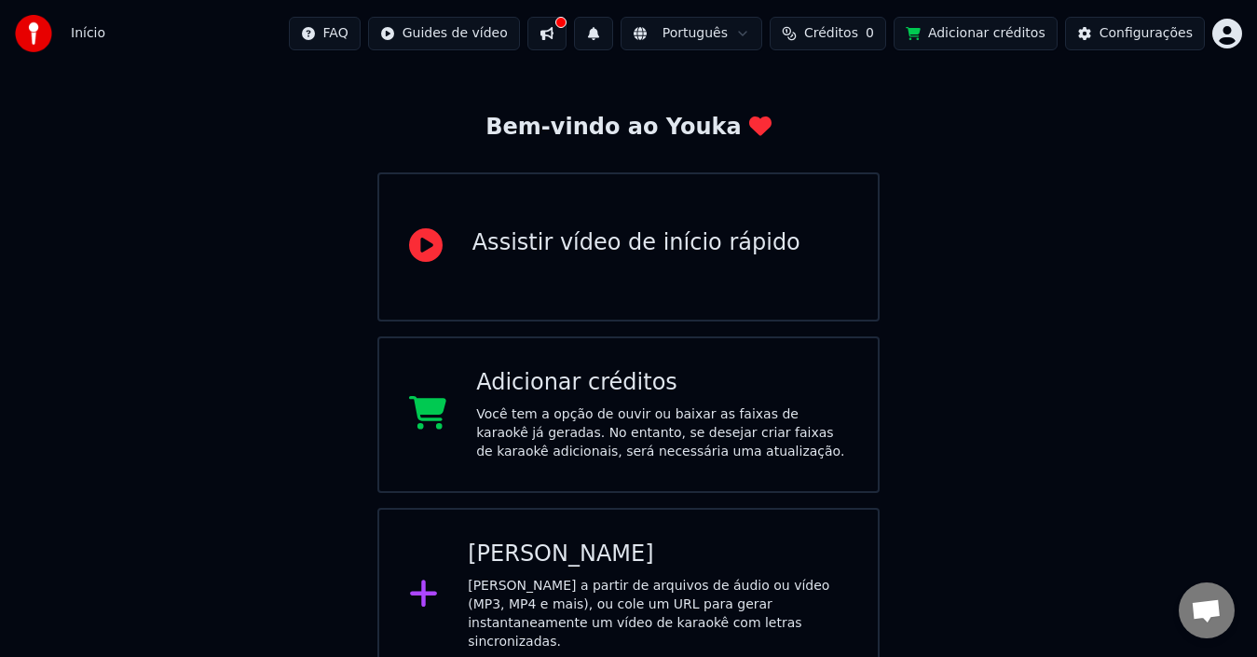
scroll to position [74, 0]
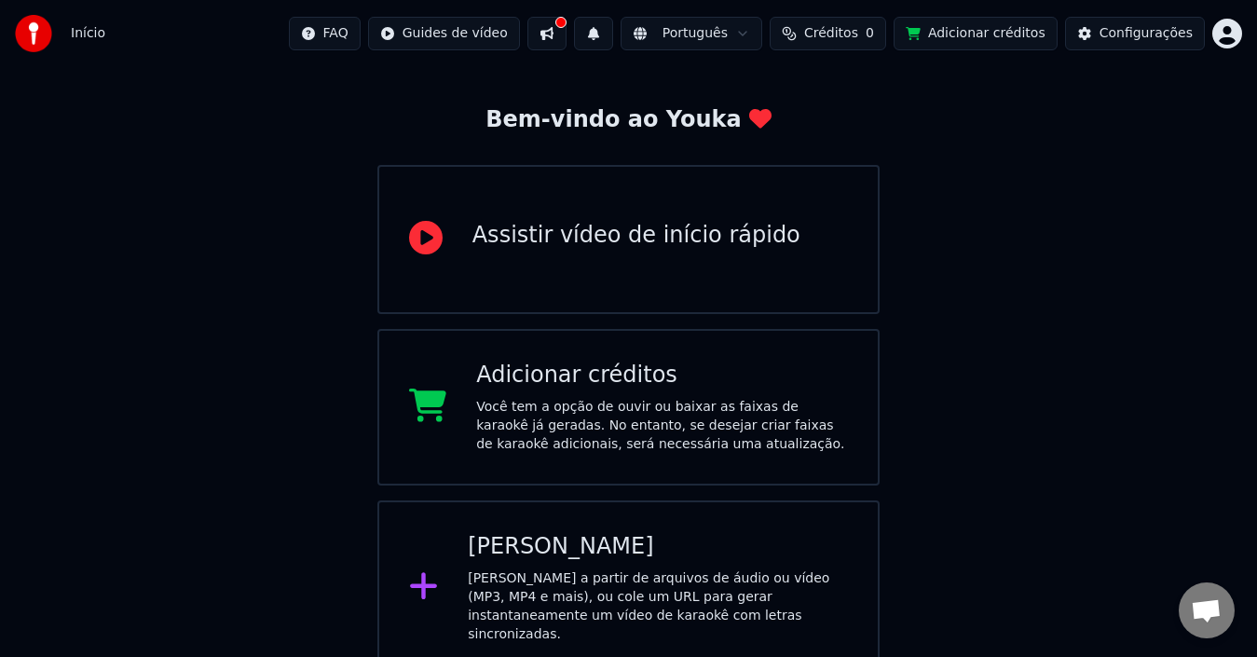
click at [579, 570] on div "[PERSON_NAME] a partir de arquivos de áudio ou vídeo (MP3, MP4 e mais), ou [PER…" at bounding box center [658, 607] width 380 height 75
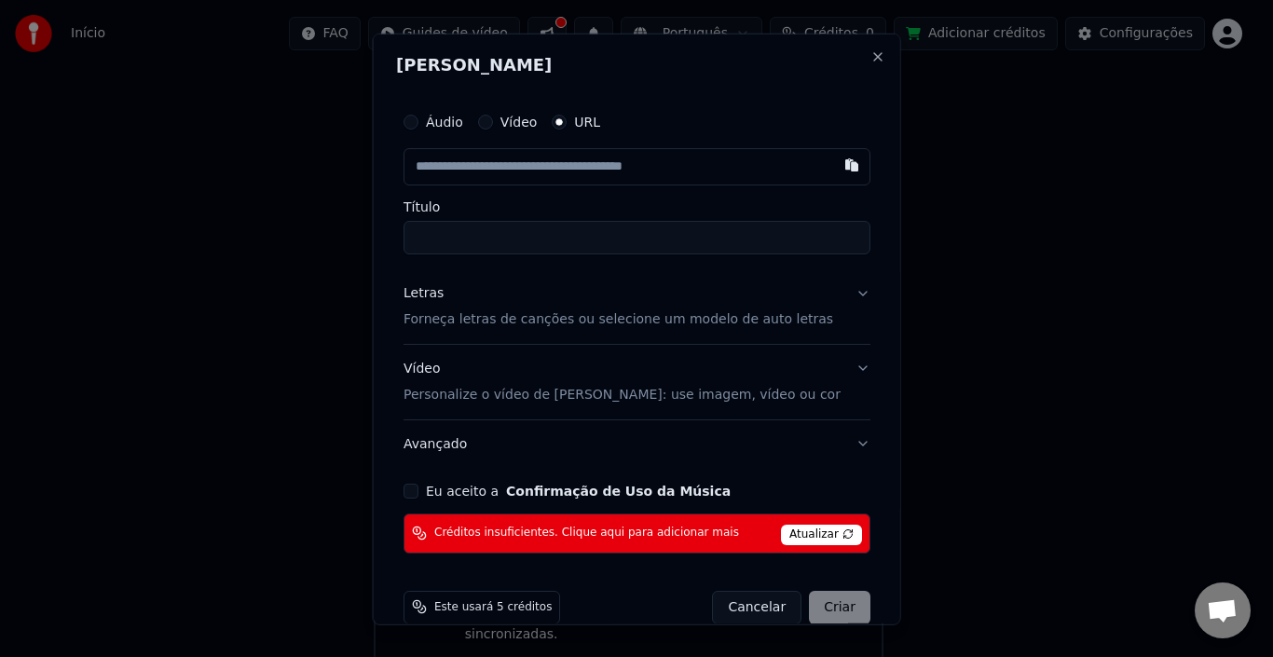
click at [813, 536] on span "Atualizar" at bounding box center [821, 534] width 81 height 21
click at [870, 59] on button "Close" at bounding box center [877, 55] width 15 height 15
